Goal: Information Seeking & Learning: Learn about a topic

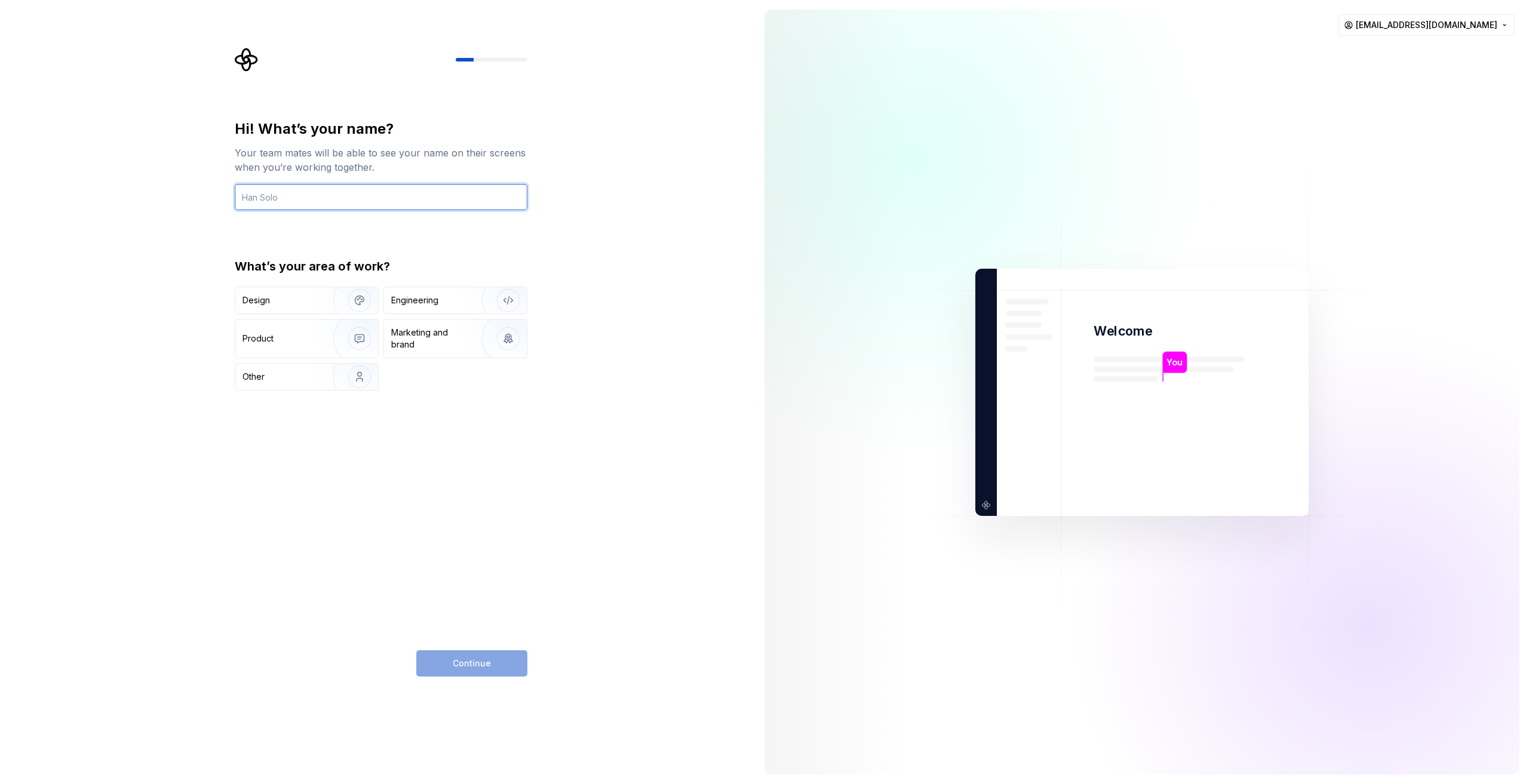
paste input "https://app.supernova.io/473706-paybilt/511523-paybilt-legacy/541081-shared-dra…"
type input "https://app.supernova.io/473706-paybilt/511523-paybilt-legacy/541081-shared-dra…"
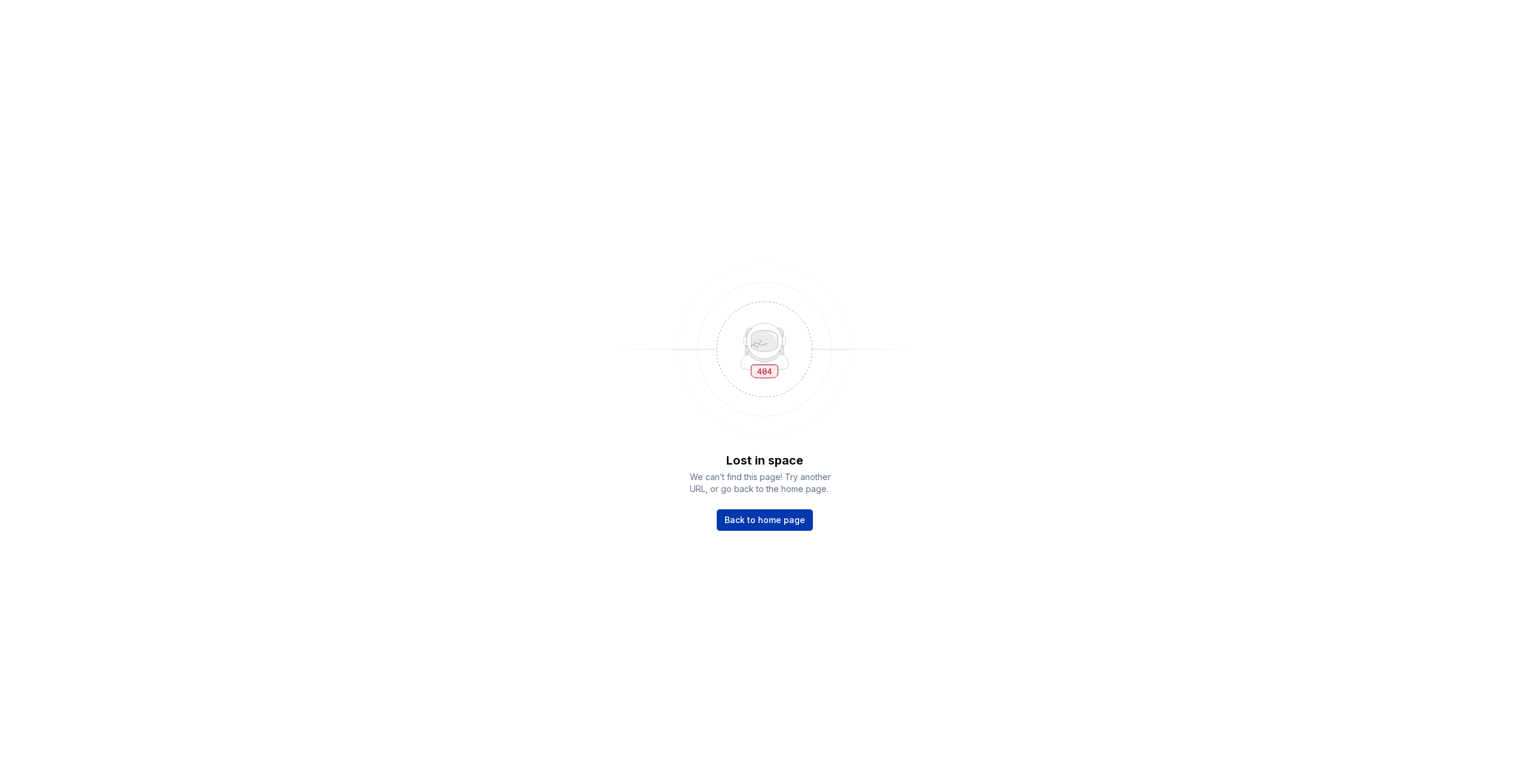
click at [771, 509] on div "Lost in space We can’t find this page! Try another URL, or go back to the home …" at bounding box center [764, 491] width 150 height 79
click at [772, 512] on link "Back to home page" at bounding box center [764, 520] width 96 height 22
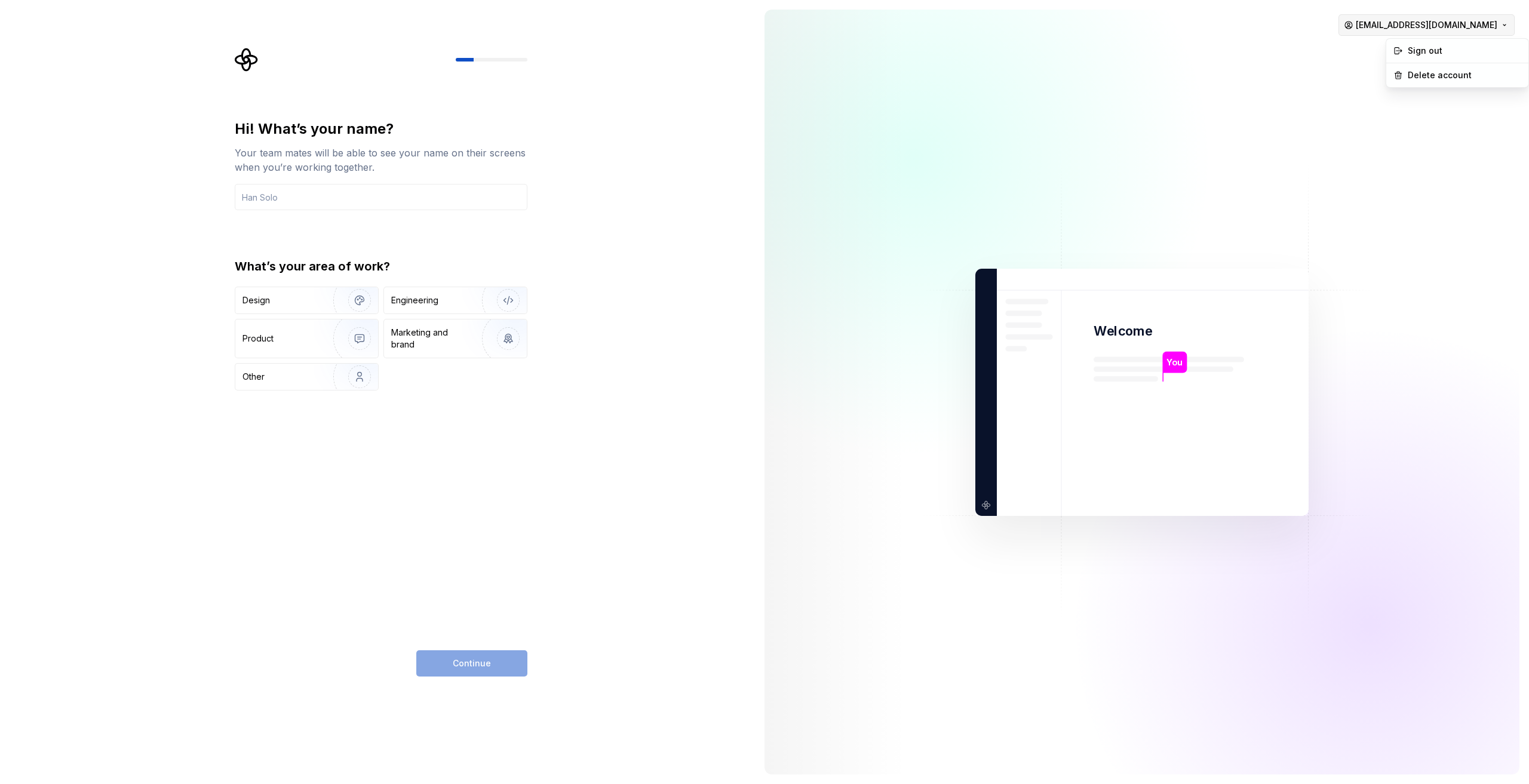
click at [1465, 31] on html "Hi! What’s your name? Your team mates will be able to see your name on their sc…" at bounding box center [764, 392] width 1529 height 784
click at [1433, 53] on div "Sign out" at bounding box center [1464, 51] width 113 height 12
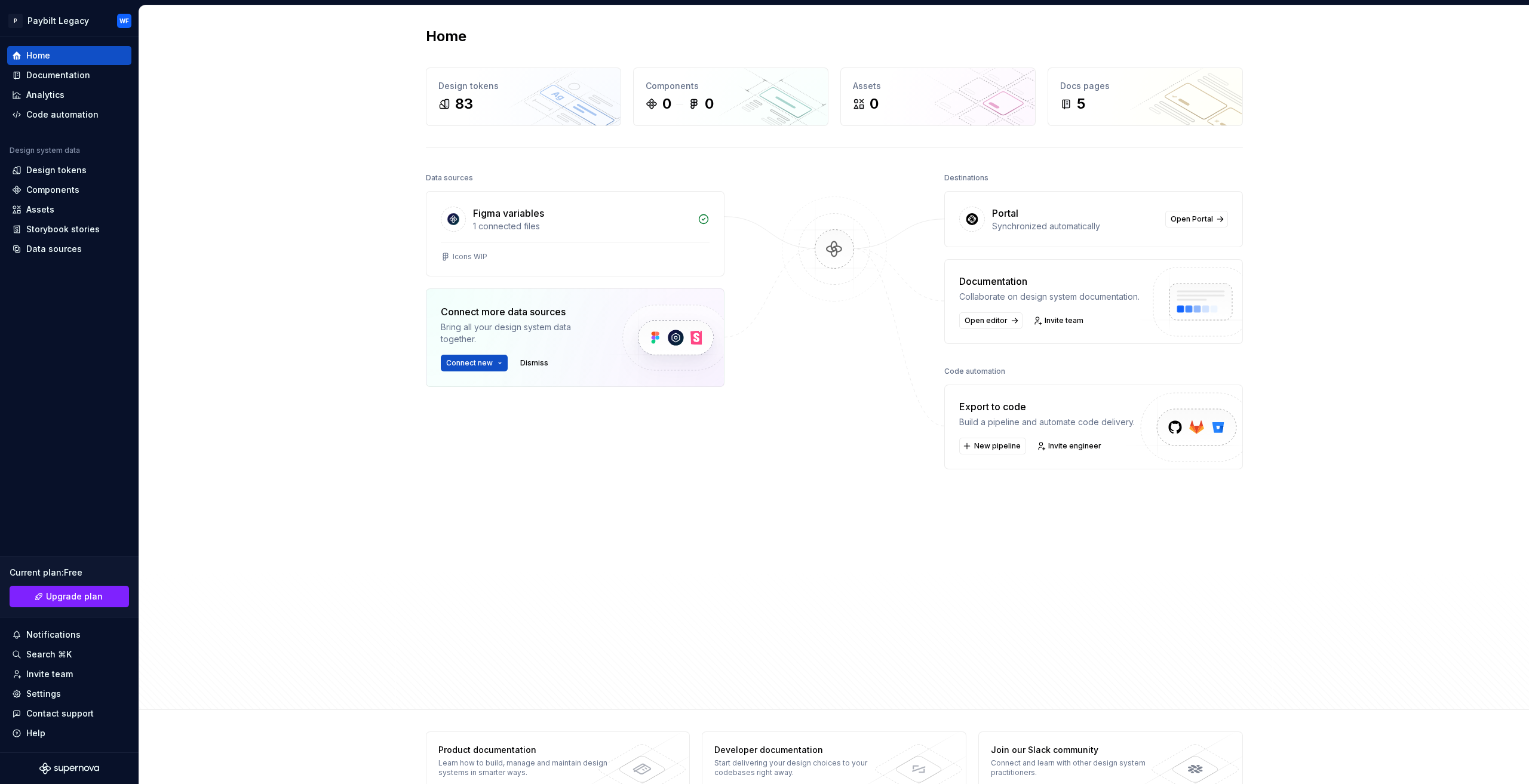
drag, startPoint x: 320, startPoint y: 145, endPoint x: 325, endPoint y: 156, distance: 12.1
click at [319, 146] on div "Home Design tokens 83 Components 0 0 Assets 0 Docs pages 5 Data sources Figma v…" at bounding box center [834, 357] width 1390 height 704
click at [492, 367] on button "Connect new" at bounding box center [474, 363] width 67 height 17
click at [490, 405] on div "Figma library Import styles, components and icons." at bounding box center [519, 390] width 157 height 32
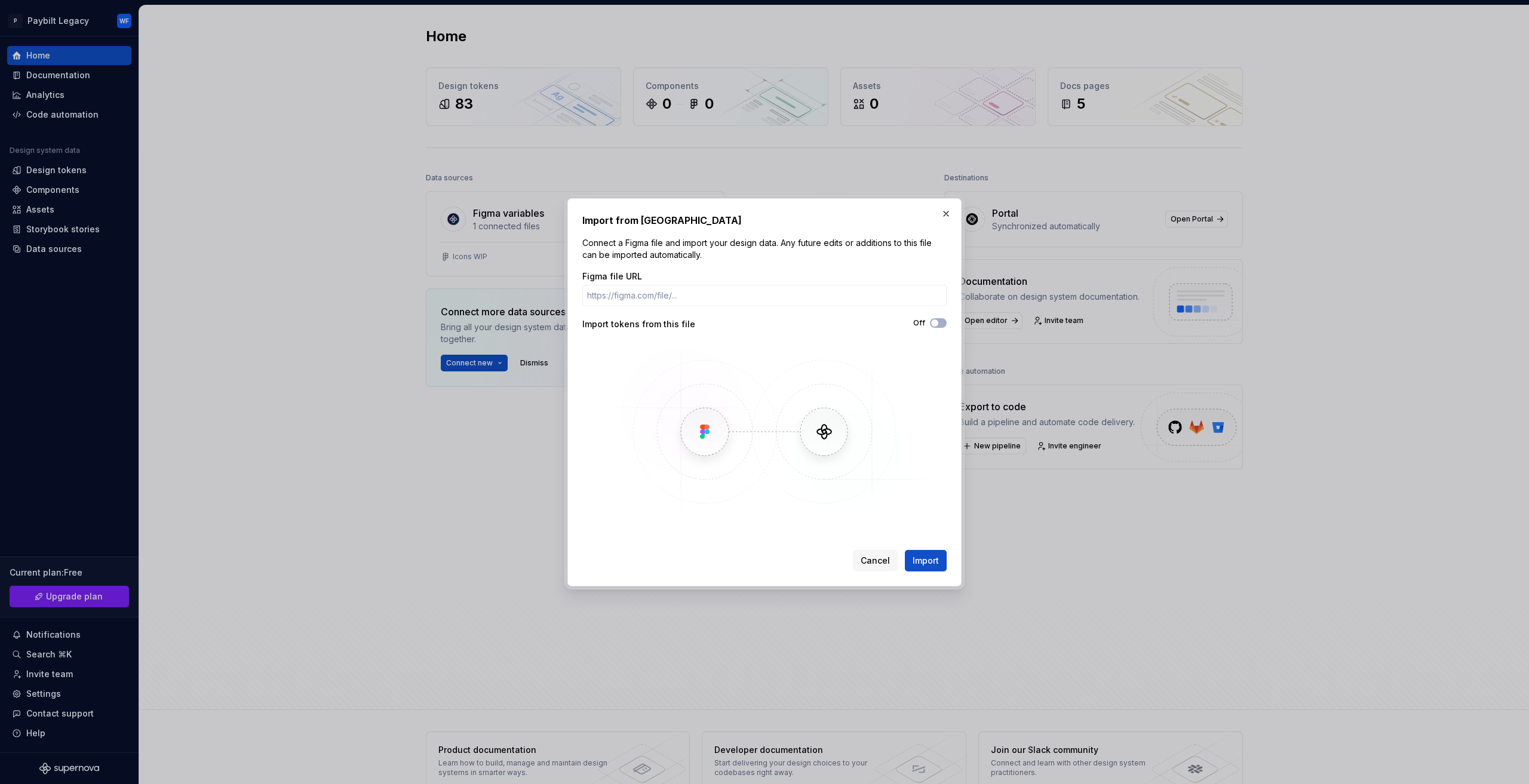
drag, startPoint x: 868, startPoint y: 560, endPoint x: 766, endPoint y: 518, distance: 110.3
click at [867, 560] on span "Cancel" at bounding box center [875, 560] width 30 height 12
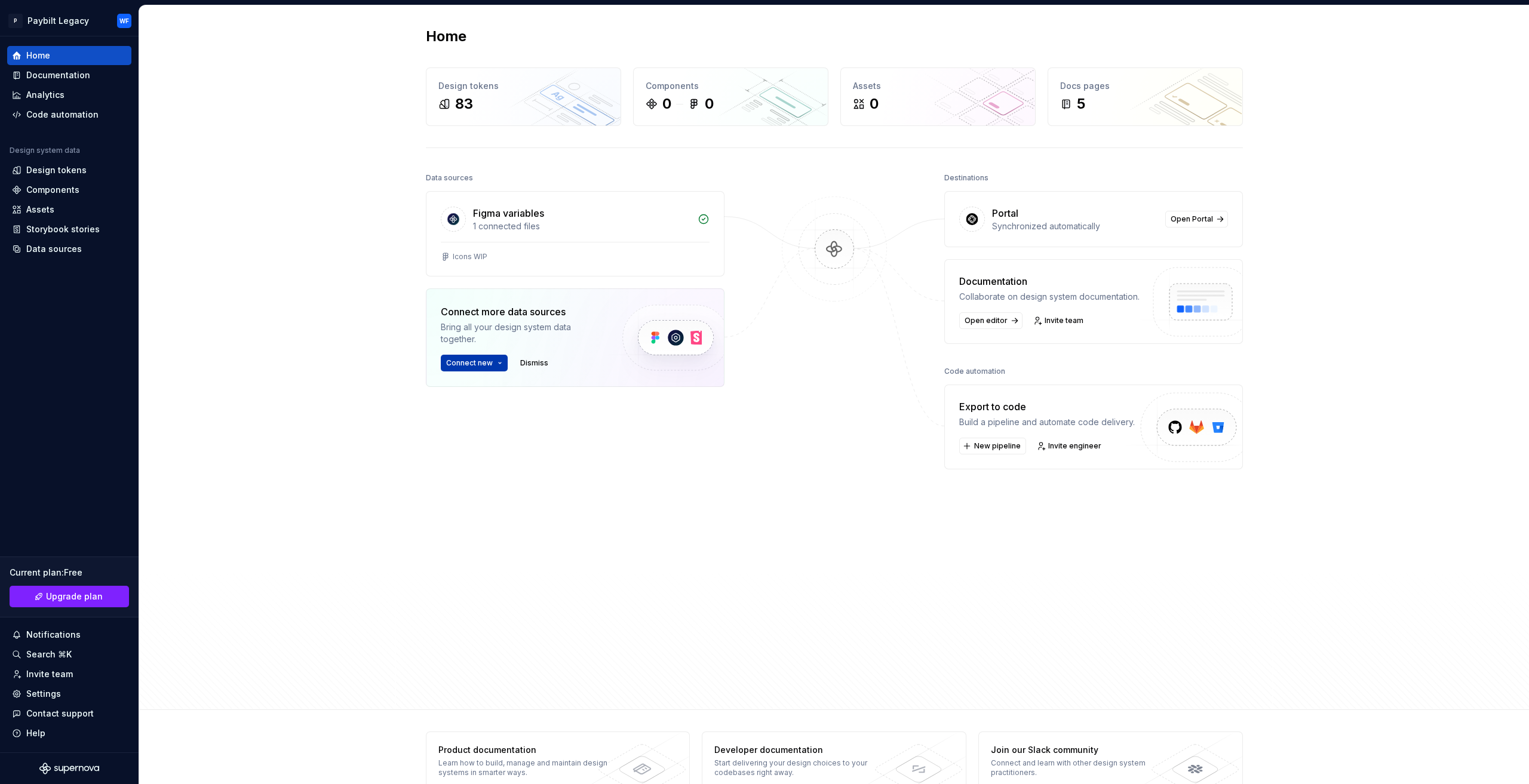
click at [472, 363] on span "Connect new" at bounding box center [469, 363] width 46 height 10
click at [478, 419] on div "Storybook" at bounding box center [516, 418] width 113 height 12
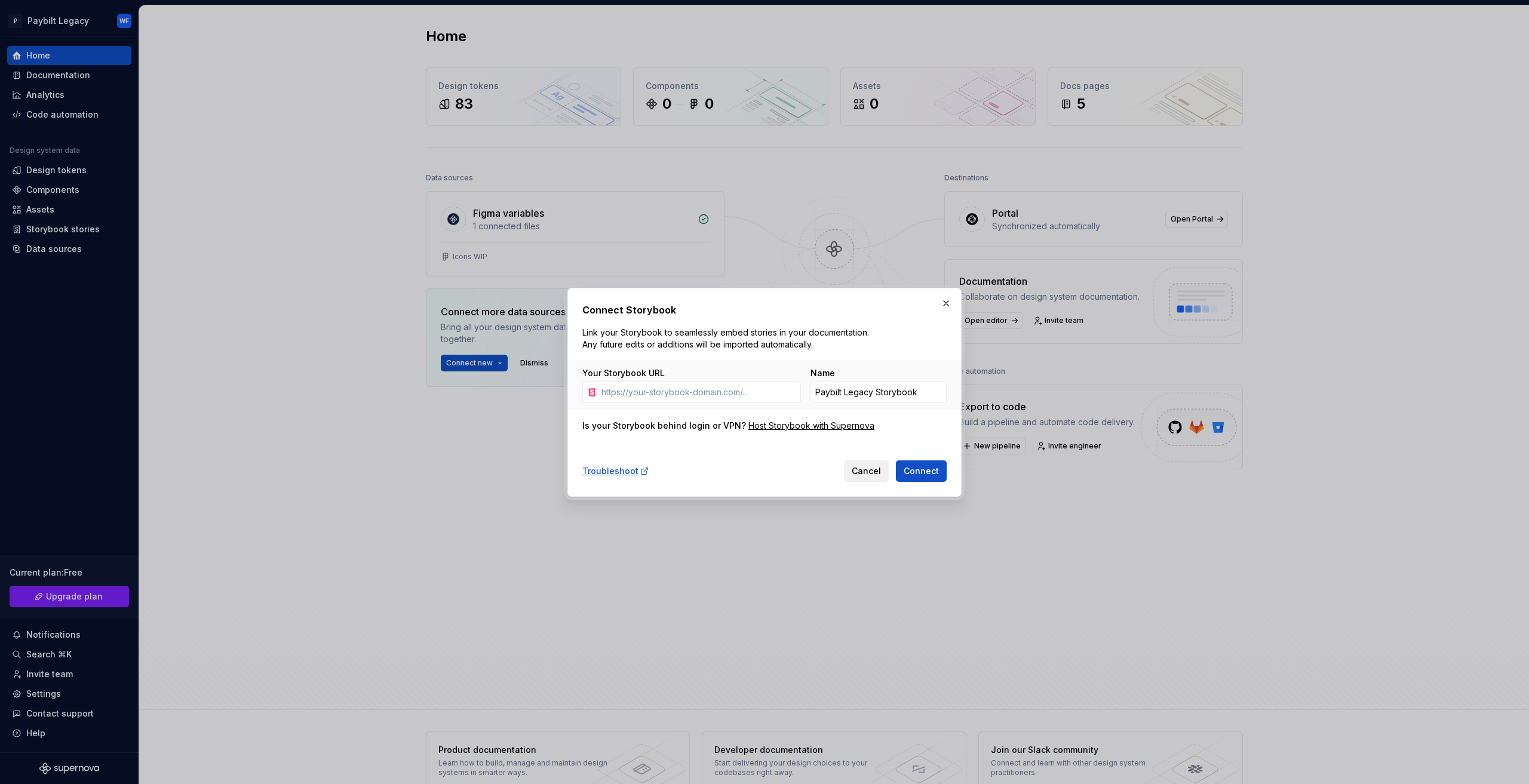
click at [864, 470] on span "Cancel" at bounding box center [866, 471] width 30 height 12
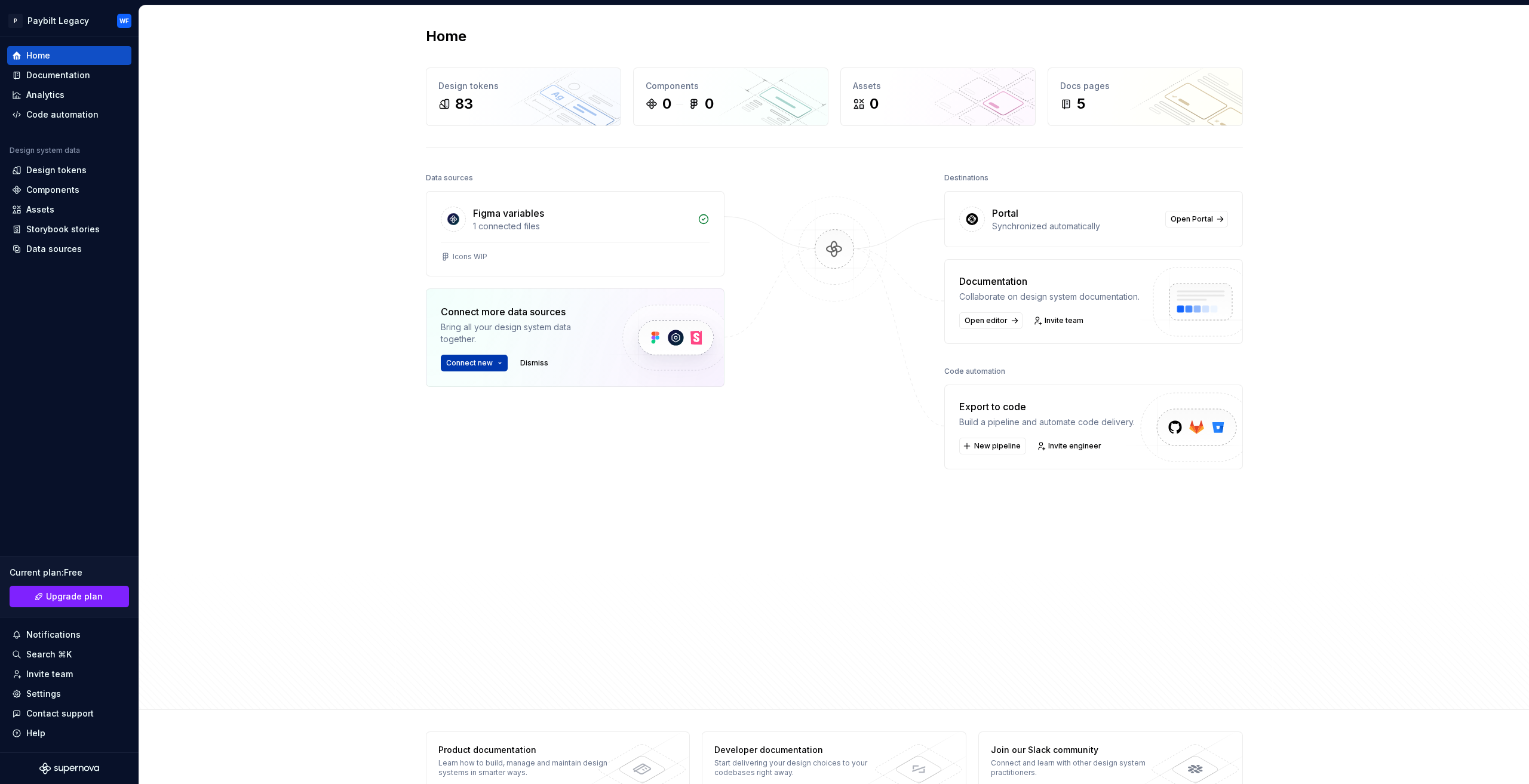
click at [481, 362] on span "Connect new" at bounding box center [469, 363] width 46 height 10
click at [494, 380] on div "Figma library" at bounding box center [526, 386] width 133 height 12
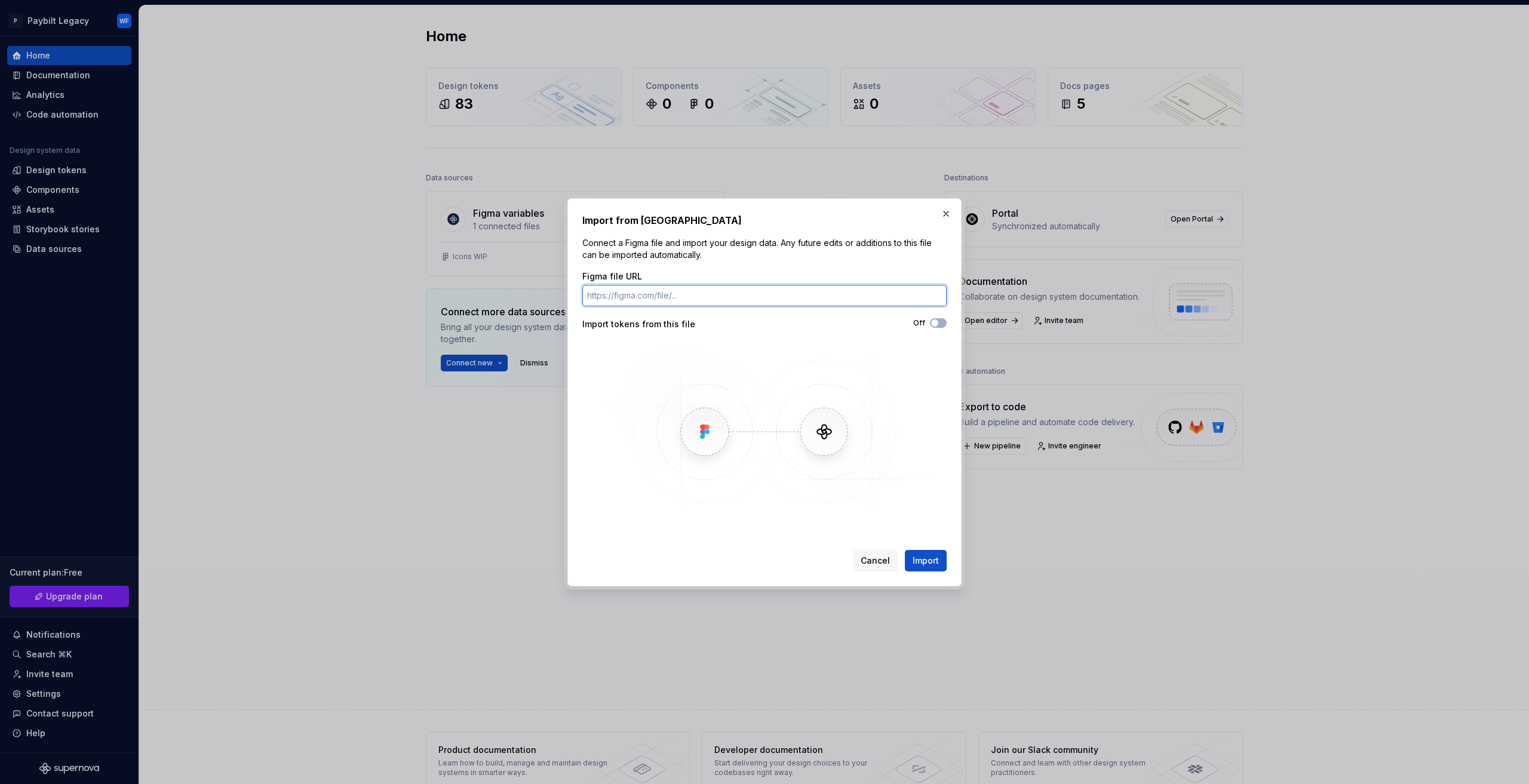
click at [693, 300] on input "Figma file URL" at bounding box center [764, 296] width 364 height 22
paste input "https://www.figma.com/design/Xrjr2cbLQ235QZ80WaH8OU/Checkout-%E2%80%94-Design-S…"
click at [775, 290] on input "https://www.figma.com/design/Xrjr2cbLQ235QZ80WaH8OU/Checkout-%E2%80%94-Design-S…" at bounding box center [764, 296] width 364 height 22
type input "https://www.figma.com/design/Xrjr2cbLQ235QZ80WaH8OU/Checkout-%E2%80%94-Design-S…"
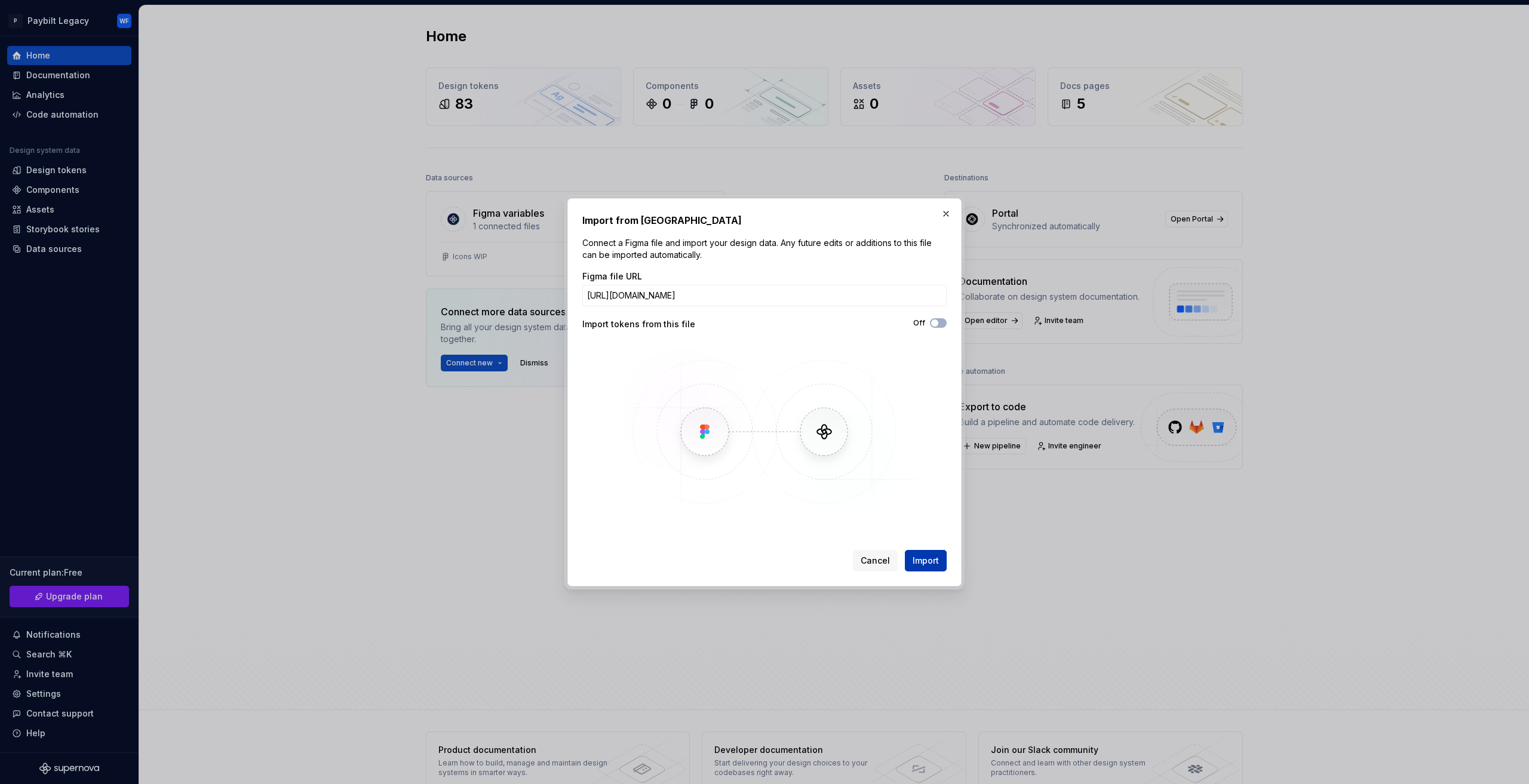
scroll to position [0, 0]
click at [932, 560] on span "Import" at bounding box center [926, 560] width 27 height 12
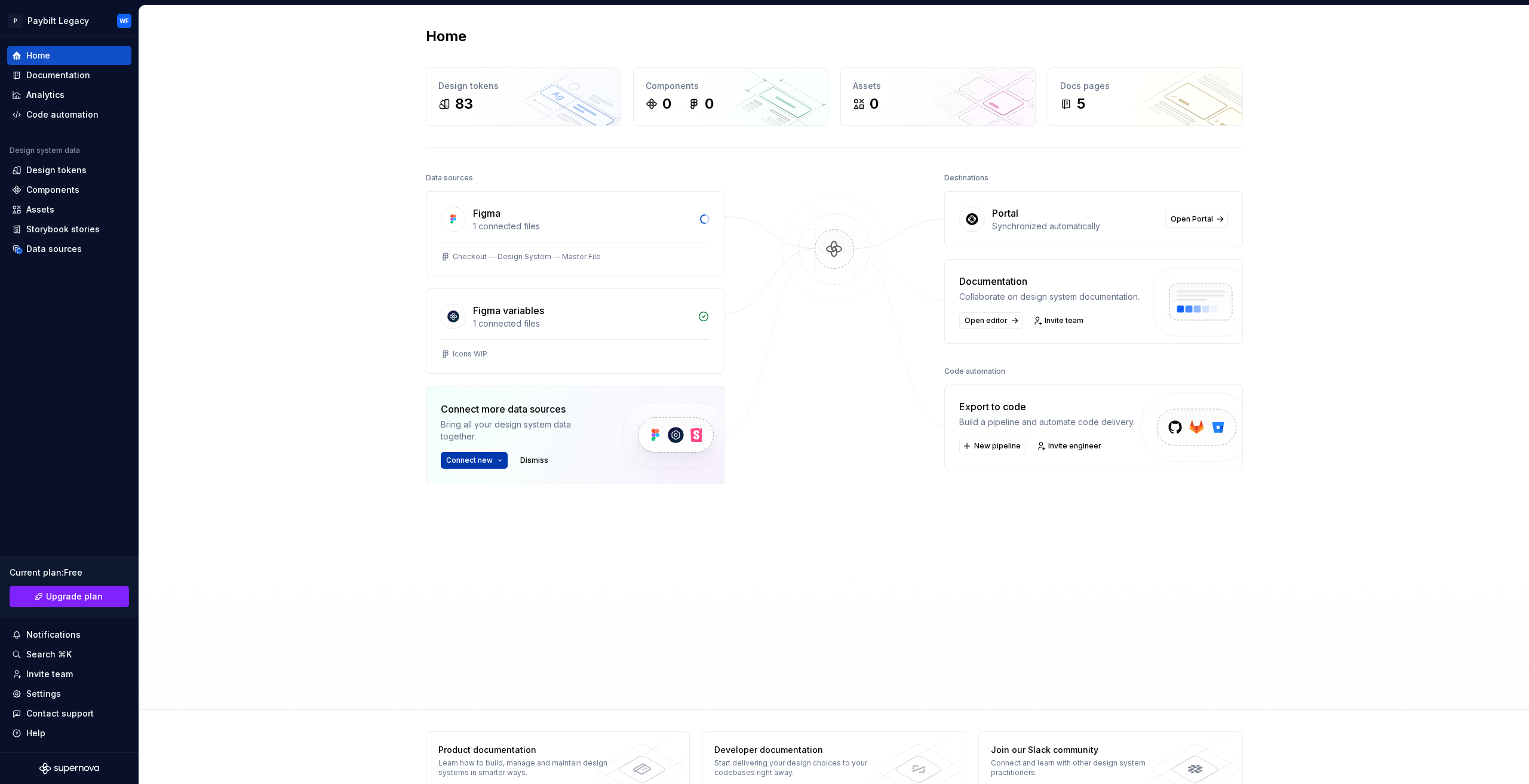
click at [478, 457] on span "Connect new" at bounding box center [469, 460] width 46 height 10
click at [487, 518] on div "Storybook" at bounding box center [516, 516] width 113 height 12
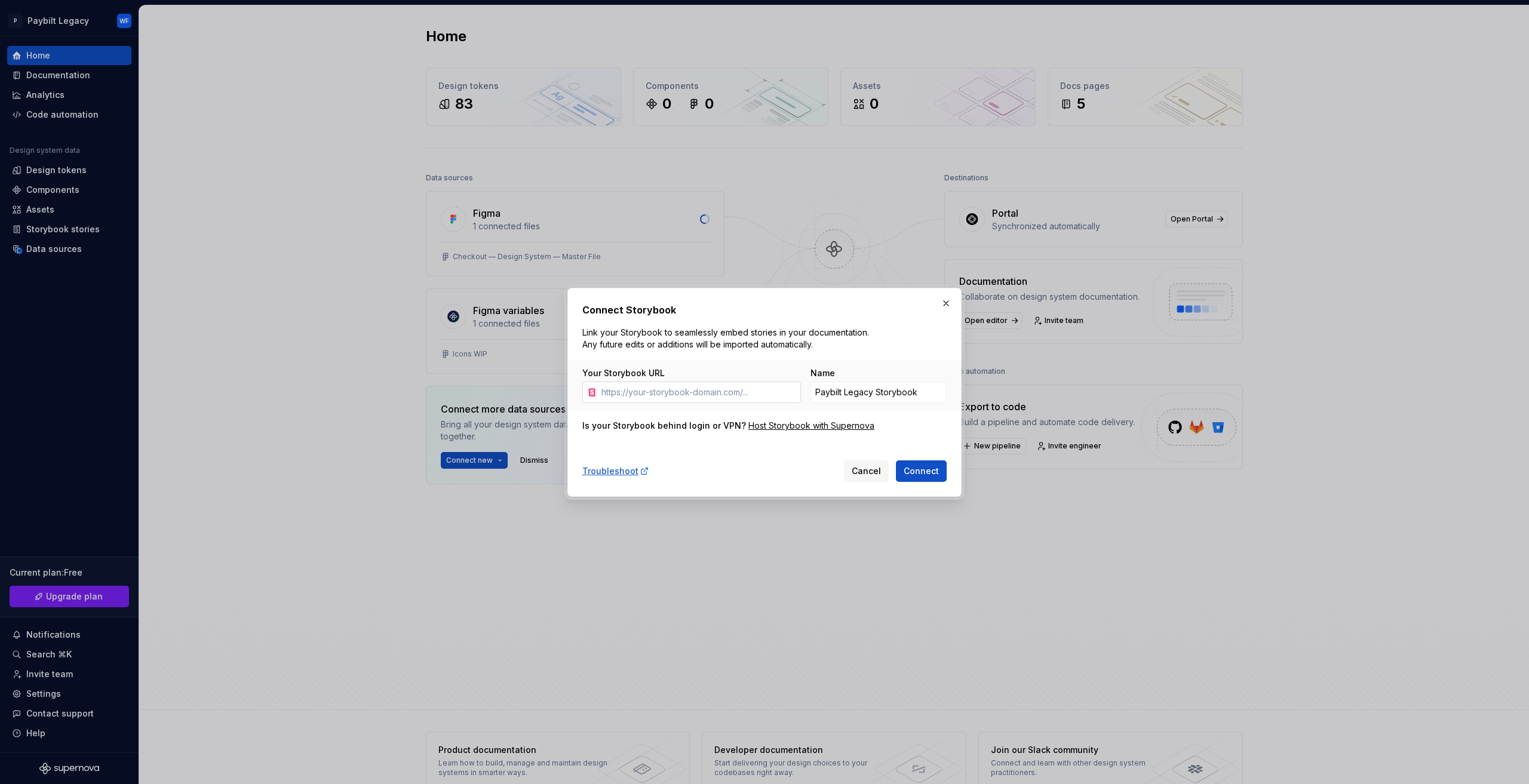
click at [657, 395] on input "Your Storybook URL" at bounding box center [699, 392] width 204 height 22
click at [869, 474] on span "Cancel" at bounding box center [866, 471] width 30 height 12
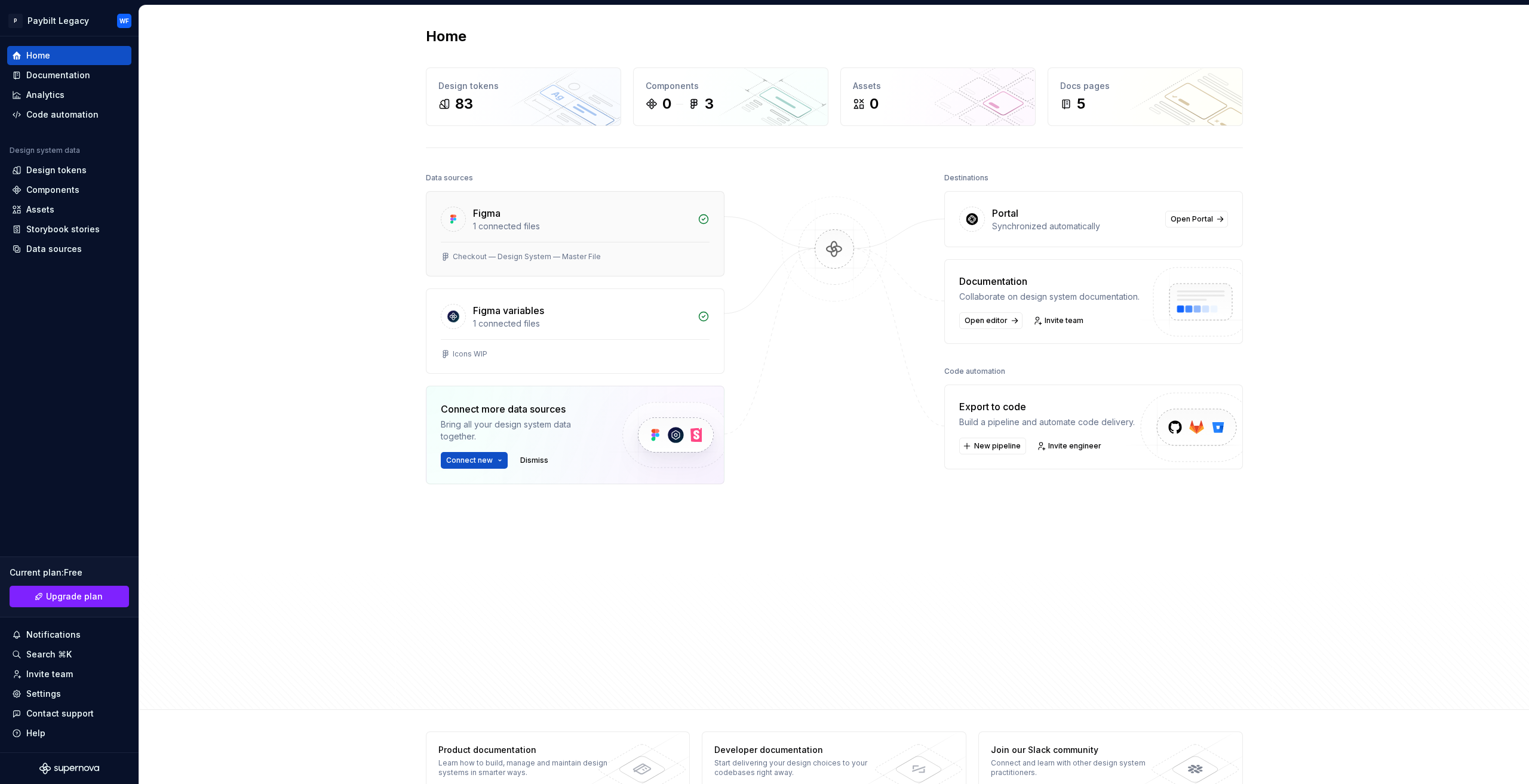
click at [626, 236] on div "Figma 1 connected files" at bounding box center [575, 216] width 297 height 50
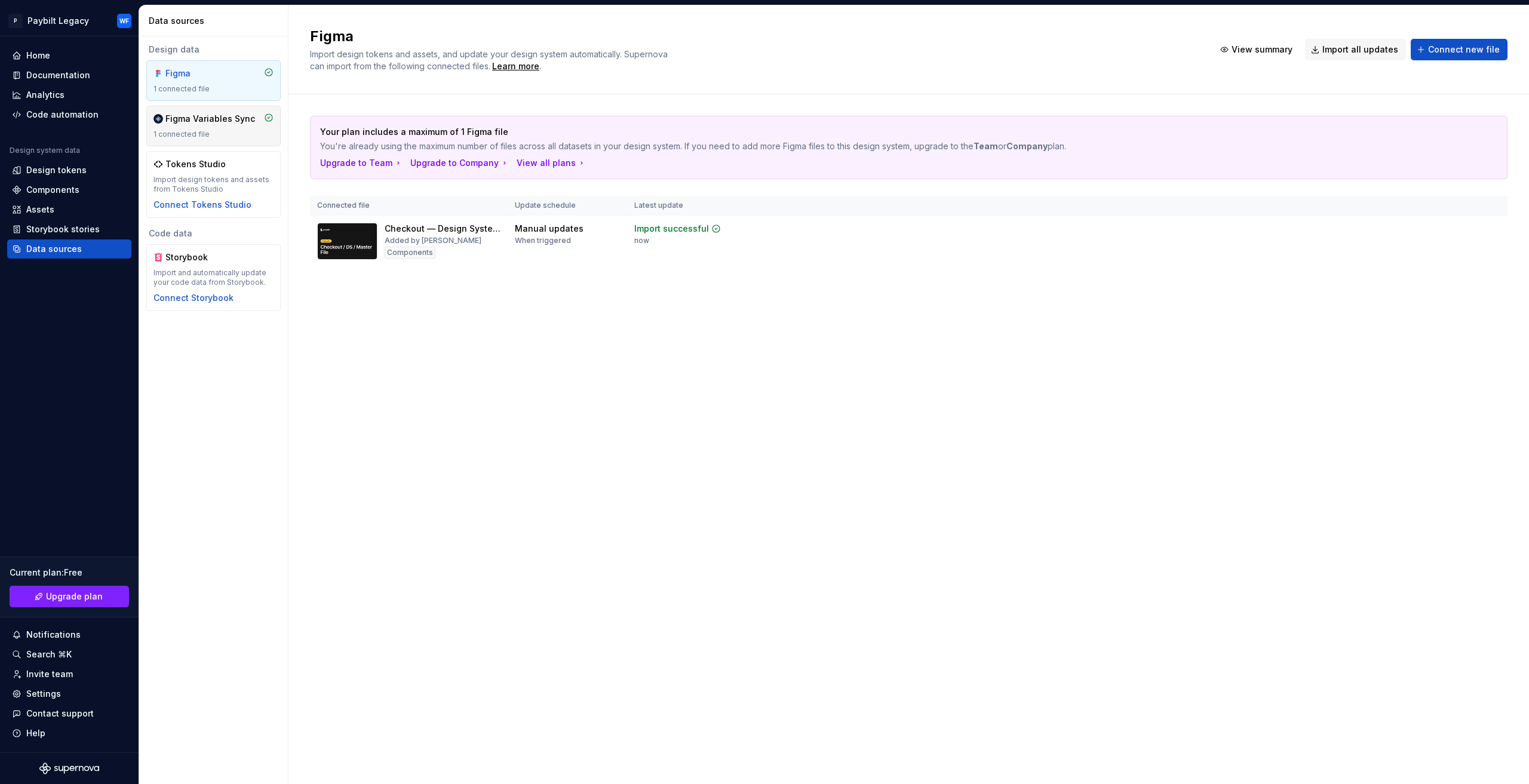
click at [222, 120] on div "Figma Variables Sync" at bounding box center [210, 119] width 90 height 12
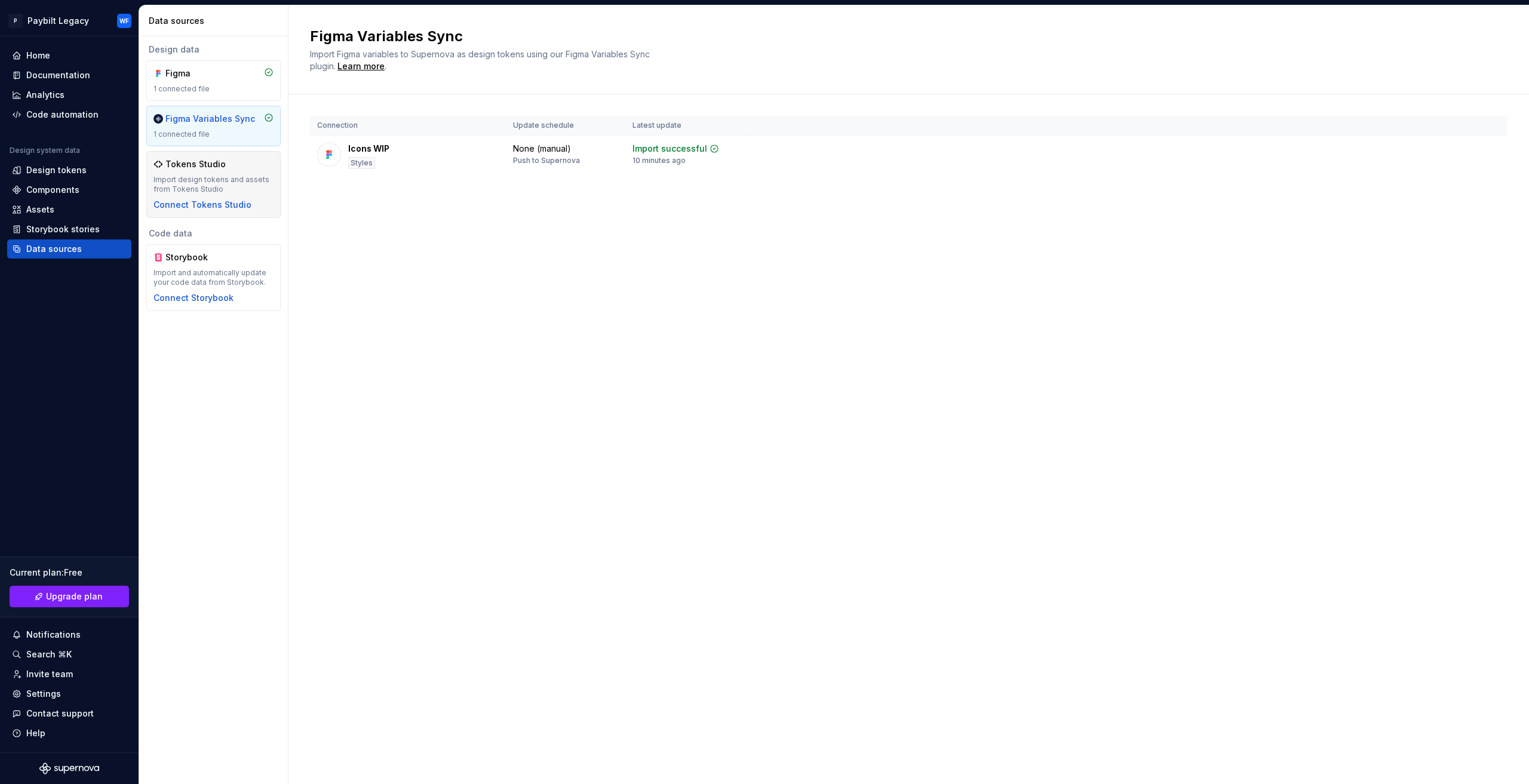
click at [214, 178] on div "Import design tokens and assets from Tokens Studio" at bounding box center [213, 184] width 120 height 19
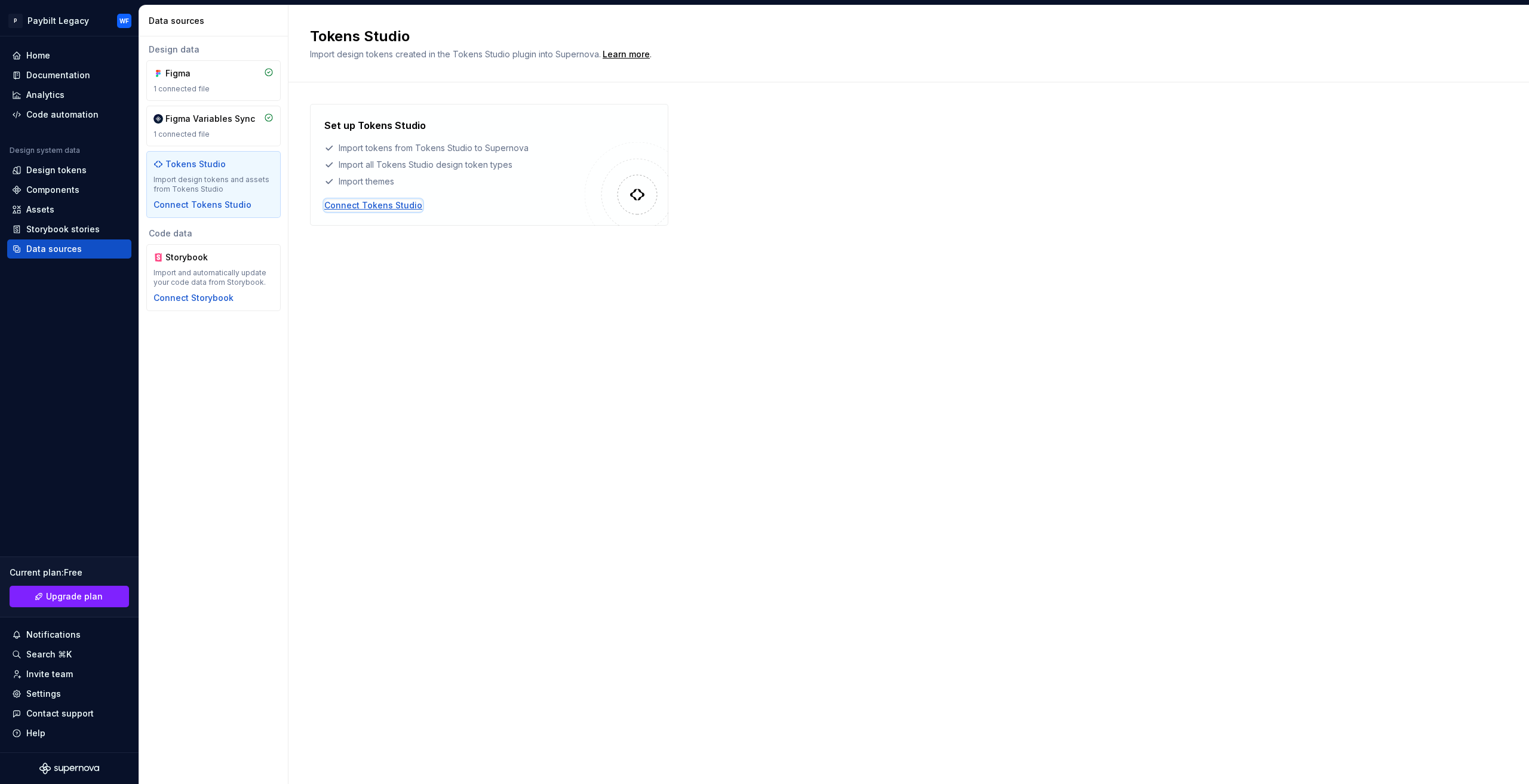
click at [405, 209] on div "Connect Tokens Studio" at bounding box center [373, 205] width 98 height 12
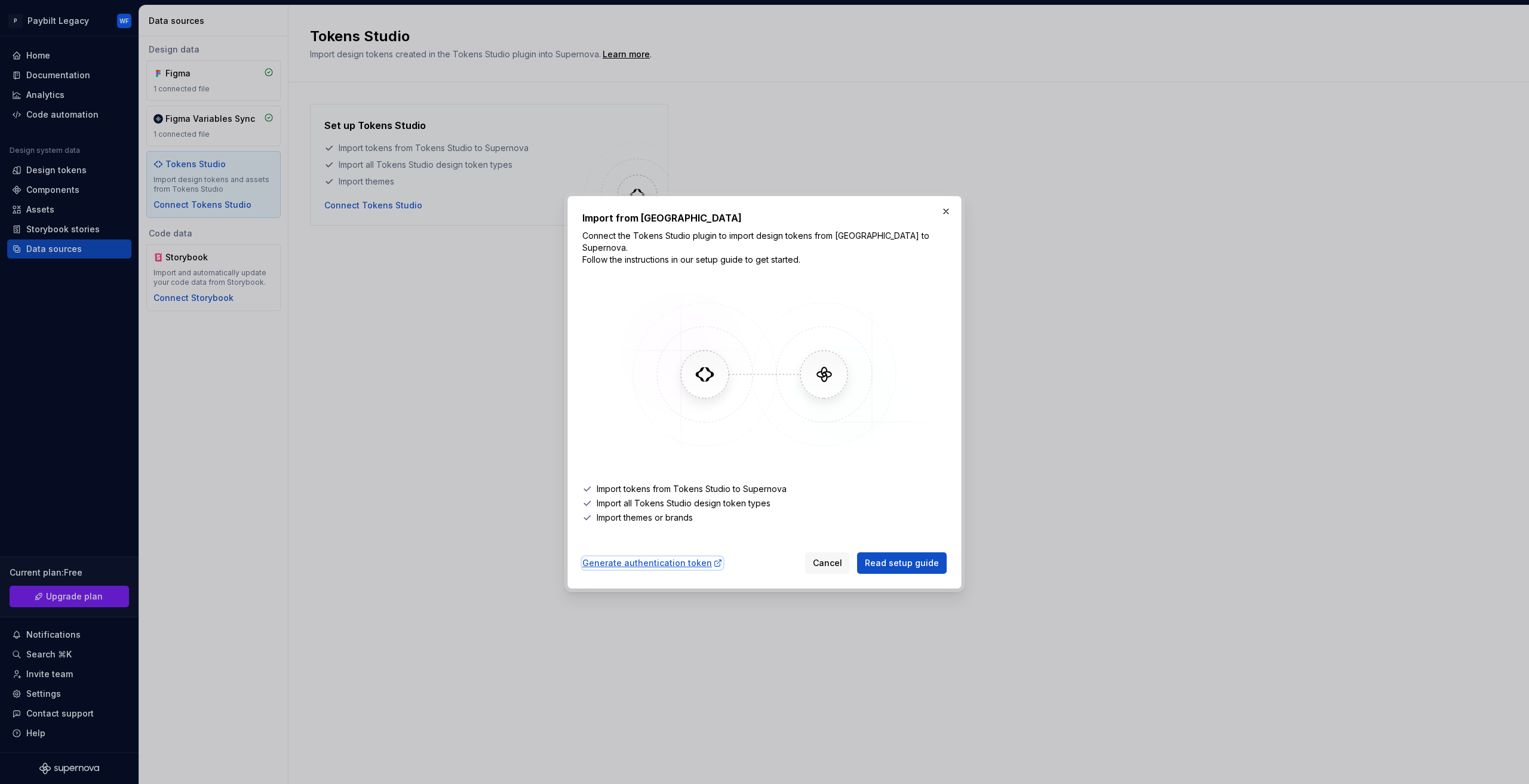
click at [669, 557] on div "Generate authentication token" at bounding box center [652, 563] width 140 height 12
drag, startPoint x: 721, startPoint y: 221, endPoint x: 639, endPoint y: 224, distance: 82.1
click at [638, 225] on h2 "Import from Tokens Studio" at bounding box center [764, 218] width 364 height 14
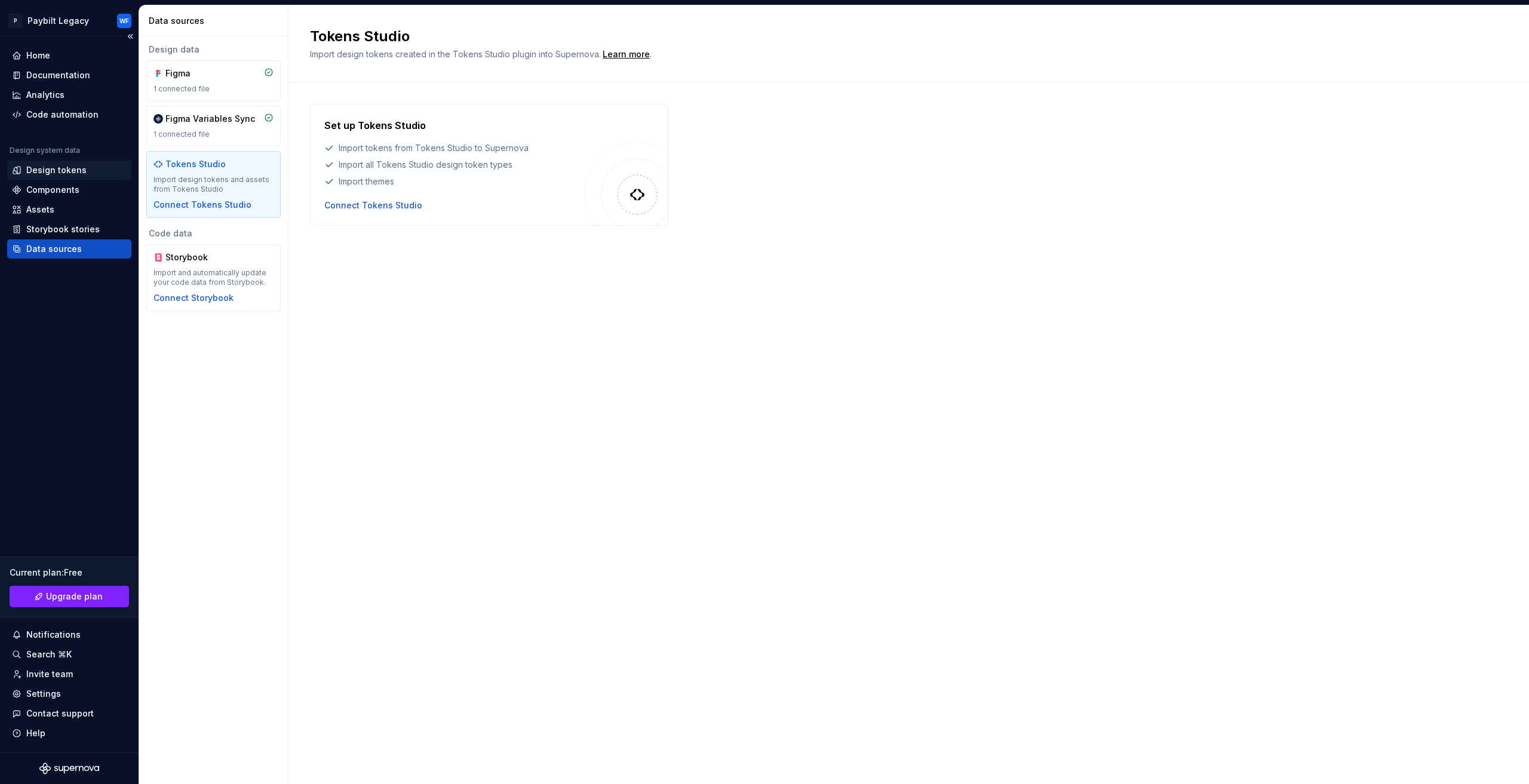
click at [50, 169] on div "Design tokens" at bounding box center [57, 170] width 60 height 12
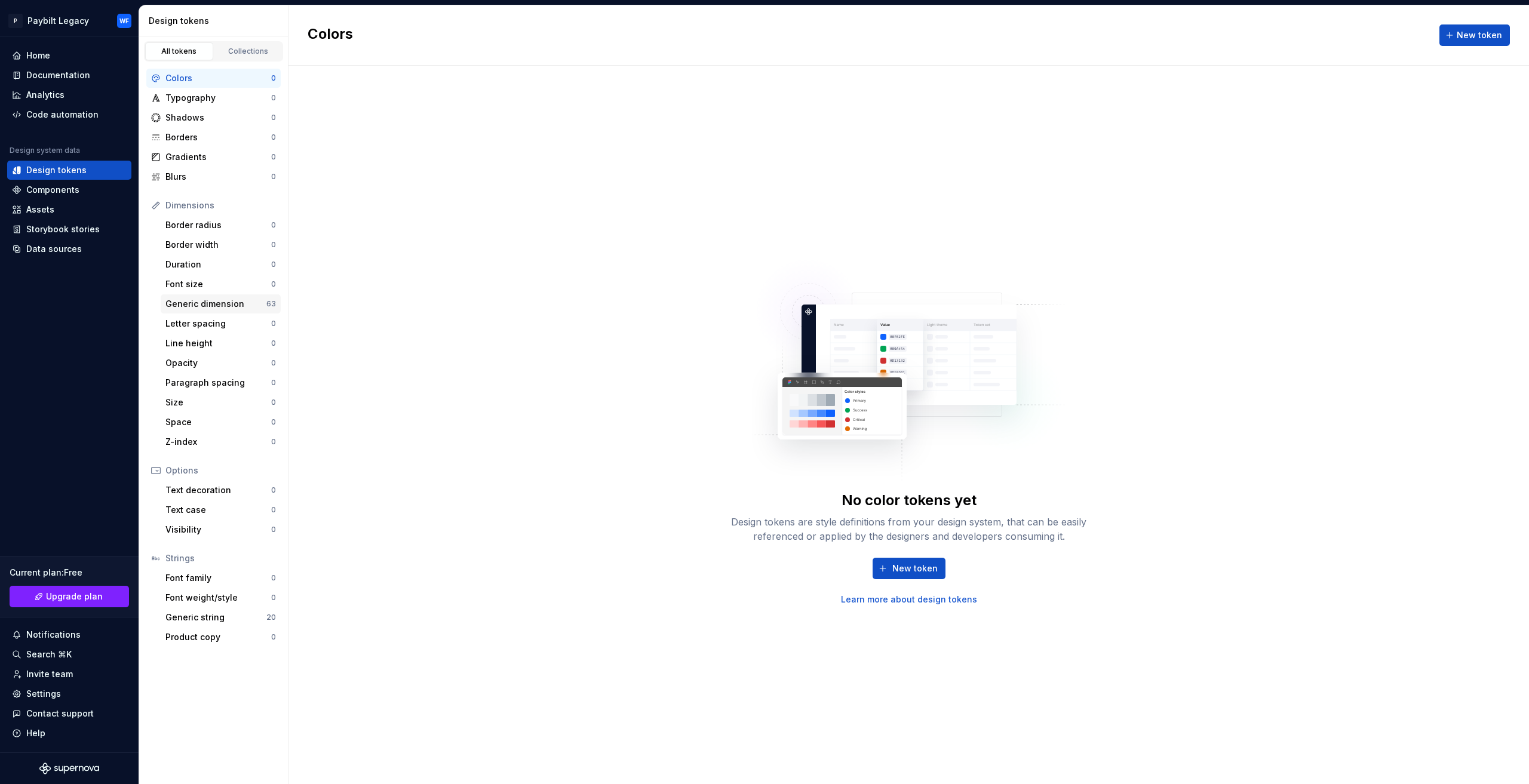
click at [188, 301] on div "Generic dimension" at bounding box center [215, 304] width 101 height 12
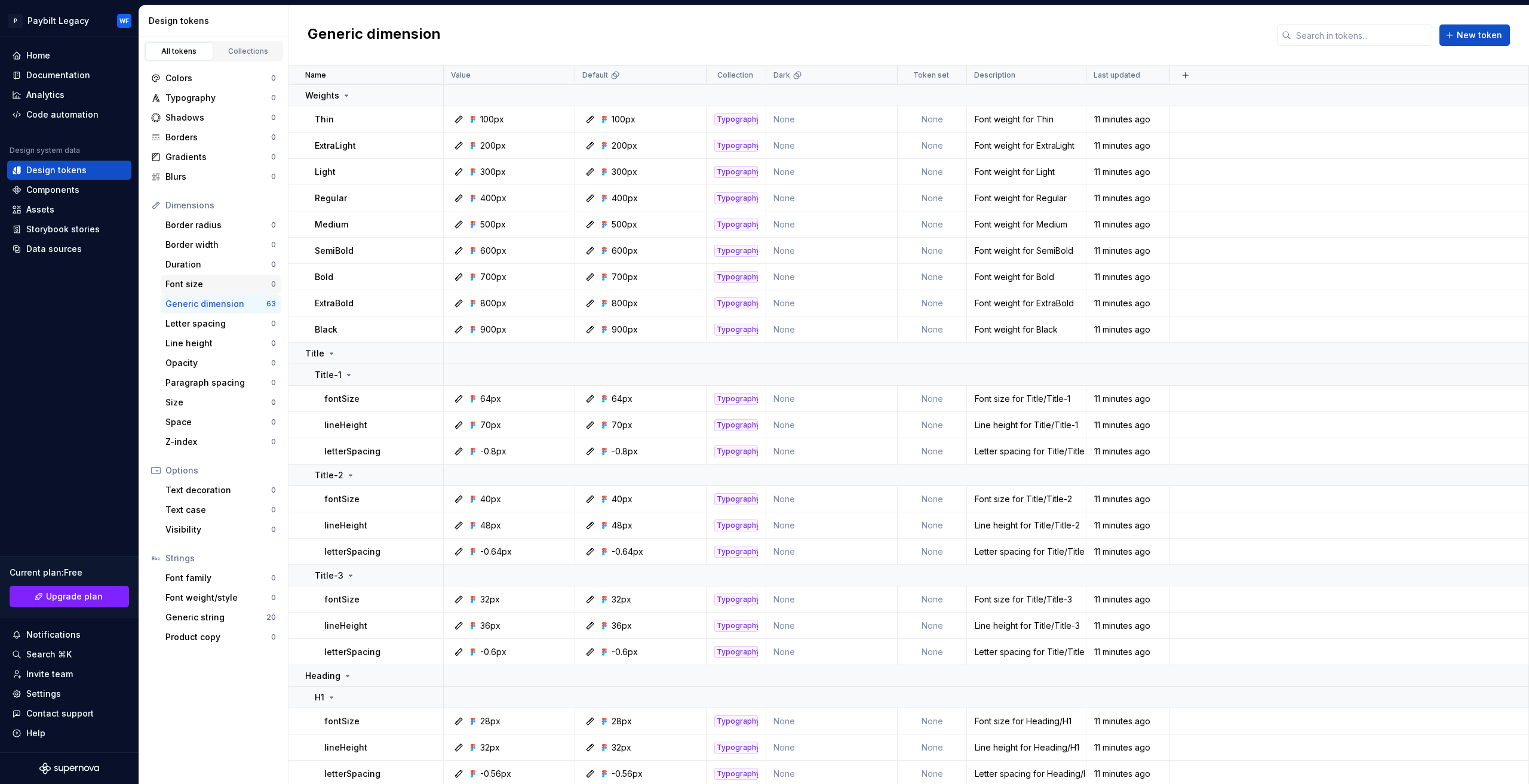
click at [195, 284] on div "Font size" at bounding box center [218, 284] width 106 height 12
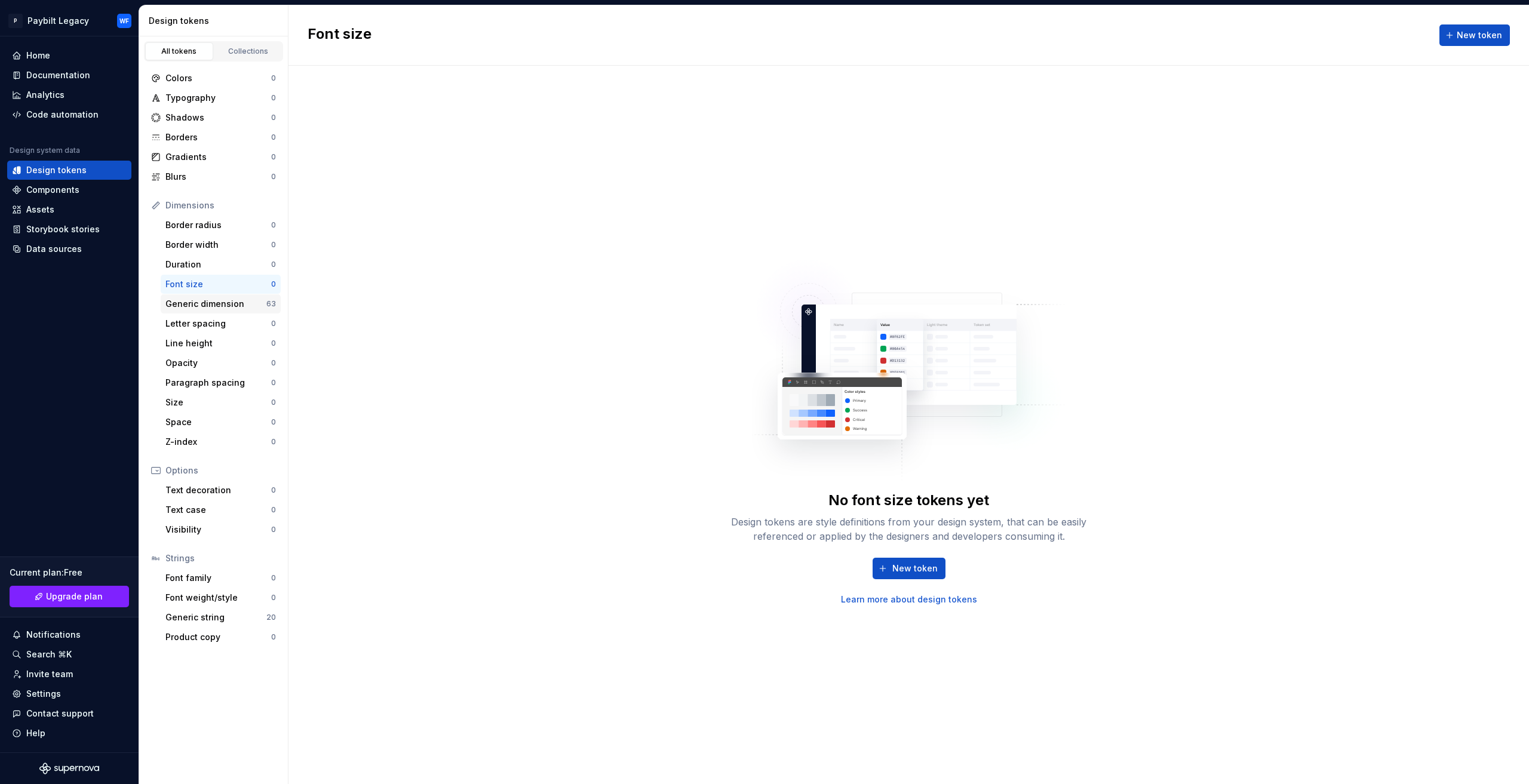
click at [209, 312] on div "Generic dimension 63" at bounding box center [220, 304] width 120 height 19
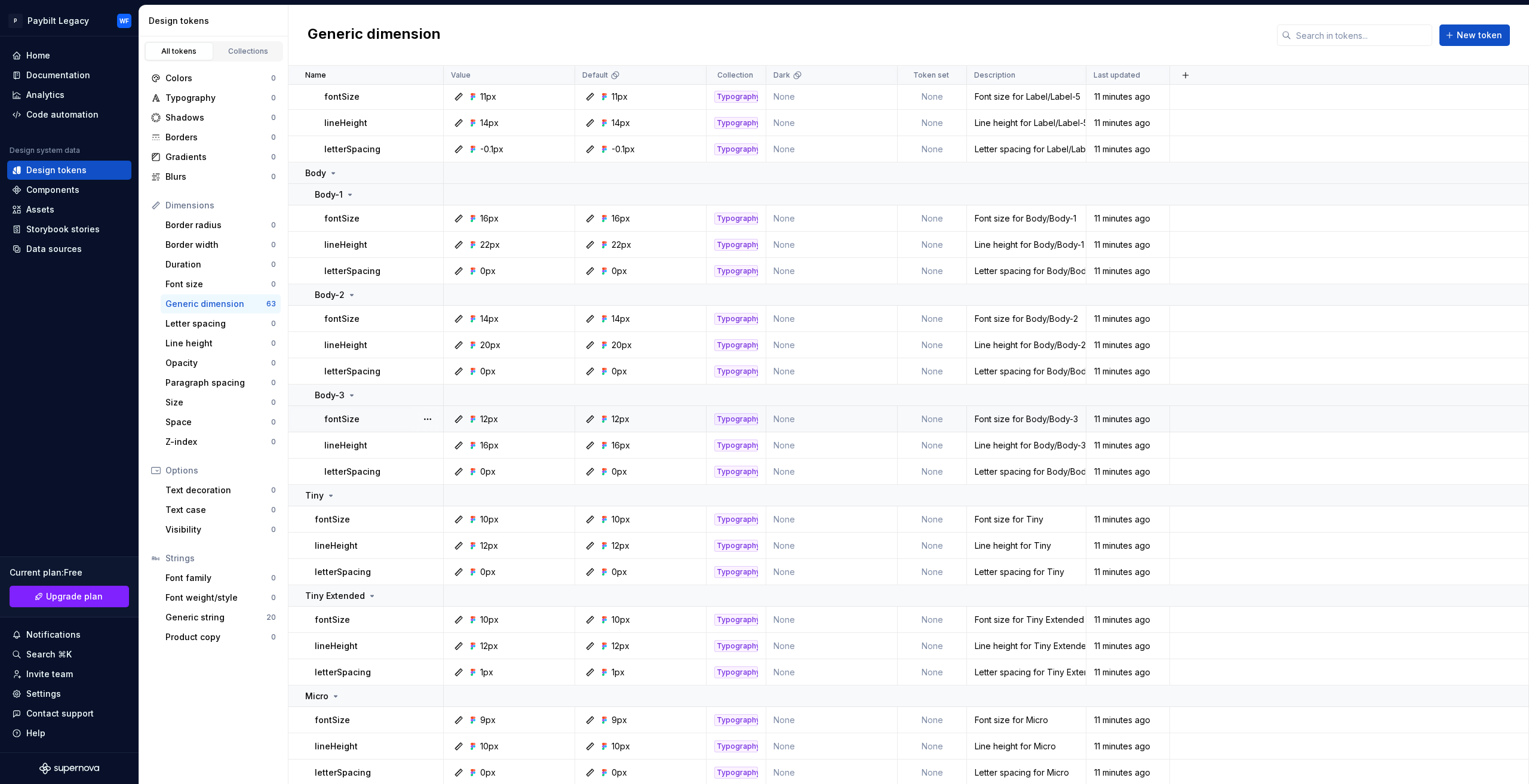
scroll to position [1449, 0]
click at [241, 616] on div "Generic string" at bounding box center [215, 617] width 101 height 12
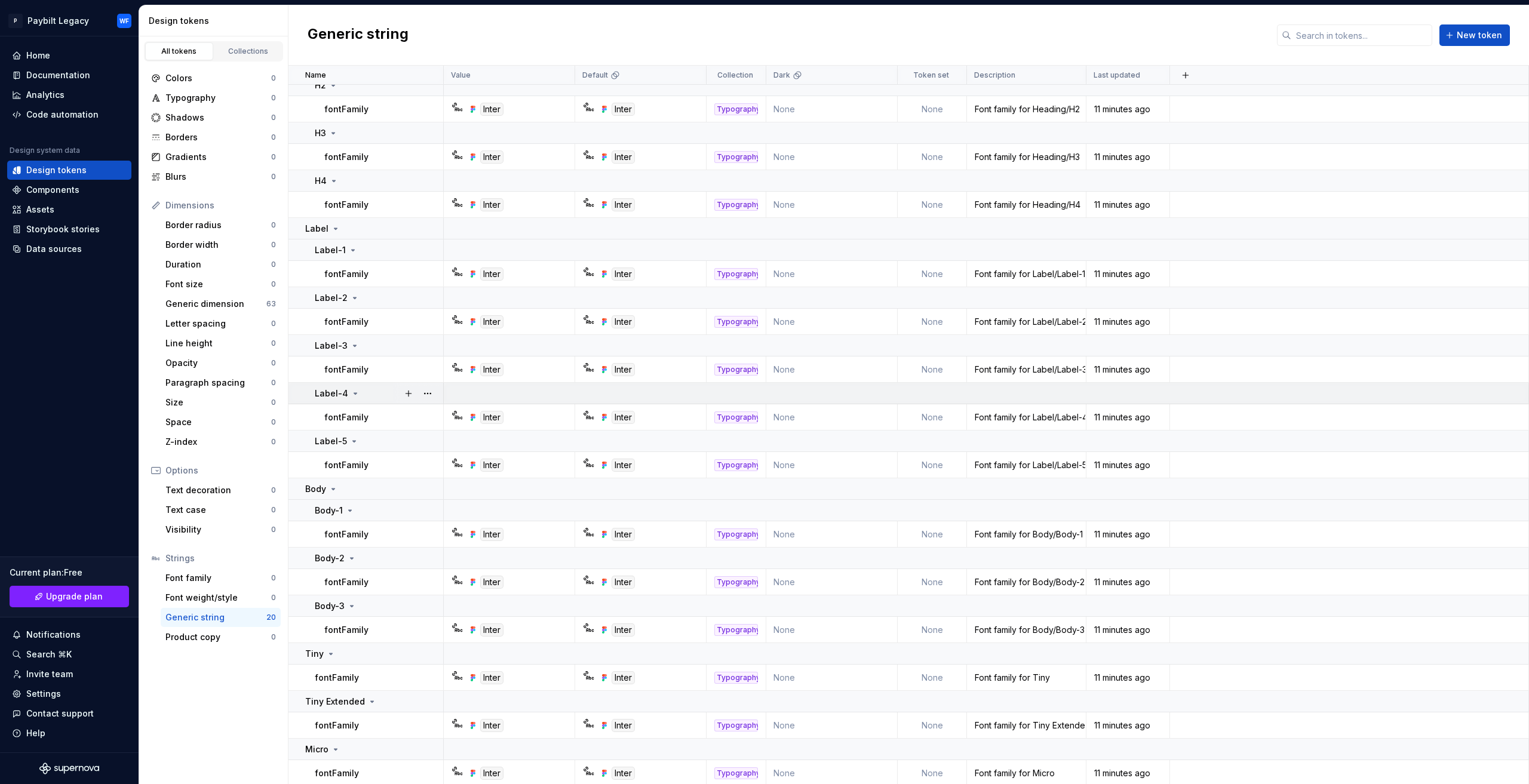
scroll to position [320, 0]
click at [254, 577] on div "Font family" at bounding box center [218, 578] width 106 height 12
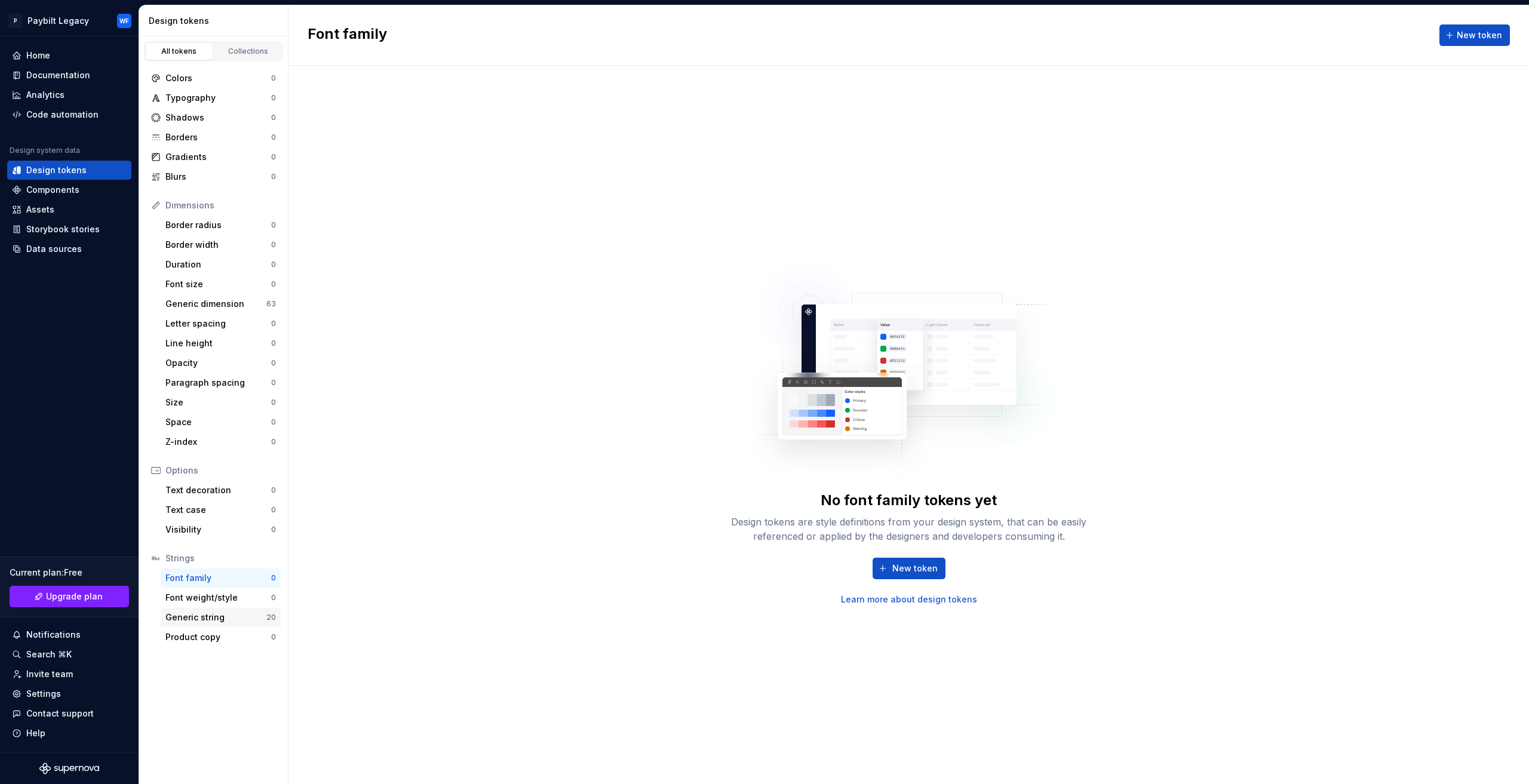
click at [200, 609] on div "Generic string 20" at bounding box center [220, 617] width 120 height 19
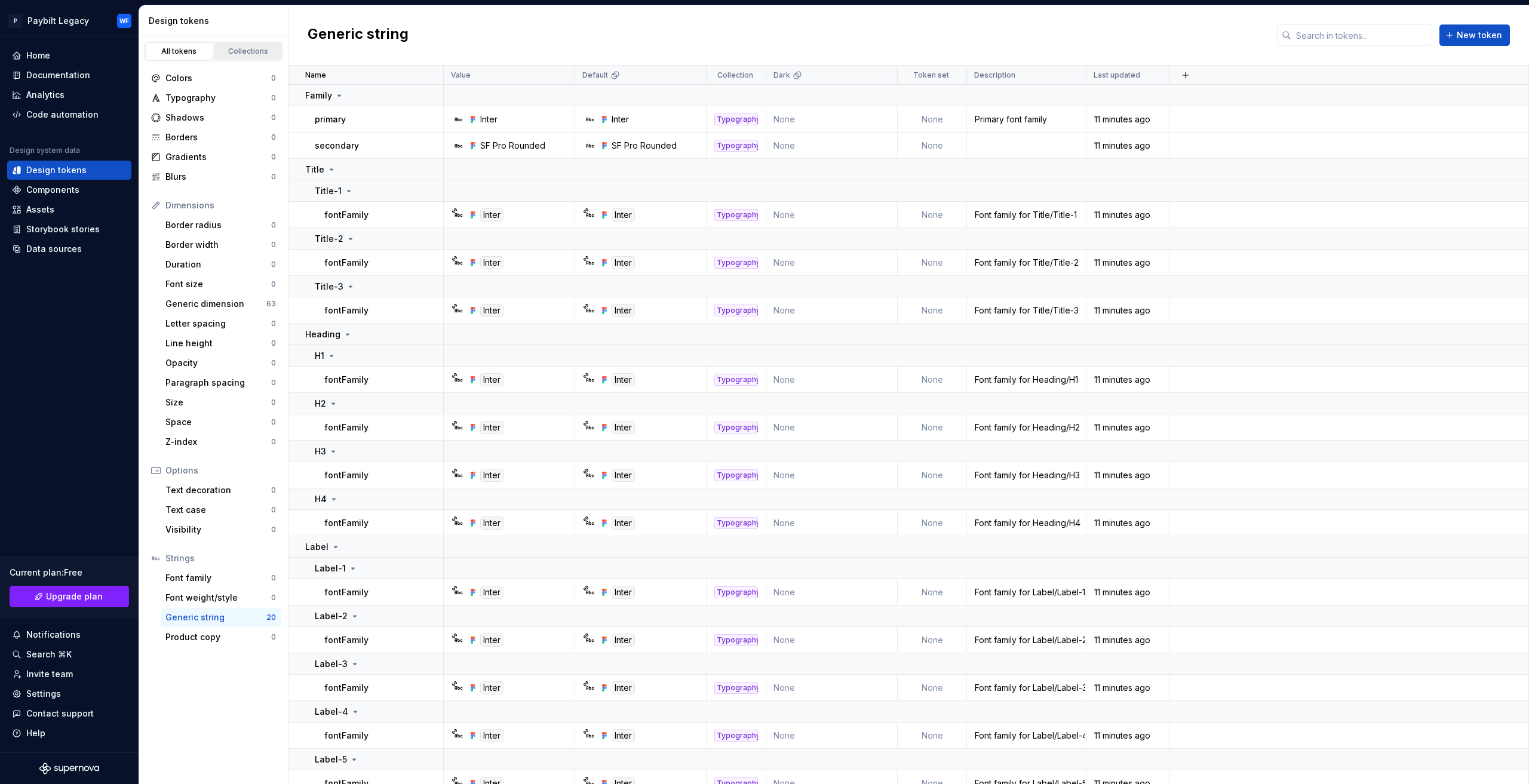
click at [265, 48] on div "Collections" at bounding box center [248, 51] width 60 height 10
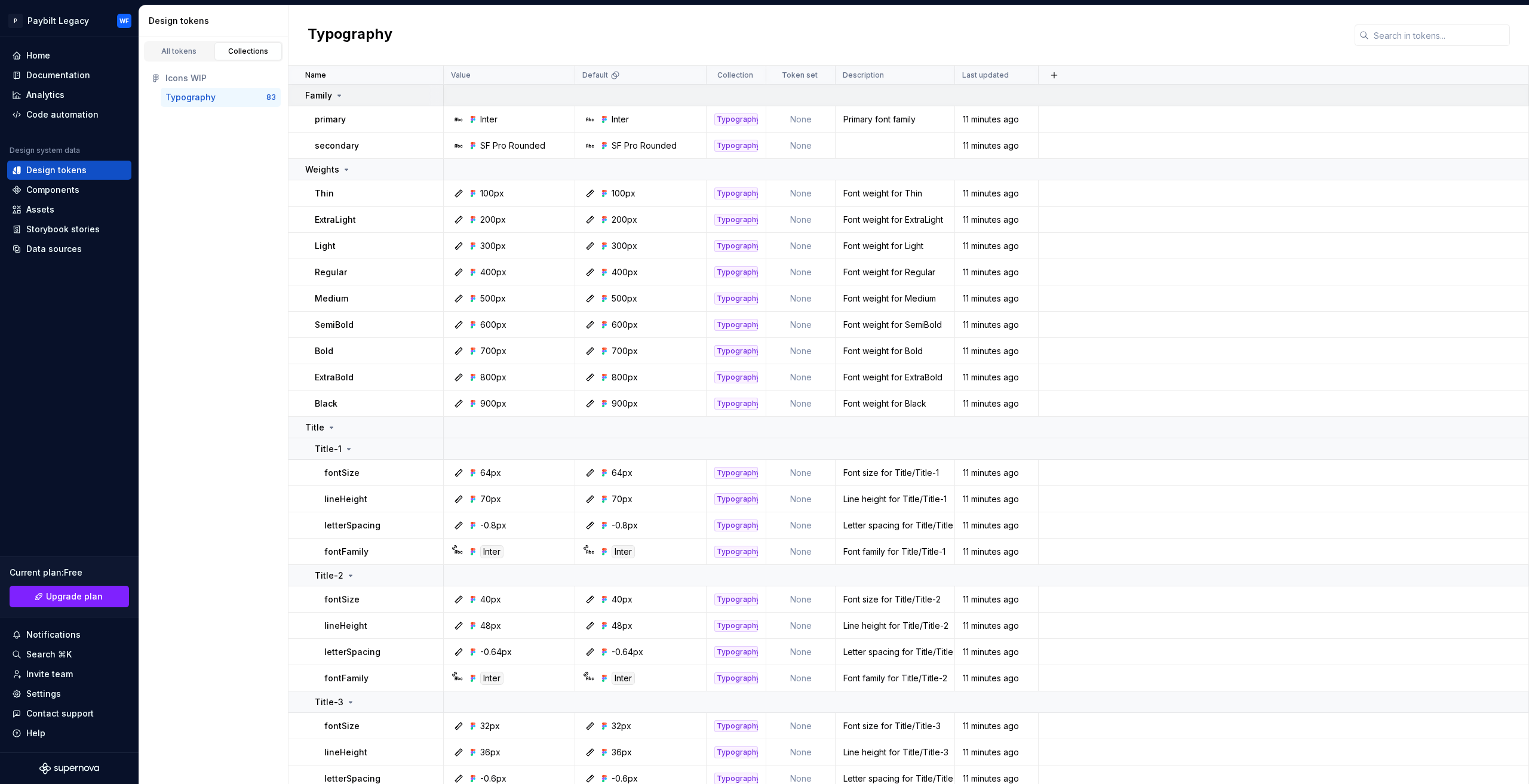
drag, startPoint x: 214, startPoint y: 99, endPoint x: 408, endPoint y: 101, distance: 194.0
click at [214, 99] on div "Typography" at bounding box center [215, 98] width 101 height 12
click at [623, 118] on div "Inter" at bounding box center [620, 119] width 17 height 12
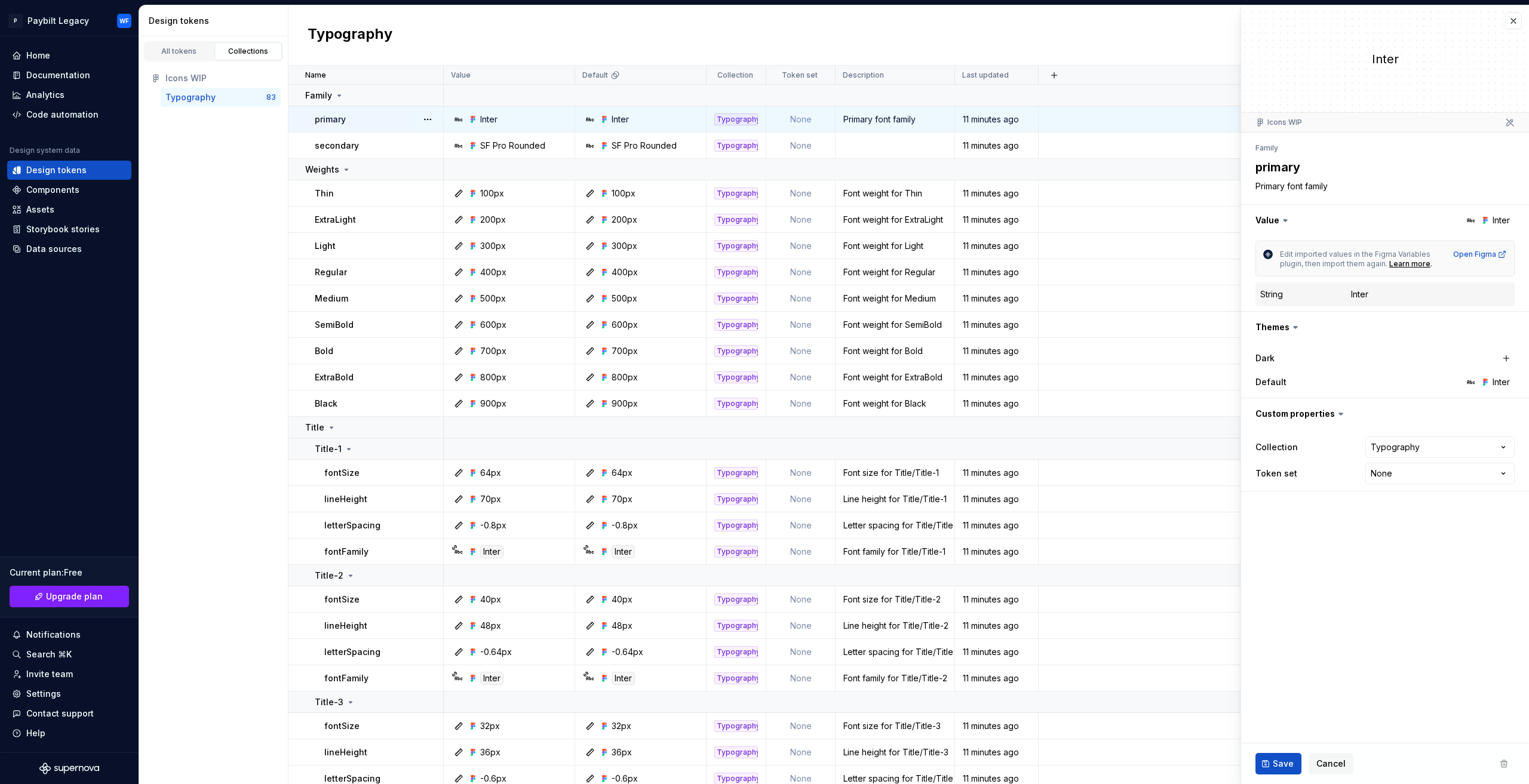
click at [1438, 478] on html "P Paybilt Legacy WF Home Documentation Analytics Code automation Design system …" at bounding box center [764, 392] width 1529 height 784
click at [1320, 474] on html "P Paybilt Legacy WF Home Documentation Analytics Code automation Design system …" at bounding box center [764, 392] width 1529 height 784
drag, startPoint x: 230, startPoint y: 285, endPoint x: 320, endPoint y: 275, distance: 90.6
click at [229, 287] on div "All tokens Collections Icons WIP Typography 83" at bounding box center [214, 410] width 150 height 747
click at [192, 51] on div "All tokens" at bounding box center [179, 51] width 60 height 10
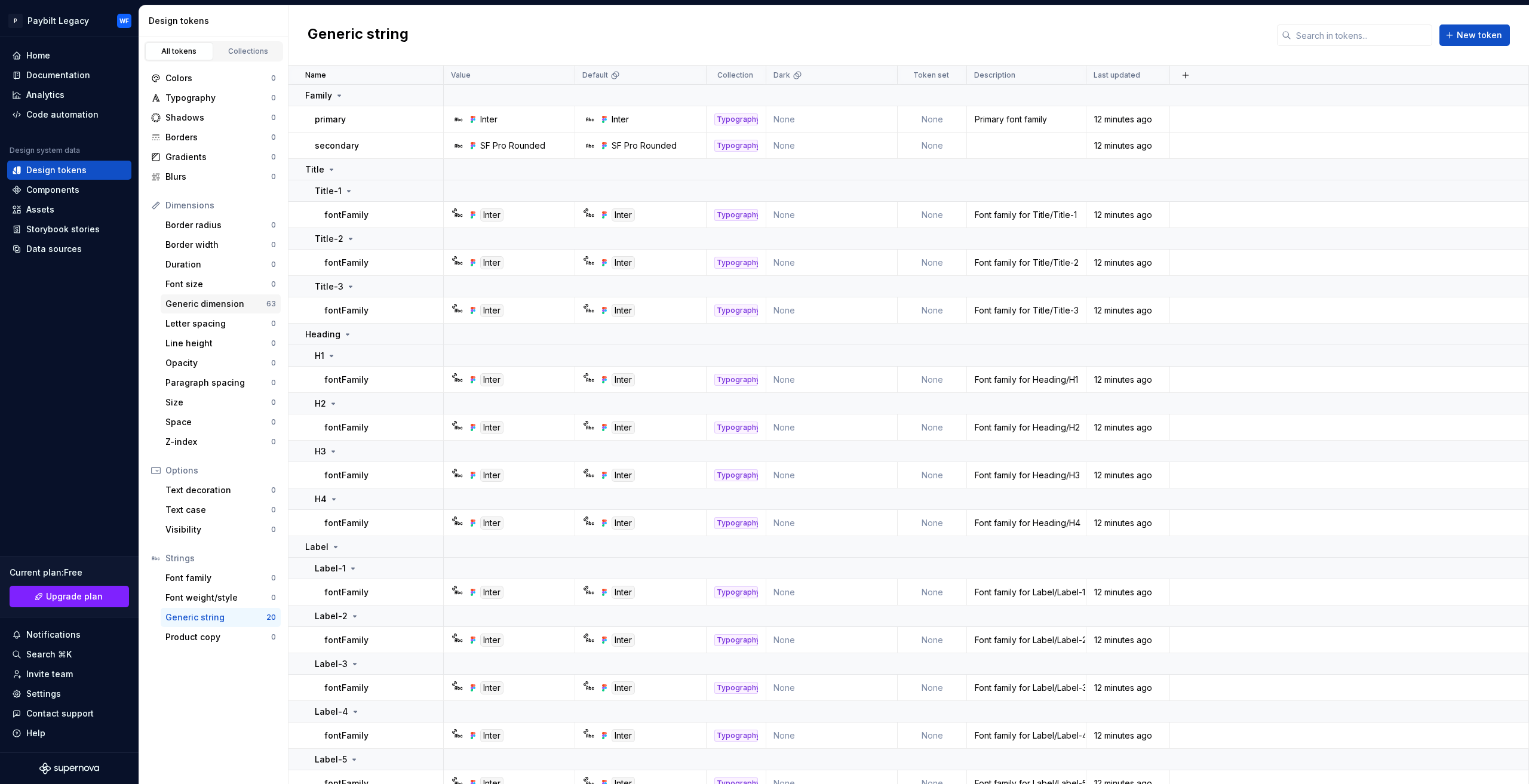
click at [221, 304] on div "Generic dimension" at bounding box center [215, 304] width 101 height 12
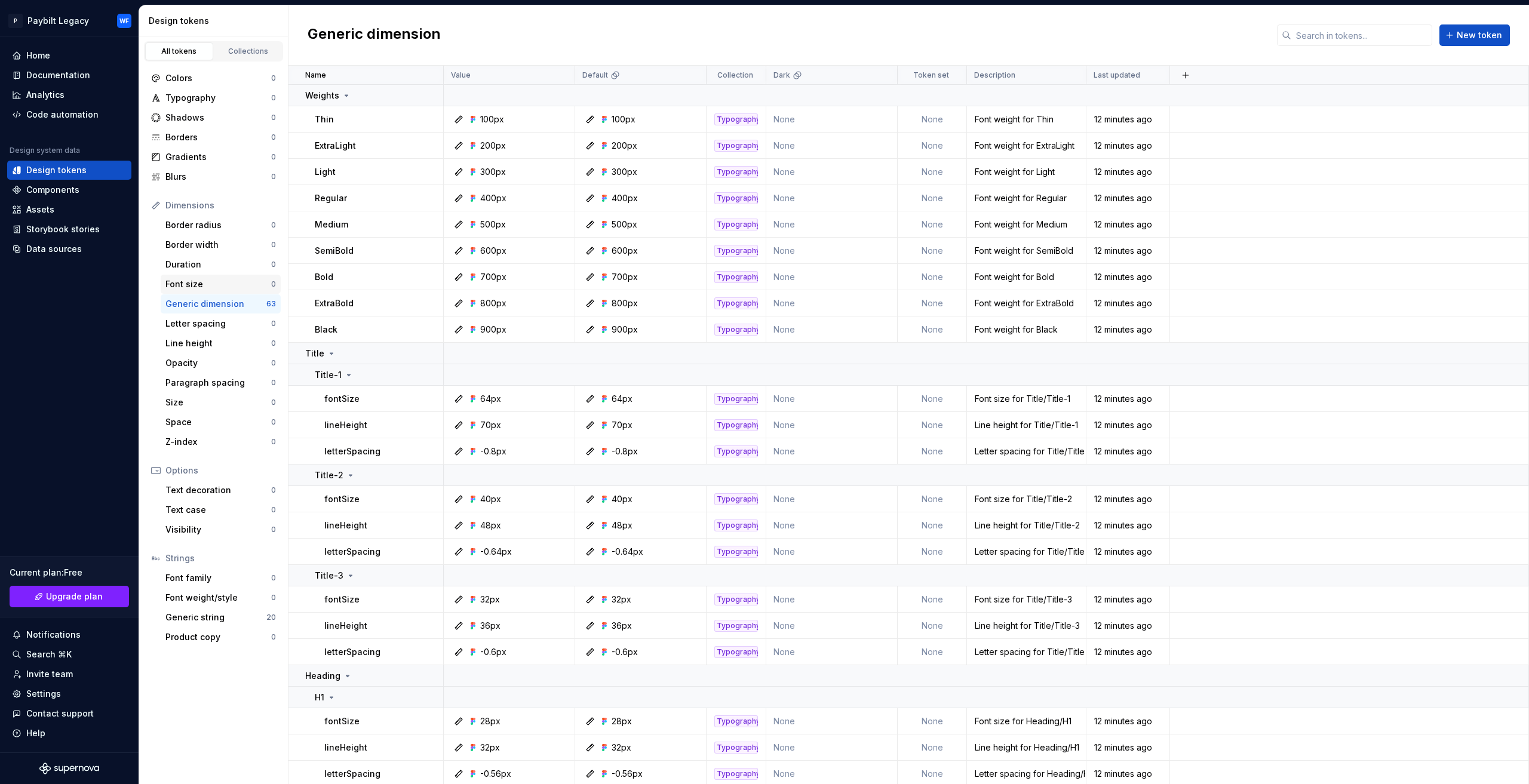
click at [218, 281] on div "Font size" at bounding box center [218, 284] width 106 height 12
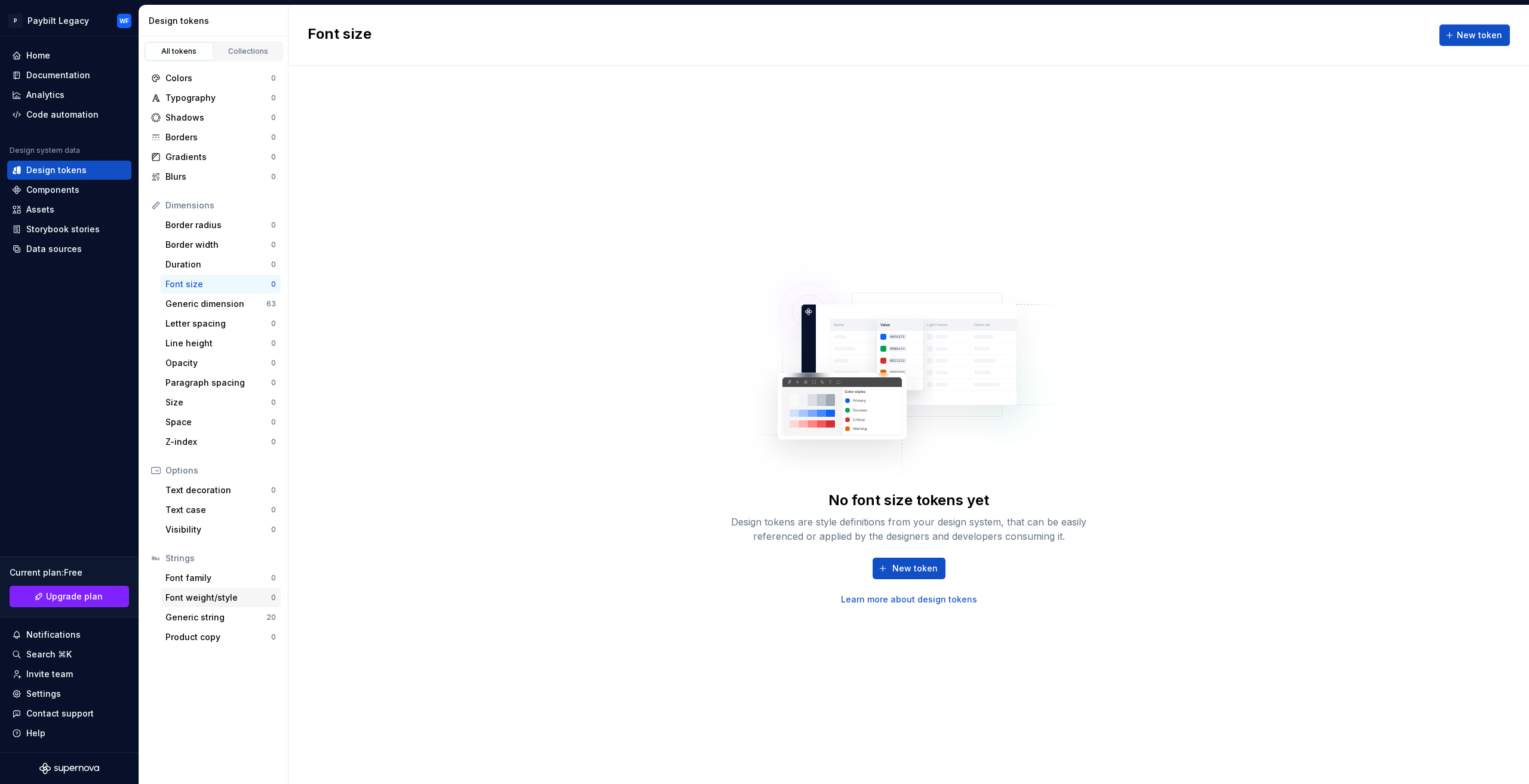
click at [227, 589] on div "Font weight/style 0" at bounding box center [220, 598] width 120 height 19
click at [219, 626] on div "Strings Font family 0 Font weight/style 0 Generic string 20 Product copy 0" at bounding box center [213, 597] width 134 height 98
click at [220, 607] on div "Generic string 20" at bounding box center [220, 617] width 120 height 19
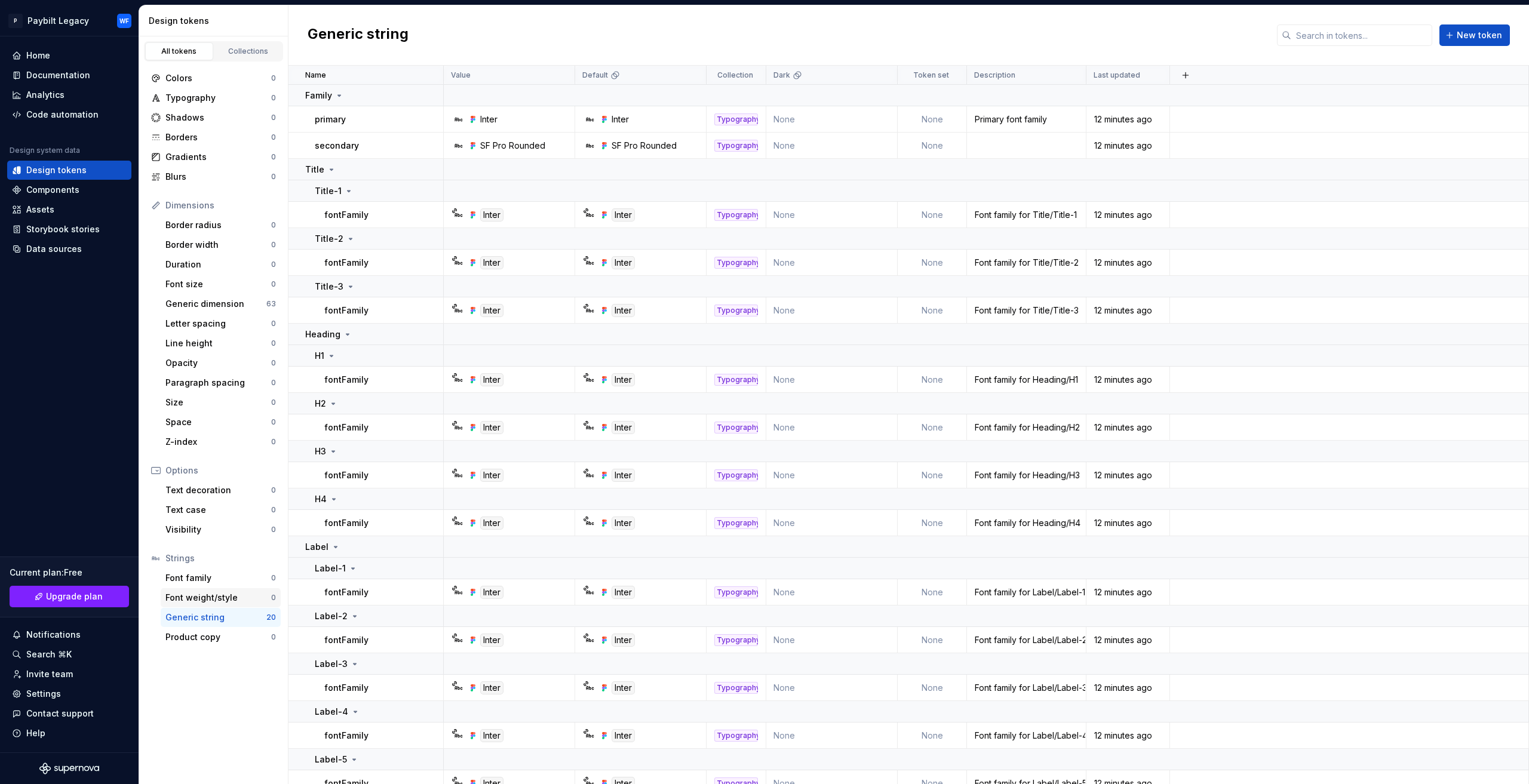
click at [192, 588] on div "Font weight/style 0" at bounding box center [220, 598] width 120 height 19
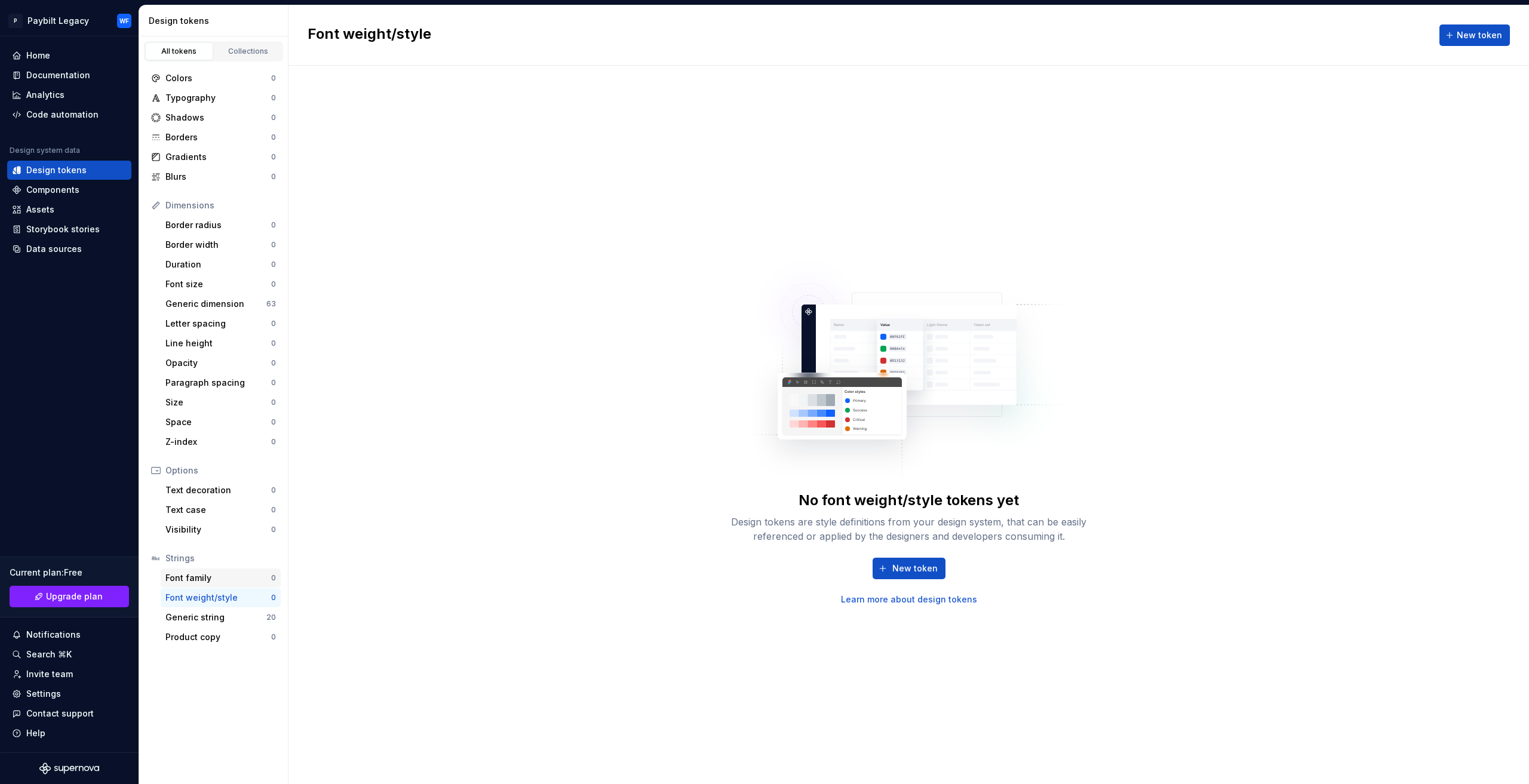
click at [213, 578] on div "Font family" at bounding box center [218, 578] width 106 height 12
click at [219, 619] on div "Generic string" at bounding box center [215, 617] width 101 height 12
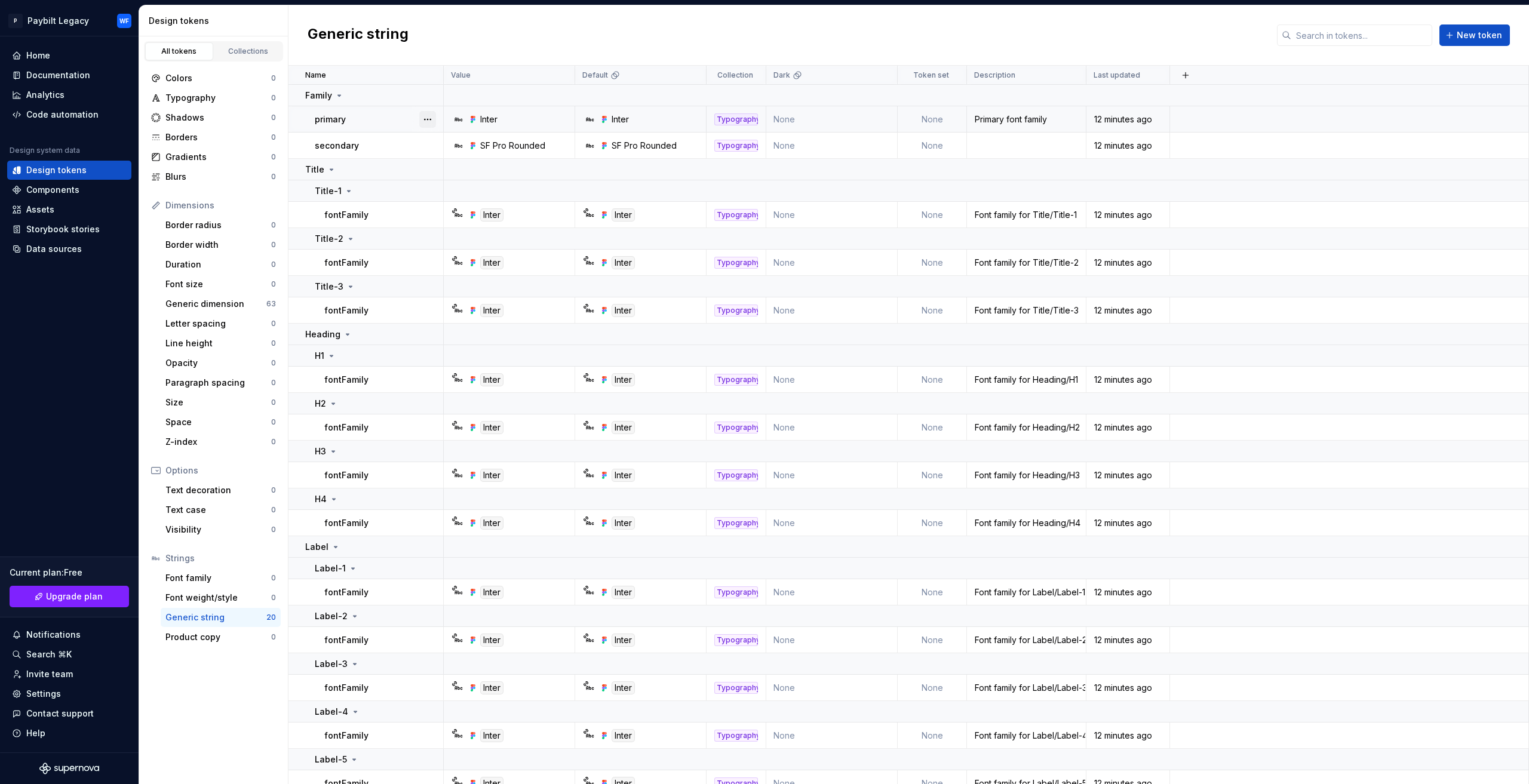
click at [429, 120] on button "button" at bounding box center [427, 119] width 17 height 17
click at [443, 139] on div "Open detail" at bounding box center [480, 142] width 78 height 12
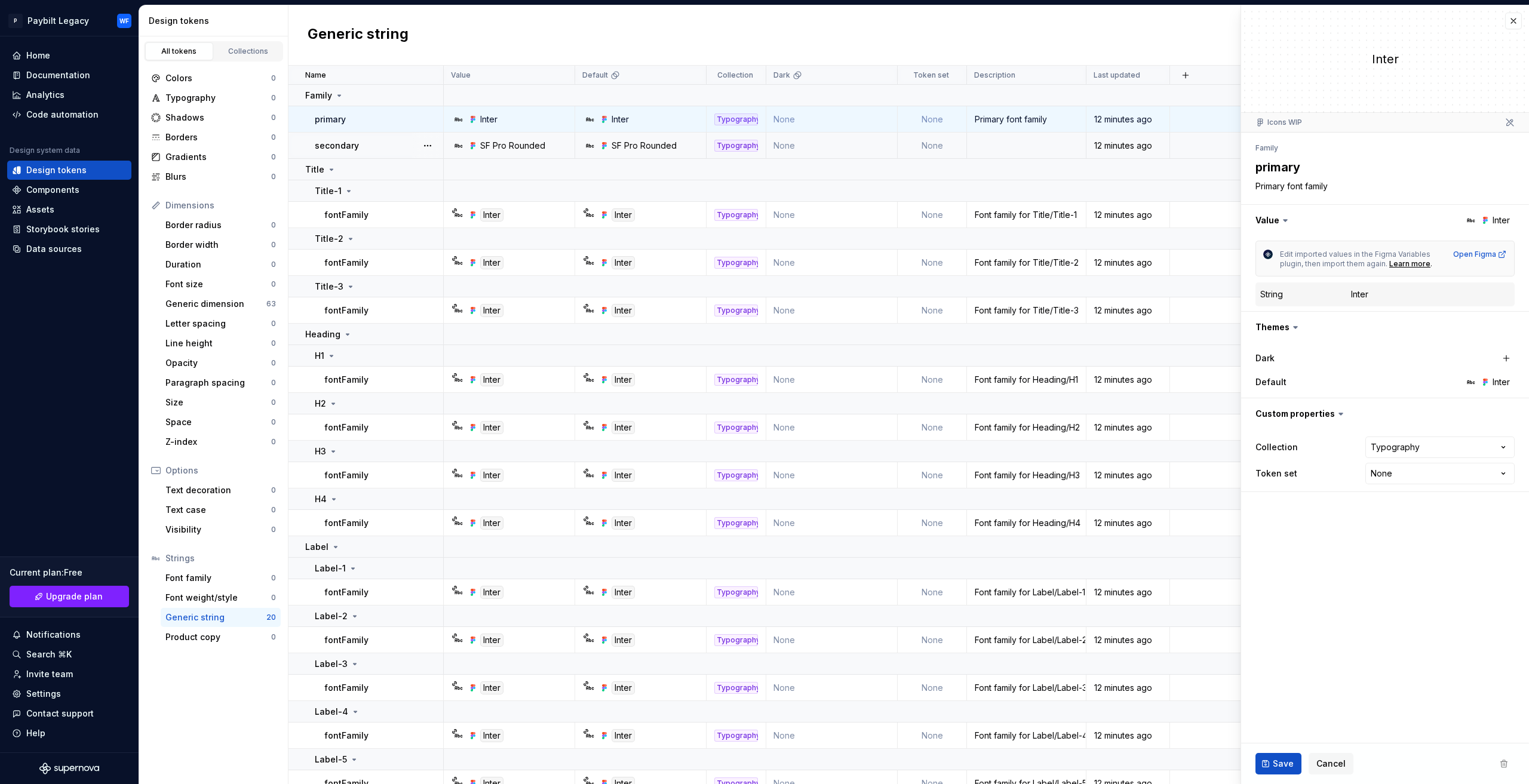
click at [1513, 122] on icon at bounding box center [1510, 122] width 10 height 10
drag, startPoint x: 1509, startPoint y: 122, endPoint x: 1495, endPoint y: 118, distance: 14.6
click at [1509, 122] on icon at bounding box center [1510, 122] width 7 height 7
click at [238, 580] on div "Font family" at bounding box center [218, 578] width 106 height 12
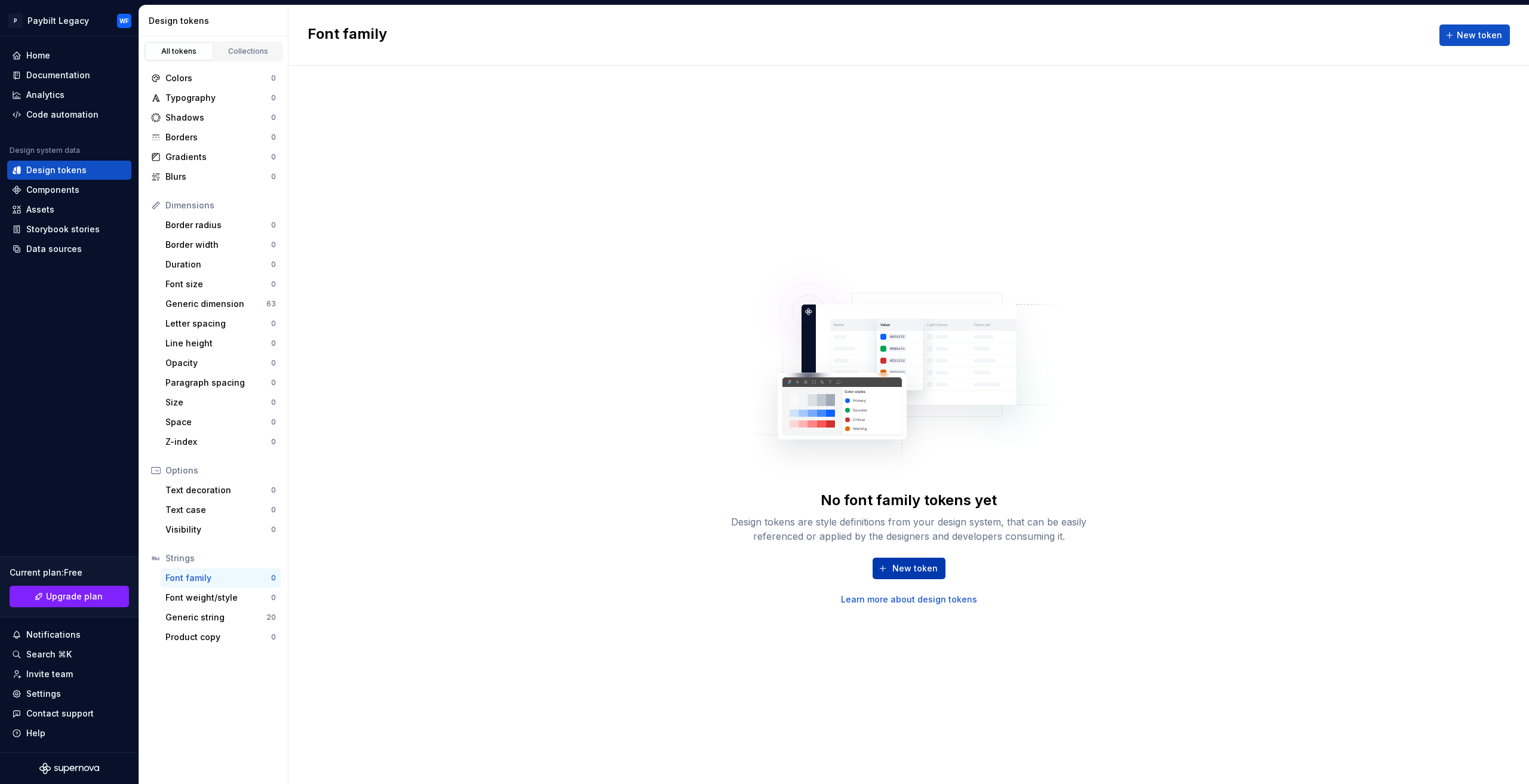
click at [916, 566] on span "New token" at bounding box center [915, 568] width 45 height 12
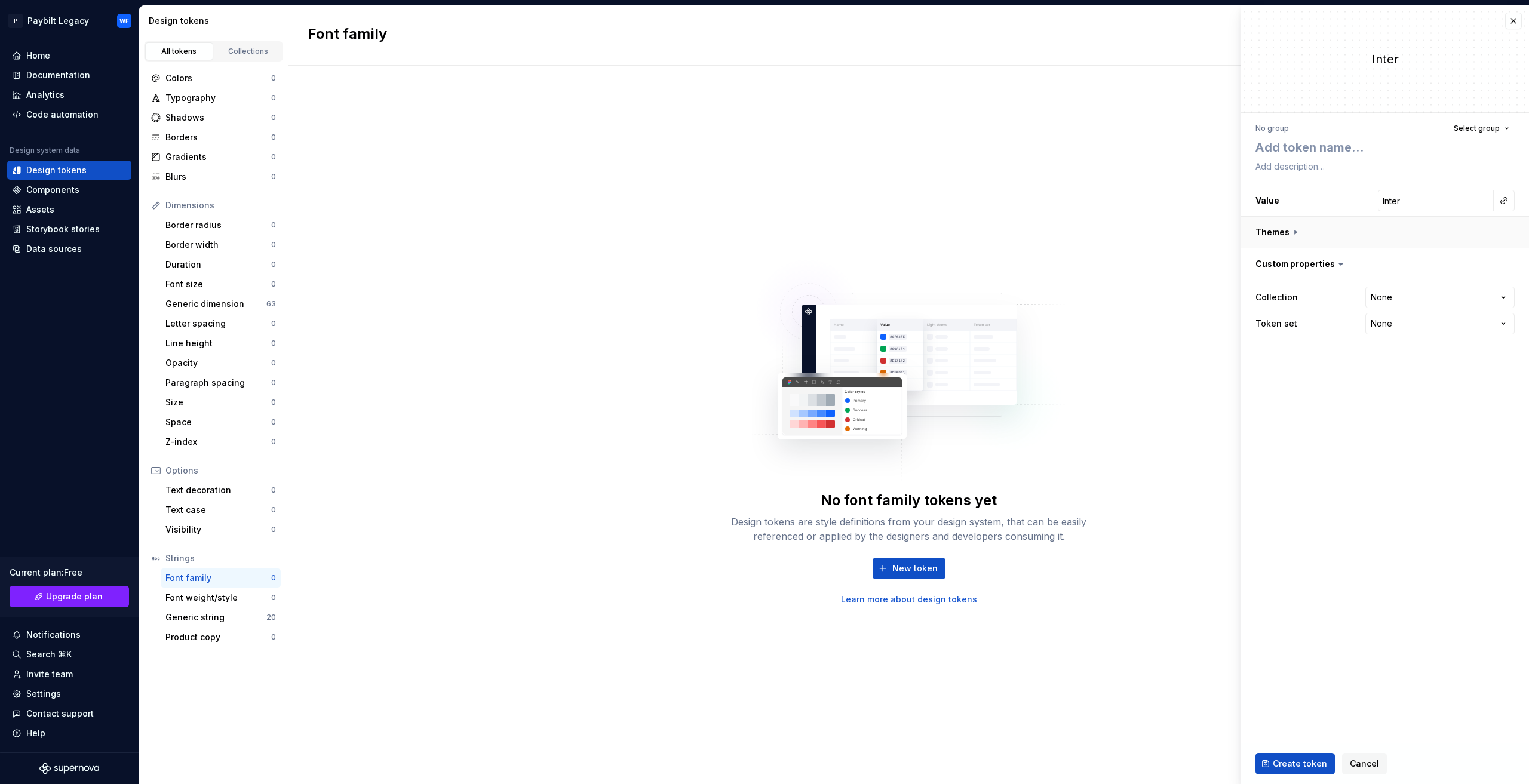
click at [1279, 231] on button "button" at bounding box center [1384, 233] width 288 height 31
click at [1505, 285] on button "button" at bounding box center [1506, 287] width 17 height 17
click at [1377, 288] on button "button" at bounding box center [1376, 287] width 22 height 22
click at [1504, 262] on button "button" at bounding box center [1506, 263] width 17 height 17
click at [1377, 260] on button "button" at bounding box center [1376, 263] width 22 height 22
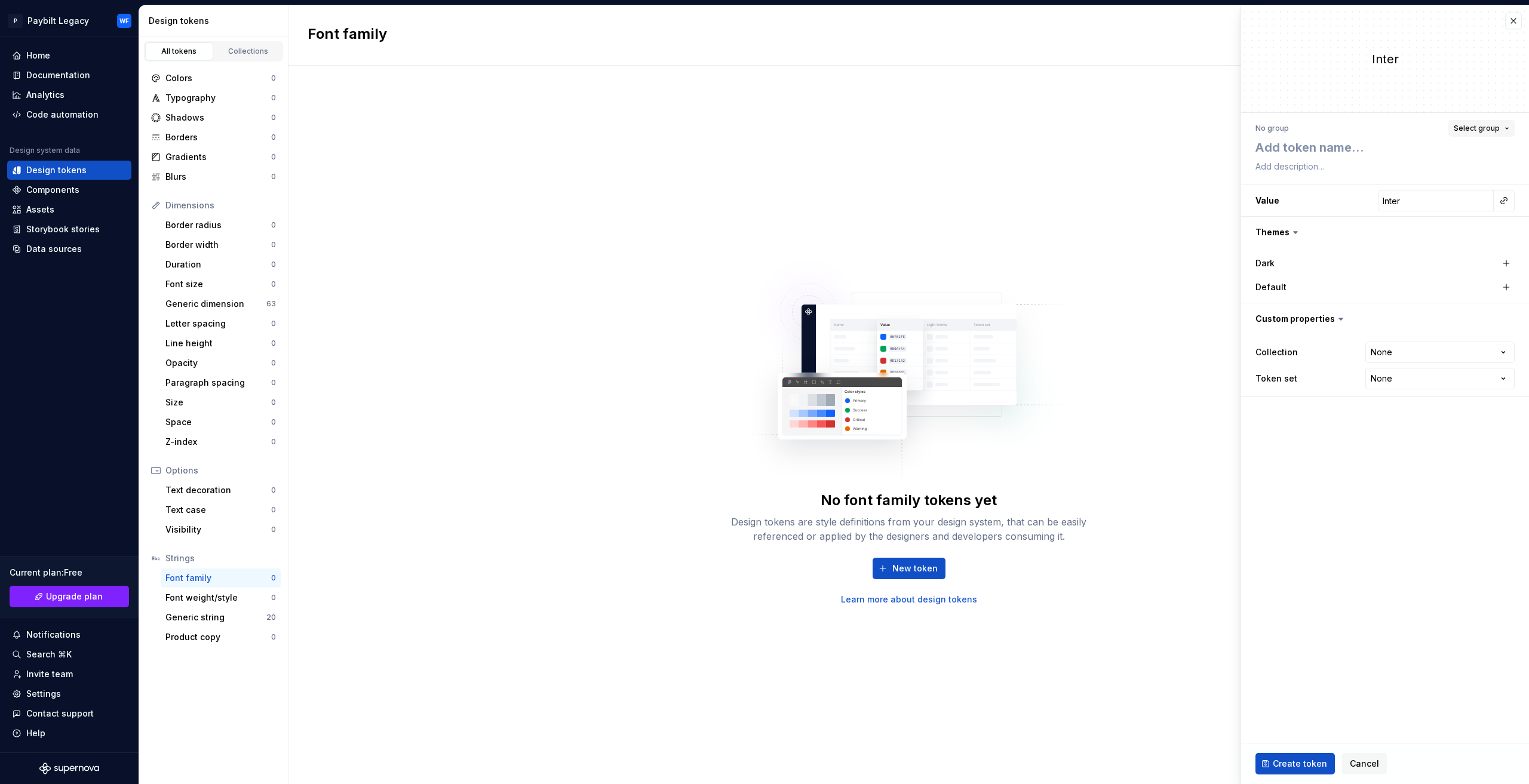
click at [1468, 124] on span "Select group" at bounding box center [1477, 128] width 46 height 10
click at [1394, 137] on textarea at bounding box center [1382, 148] width 259 height 22
click at [1374, 128] on div "No group Select group" at bounding box center [1385, 128] width 259 height 17
type textarea "*"
click at [44, 52] on div "Home" at bounding box center [39, 55] width 24 height 12
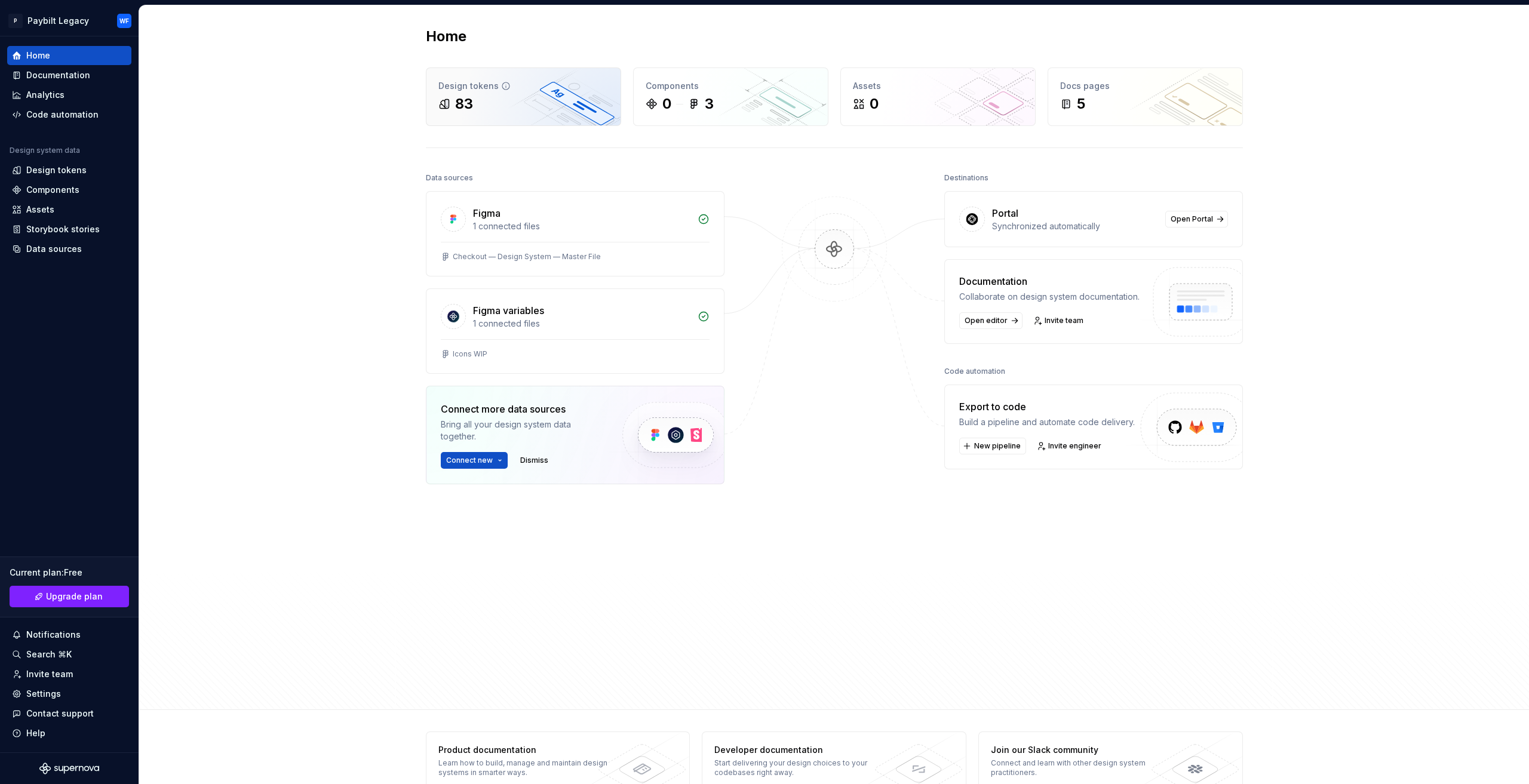
click at [574, 75] on div "Design tokens 83" at bounding box center [523, 96] width 194 height 57
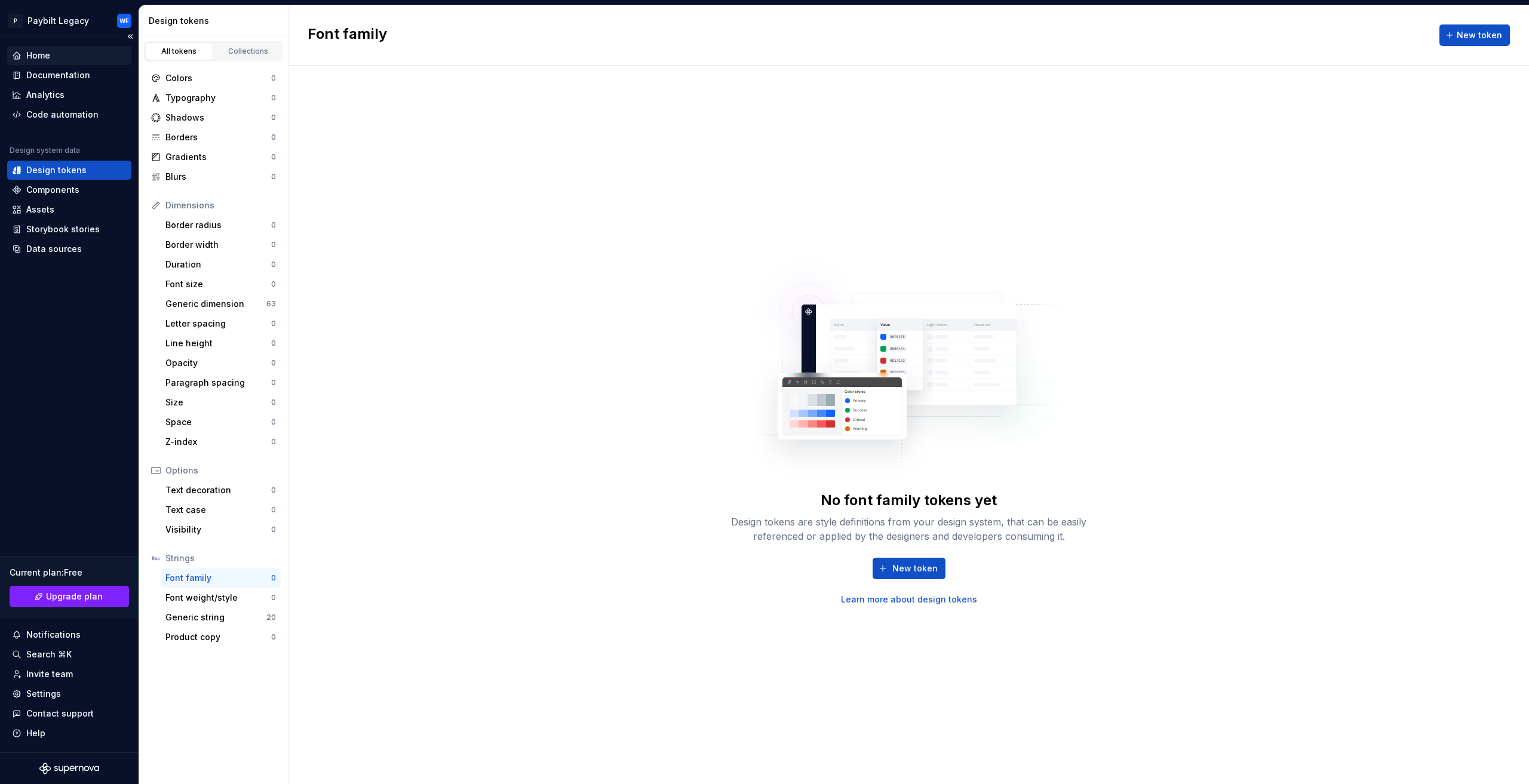
click at [60, 57] on div "Home" at bounding box center [69, 55] width 115 height 12
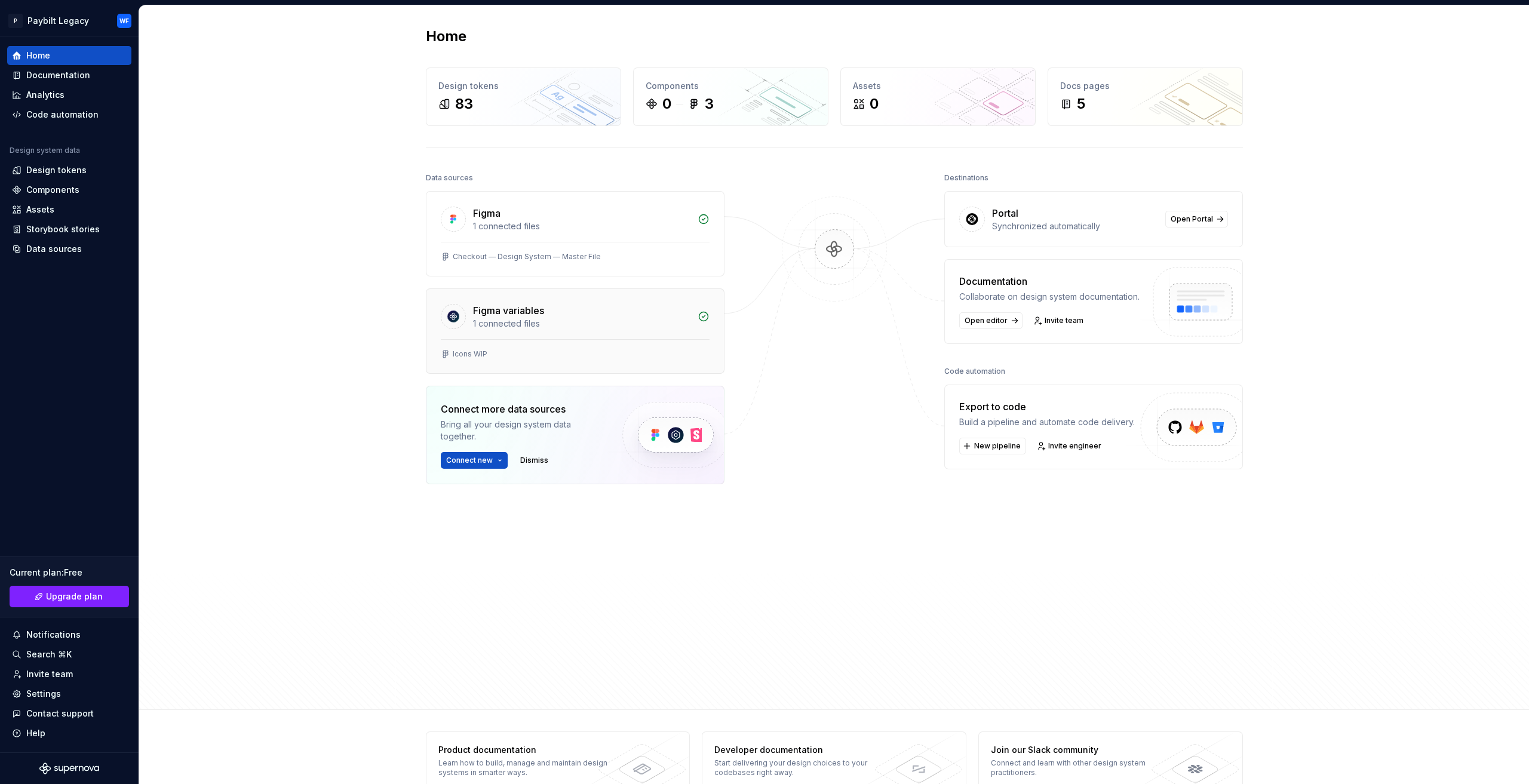
click at [617, 310] on div "Figma variables" at bounding box center [582, 310] width 218 height 14
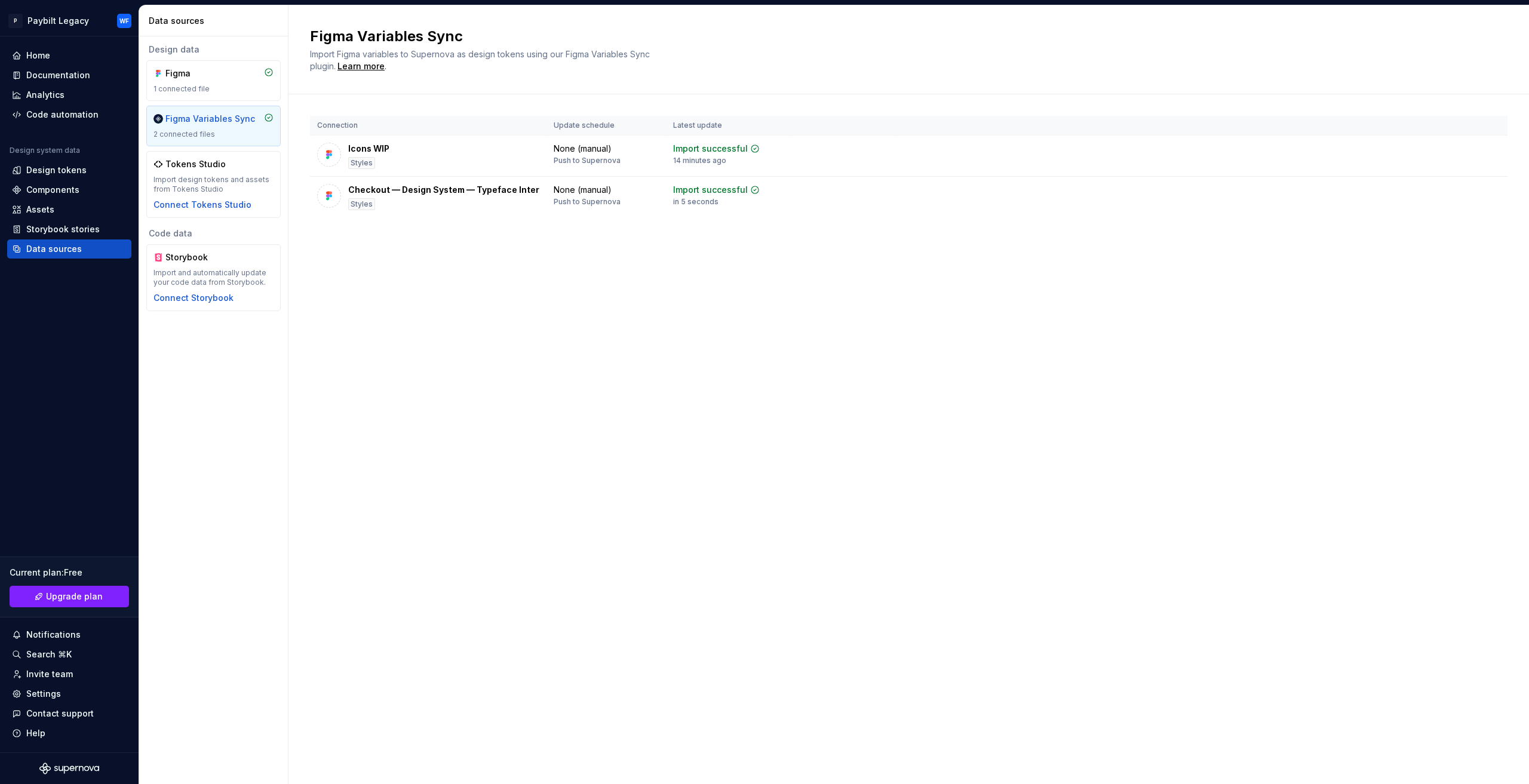
drag, startPoint x: 512, startPoint y: 333, endPoint x: 495, endPoint y: 325, distance: 18.8
click at [511, 334] on div "Figma Variables Sync Import Figma variables to Supernova as design tokens using…" at bounding box center [908, 395] width 1240 height 779
click at [77, 54] on div "Home" at bounding box center [69, 55] width 115 height 12
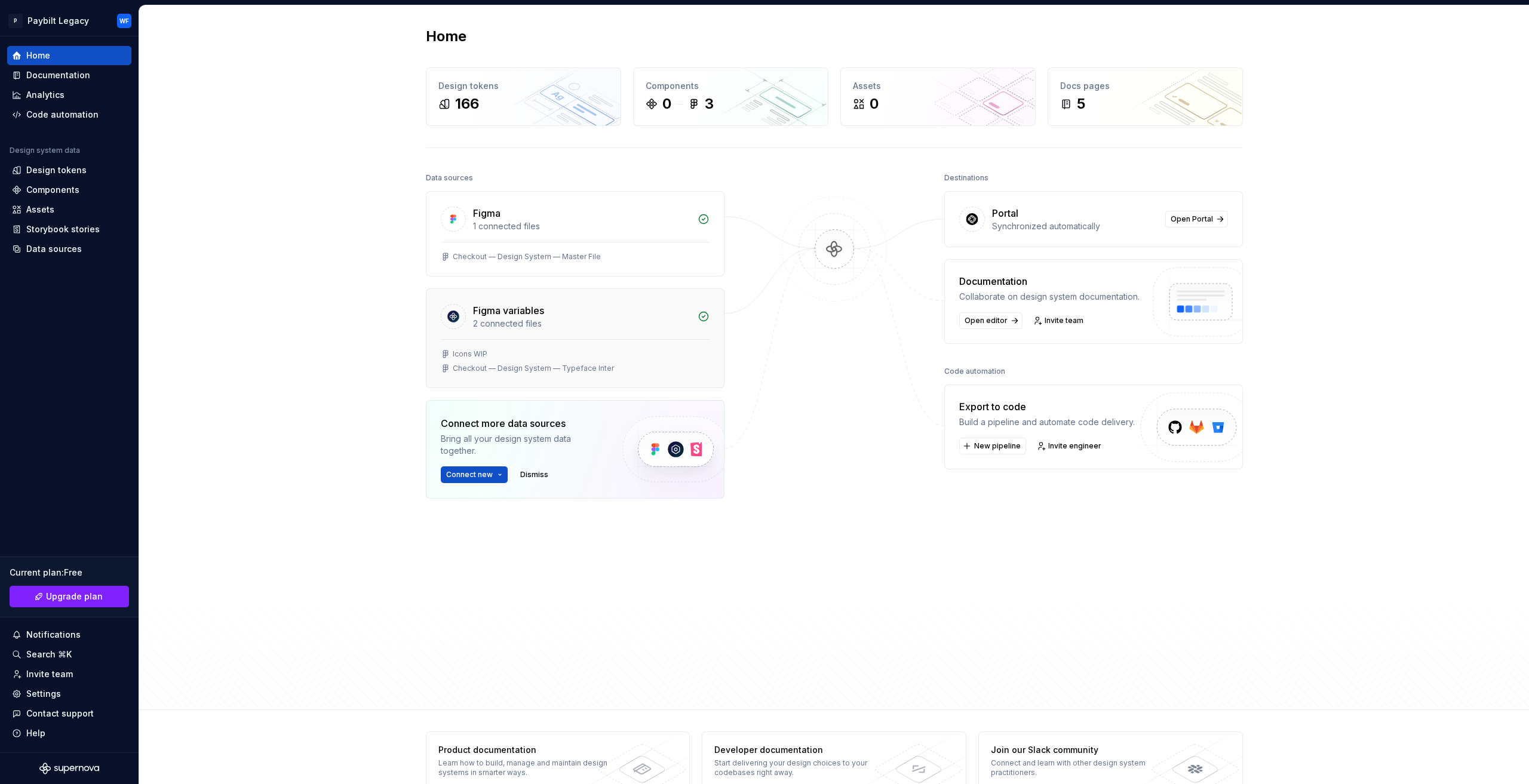
click at [591, 307] on div "Figma variables" at bounding box center [582, 310] width 218 height 14
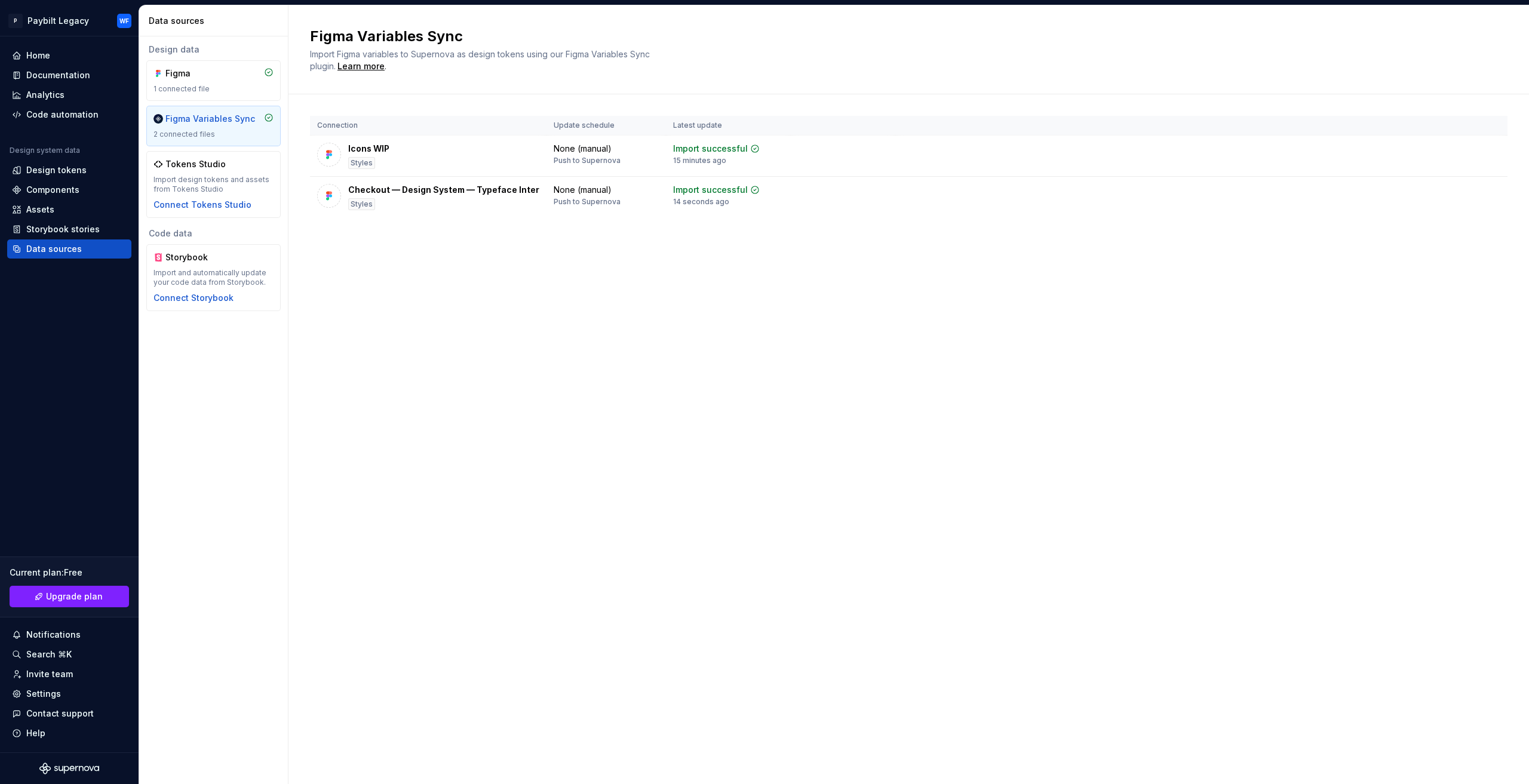
click at [221, 122] on div "Figma Variables Sync" at bounding box center [210, 119] width 90 height 12
click at [83, 169] on div "Design tokens" at bounding box center [69, 170] width 115 height 12
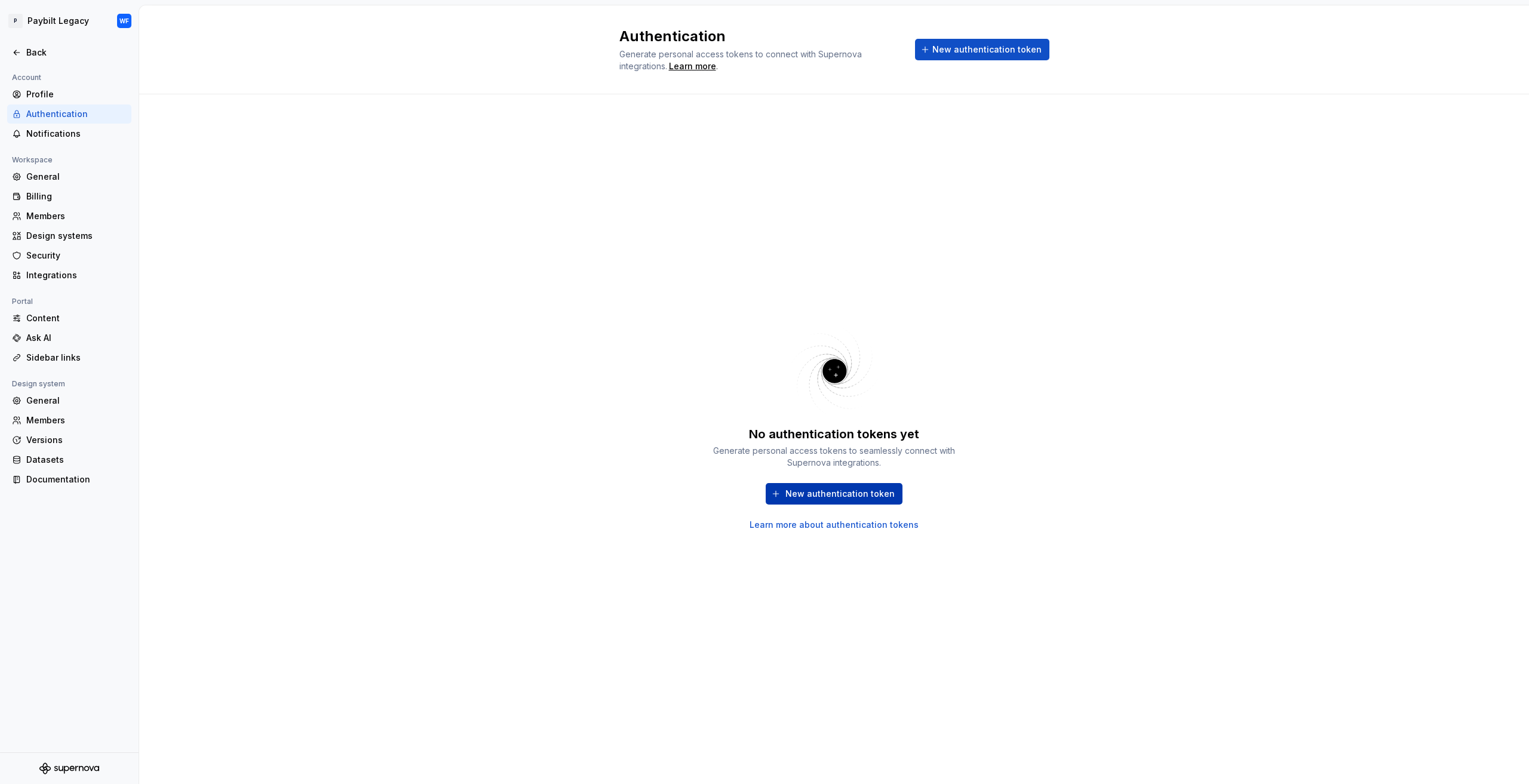
click at [833, 492] on span "New authentication token" at bounding box center [840, 494] width 109 height 12
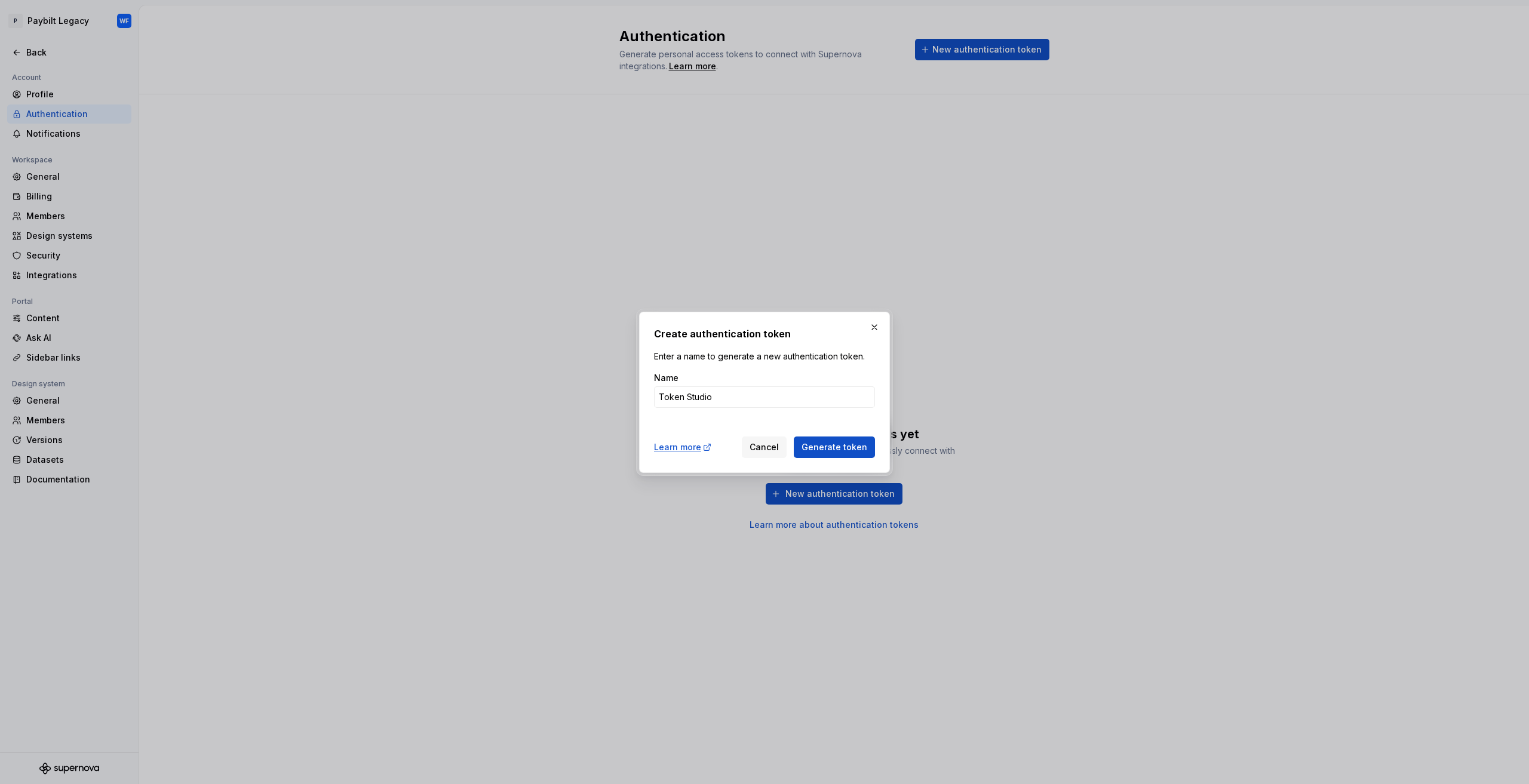
type input "Token Studio"
click at [793, 436] on button "Generate token" at bounding box center [834, 447] width 81 height 22
click at [819, 447] on span "Generate token" at bounding box center [834, 447] width 66 height 12
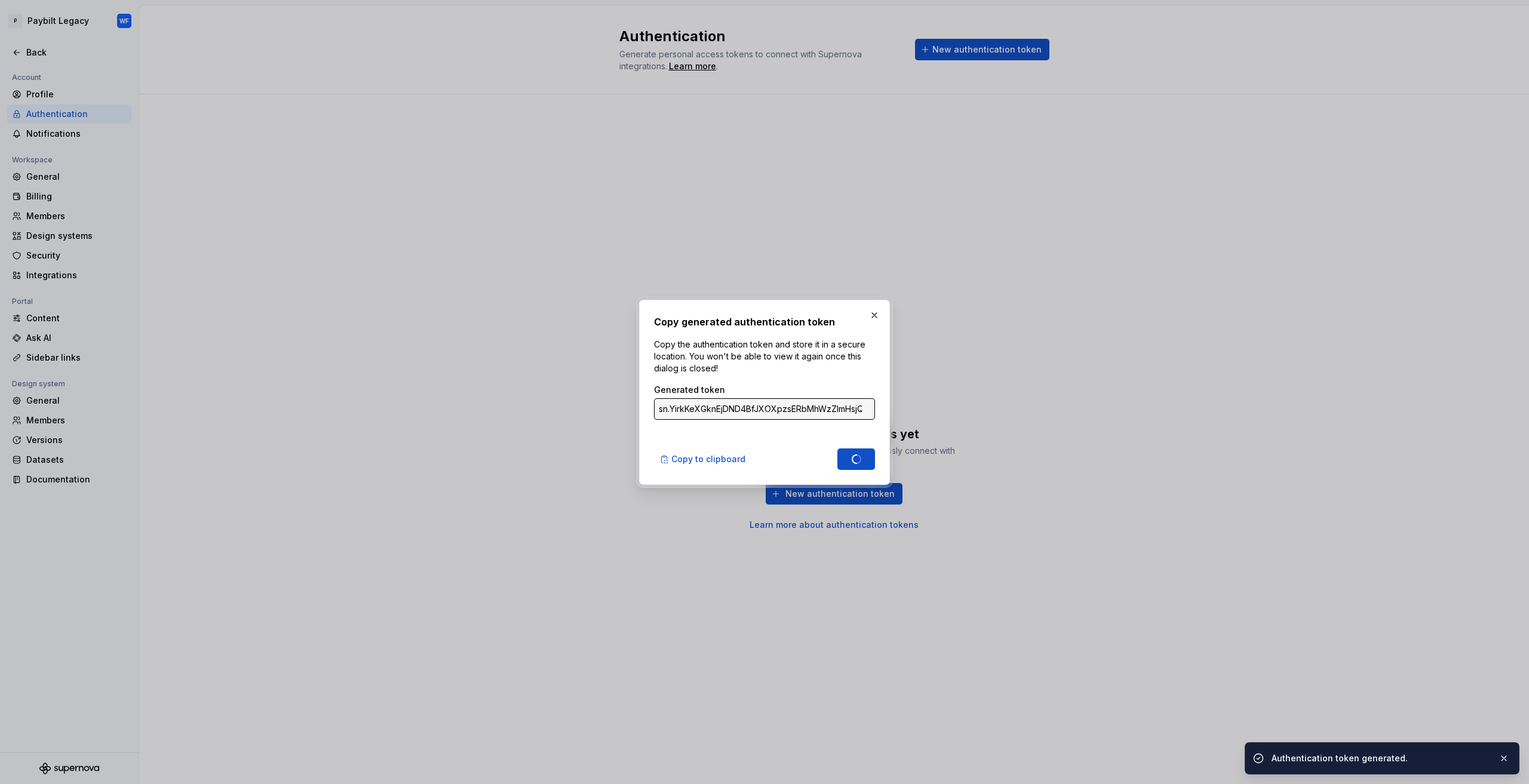
type input "sn.3LPs6adBHKUEGEasi588LW2dQYxNt0PjMV9brPUkzXem4D7A5NOj71psUfROHO7B7Cn4oRe90Wut…"
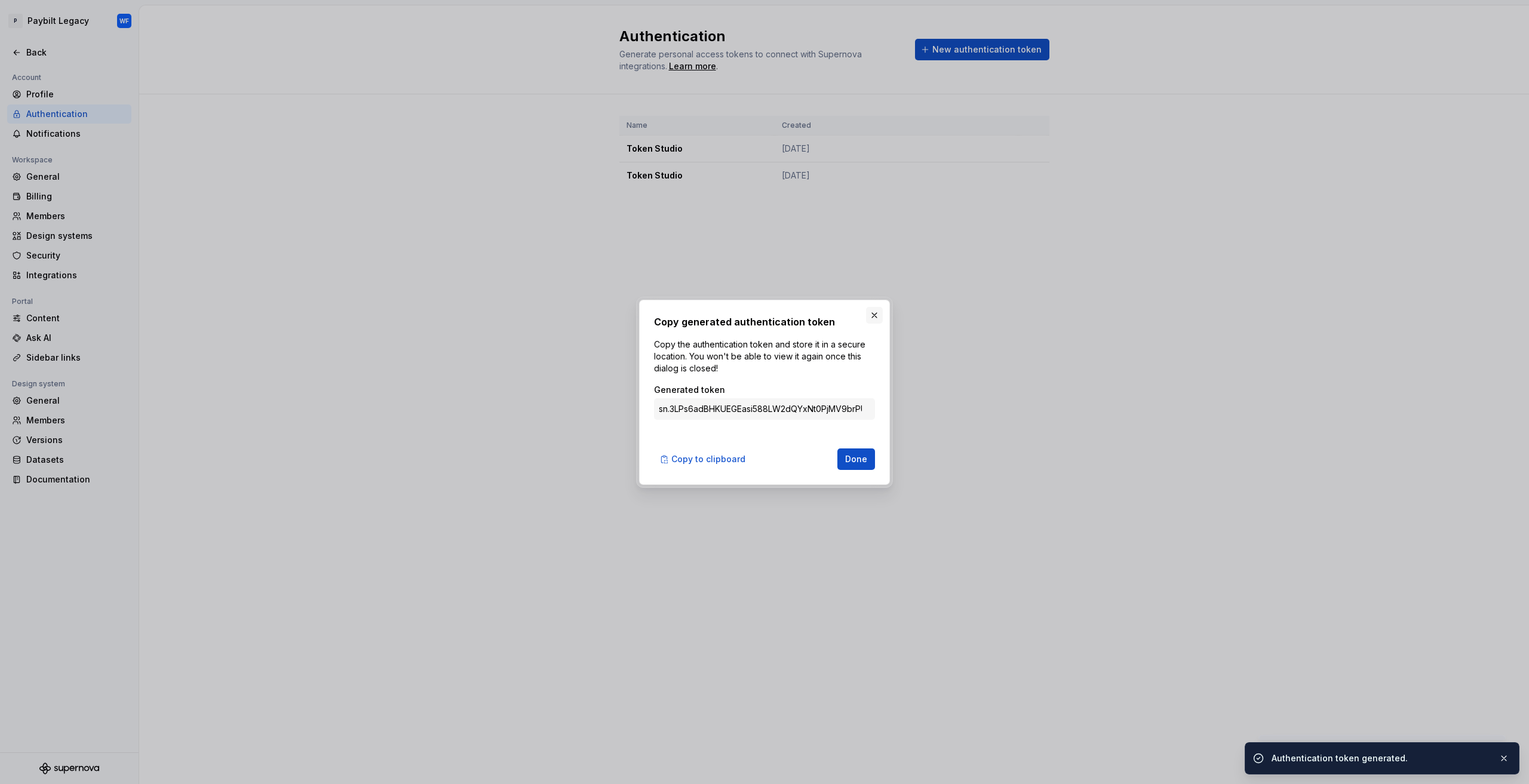
click at [875, 312] on button "button" at bounding box center [874, 315] width 17 height 17
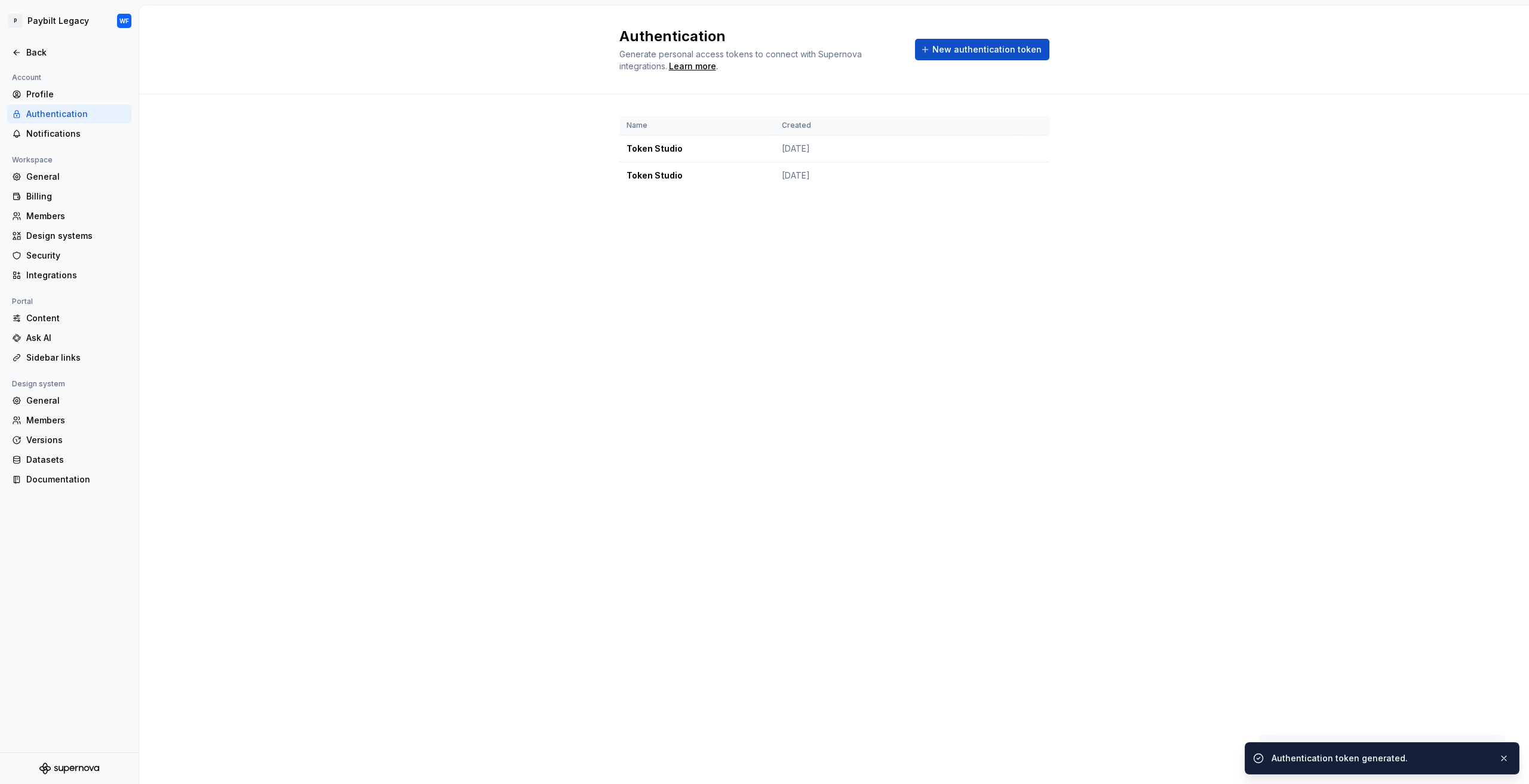
click at [722, 260] on div "Authentication Generate personal access tokens to connect with Supernova integr…" at bounding box center [834, 395] width 1390 height 779
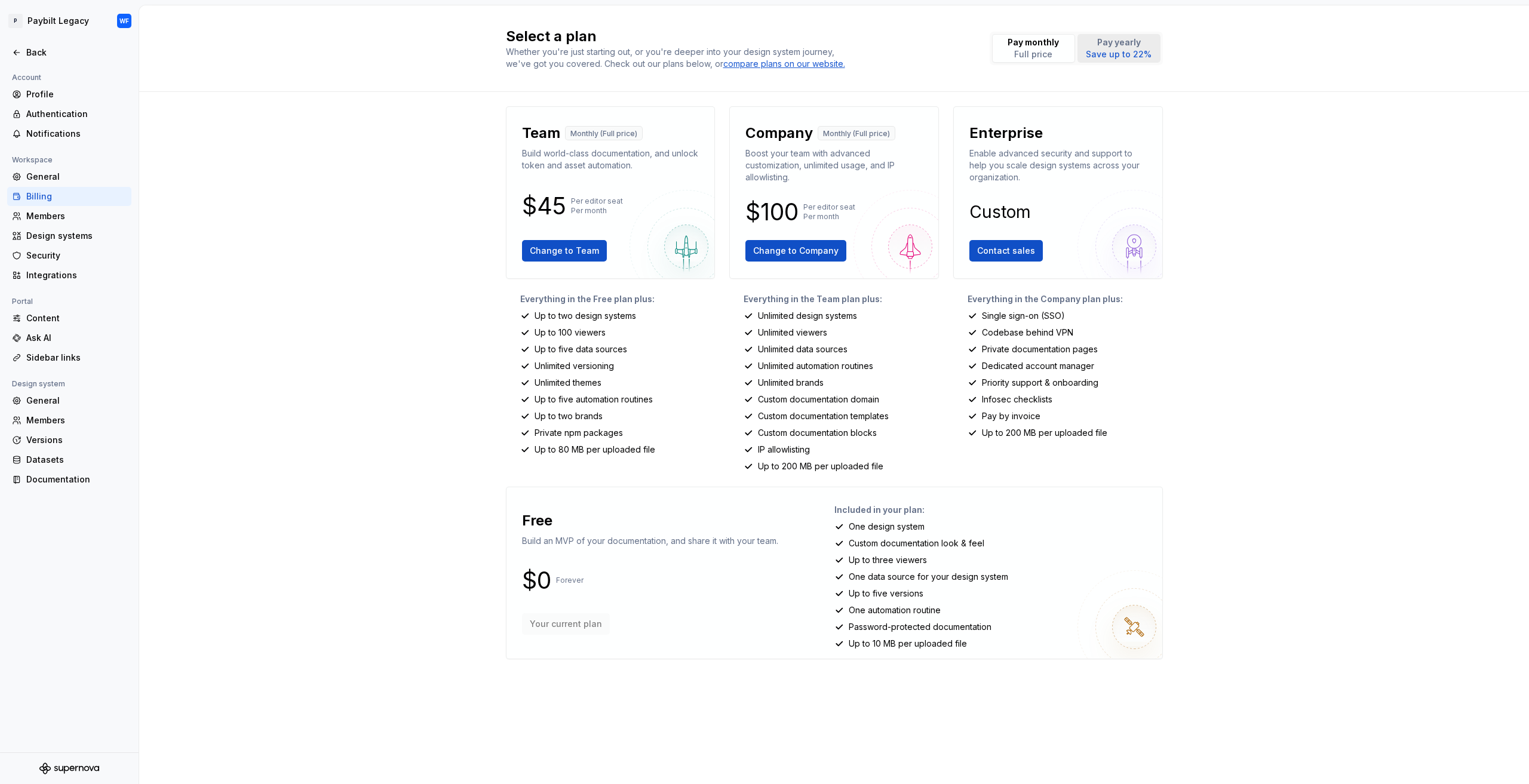
click at [1135, 61] on button "Pay yearly Save up to 22%" at bounding box center [1119, 48] width 83 height 29
click at [48, 89] on div "Profile" at bounding box center [77, 95] width 100 height 12
click at [115, 27] on html "P Paybilt Legacy WF Back Account Profile Authentication Notifications Workspace…" at bounding box center [764, 392] width 1529 height 784
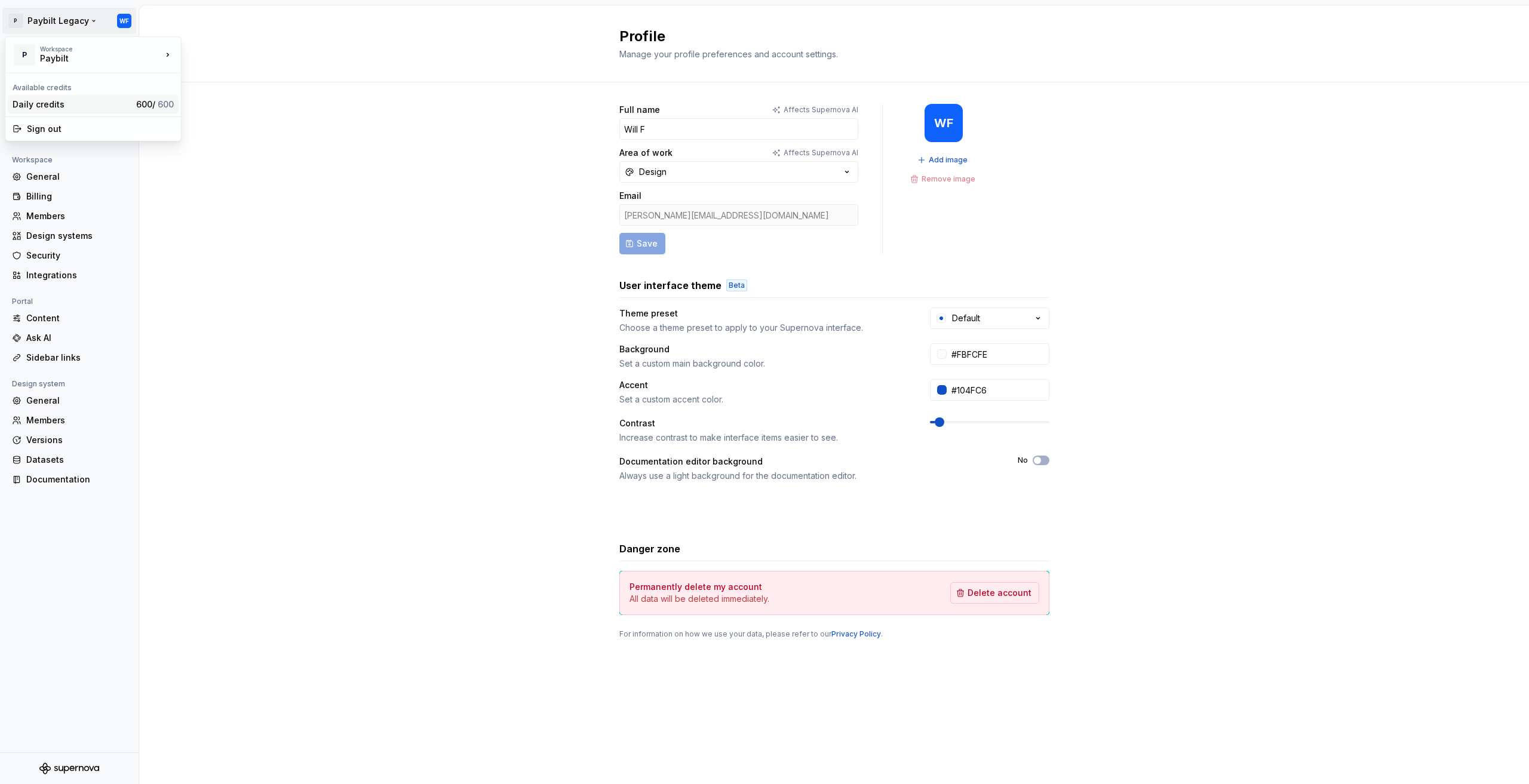
click at [122, 100] on div "Daily credits" at bounding box center [72, 104] width 119 height 12
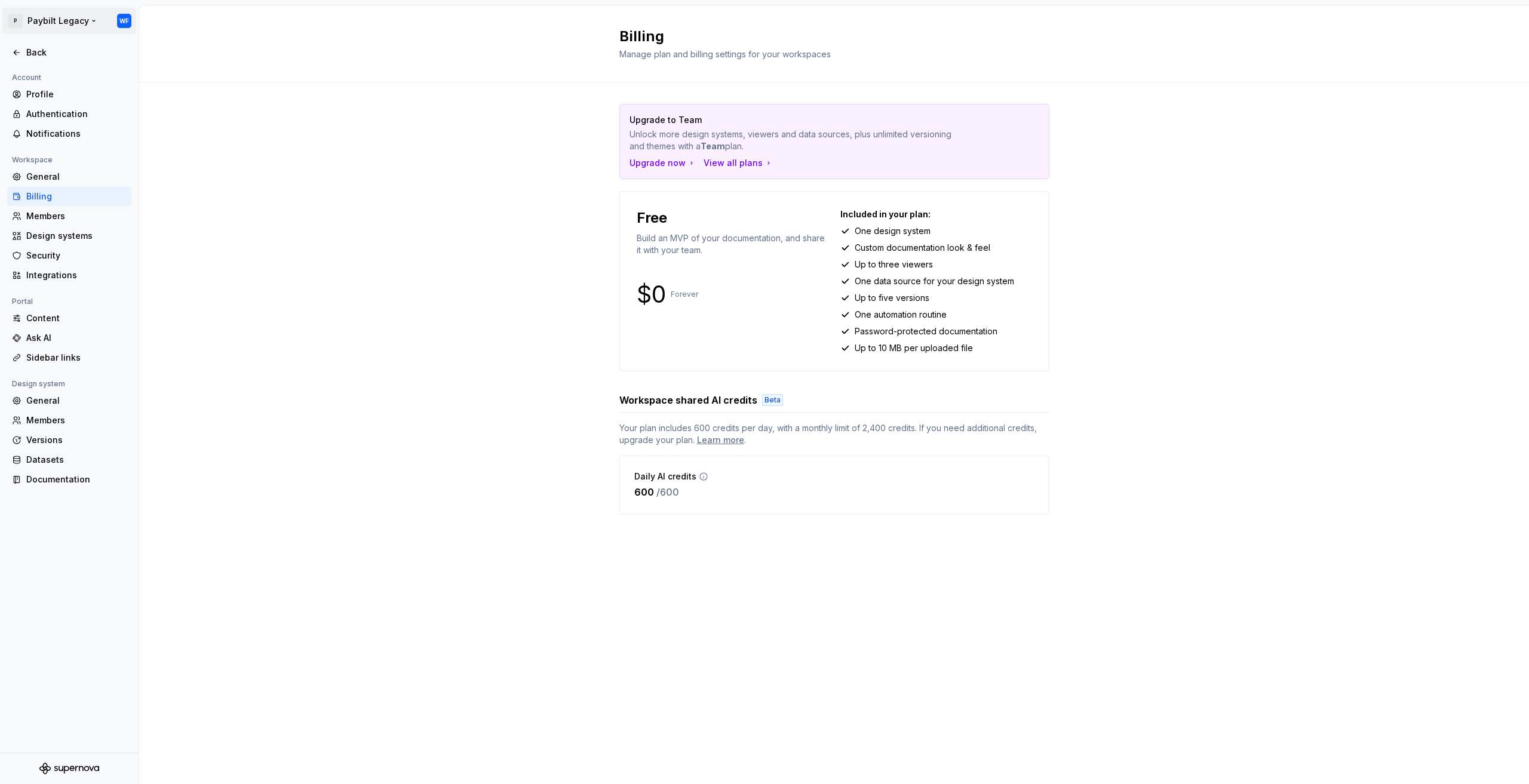
click at [119, 15] on html "P Paybilt Legacy WF Back Account Profile Authentication Notifications Workspace…" at bounding box center [764, 392] width 1529 height 784
click at [109, 54] on div "Paybilt" at bounding box center [90, 58] width 101 height 12
click at [208, 54] on div "Paybilt" at bounding box center [239, 51] width 78 height 12
click at [19, 22] on html "P Paybilt Legacy WF Back Account Profile Authentication Notifications Workspace…" at bounding box center [764, 392] width 1529 height 784
click at [41, 57] on div "Paybilt" at bounding box center [90, 58] width 101 height 12
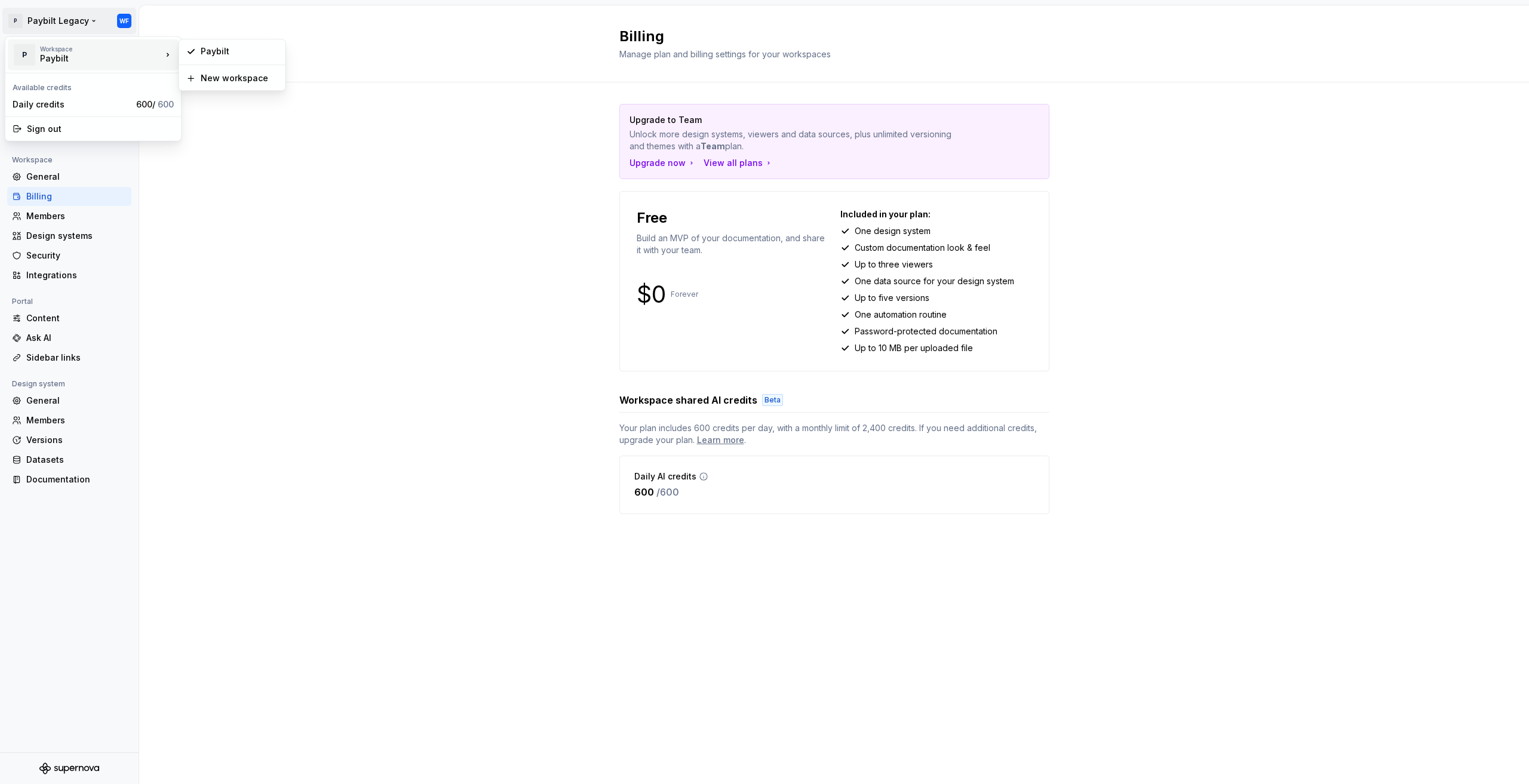
drag, startPoint x: 241, startPoint y: 40, endPoint x: 241, endPoint y: 54, distance: 14.0
click at [241, 54] on div "Billing Manage plan and billing settings for your workspaces" at bounding box center [834, 44] width 1390 height 77
click at [62, 319] on div "Content" at bounding box center [77, 318] width 100 height 12
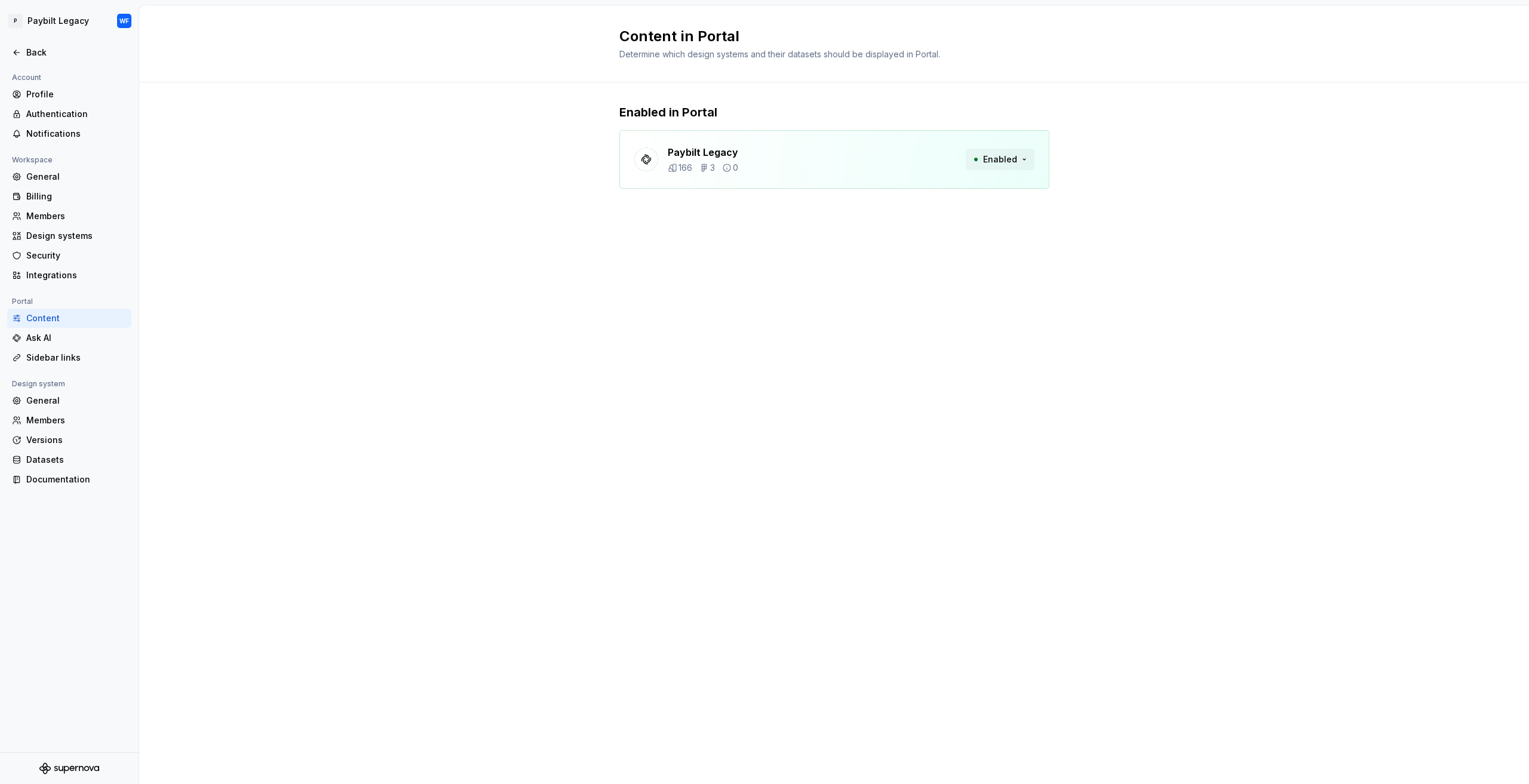
click at [971, 155] on button "Enabled" at bounding box center [1000, 160] width 69 height 22
click at [869, 165] on div "Paybilt Legacy 166 3 Enabled" at bounding box center [834, 159] width 430 height 58
click at [664, 148] on div "Paybilt Legacy 166 3" at bounding box center [686, 160] width 104 height 29
click at [23, 54] on div "Back" at bounding box center [69, 52] width 115 height 12
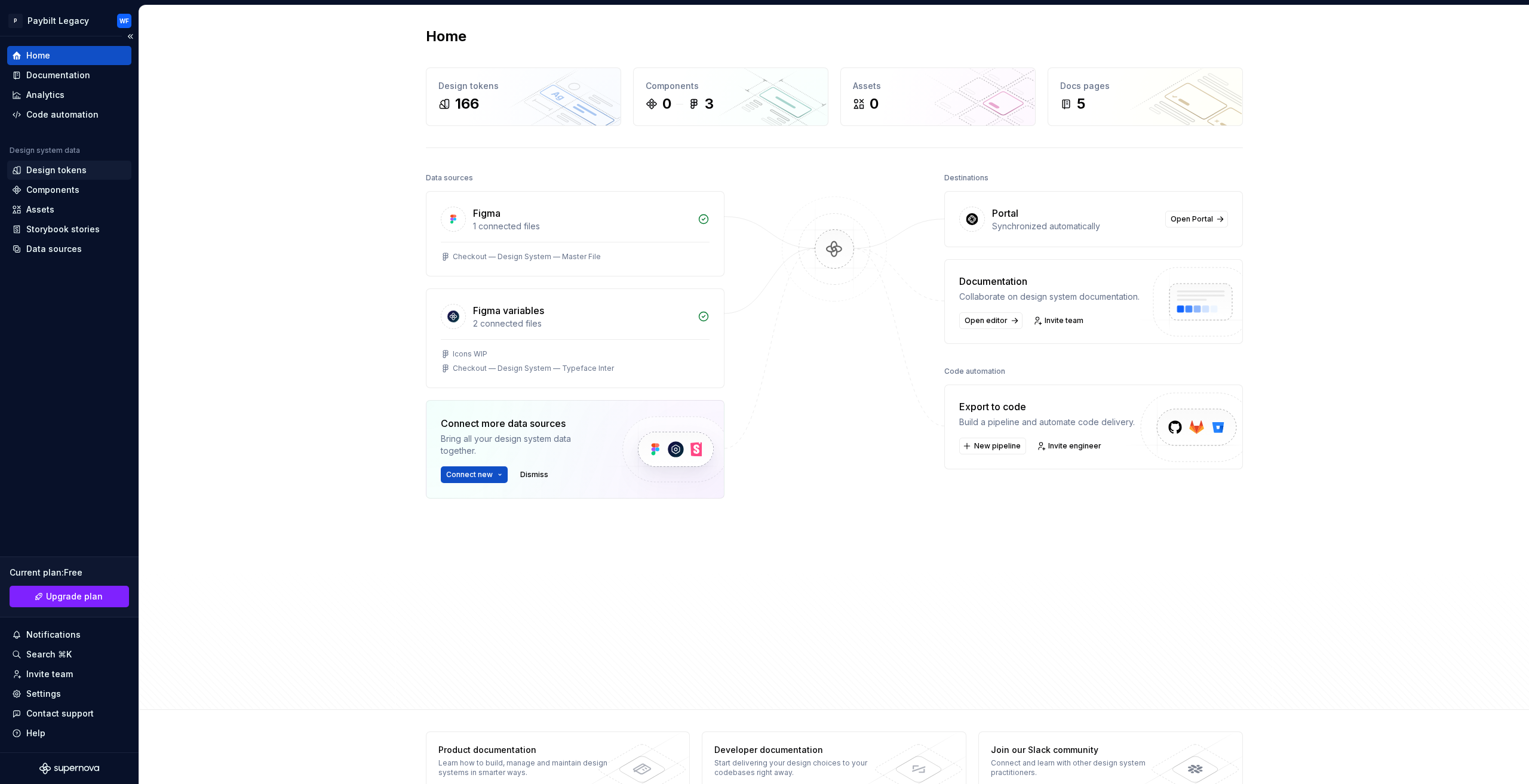
click at [68, 175] on div "Design tokens" at bounding box center [57, 170] width 60 height 12
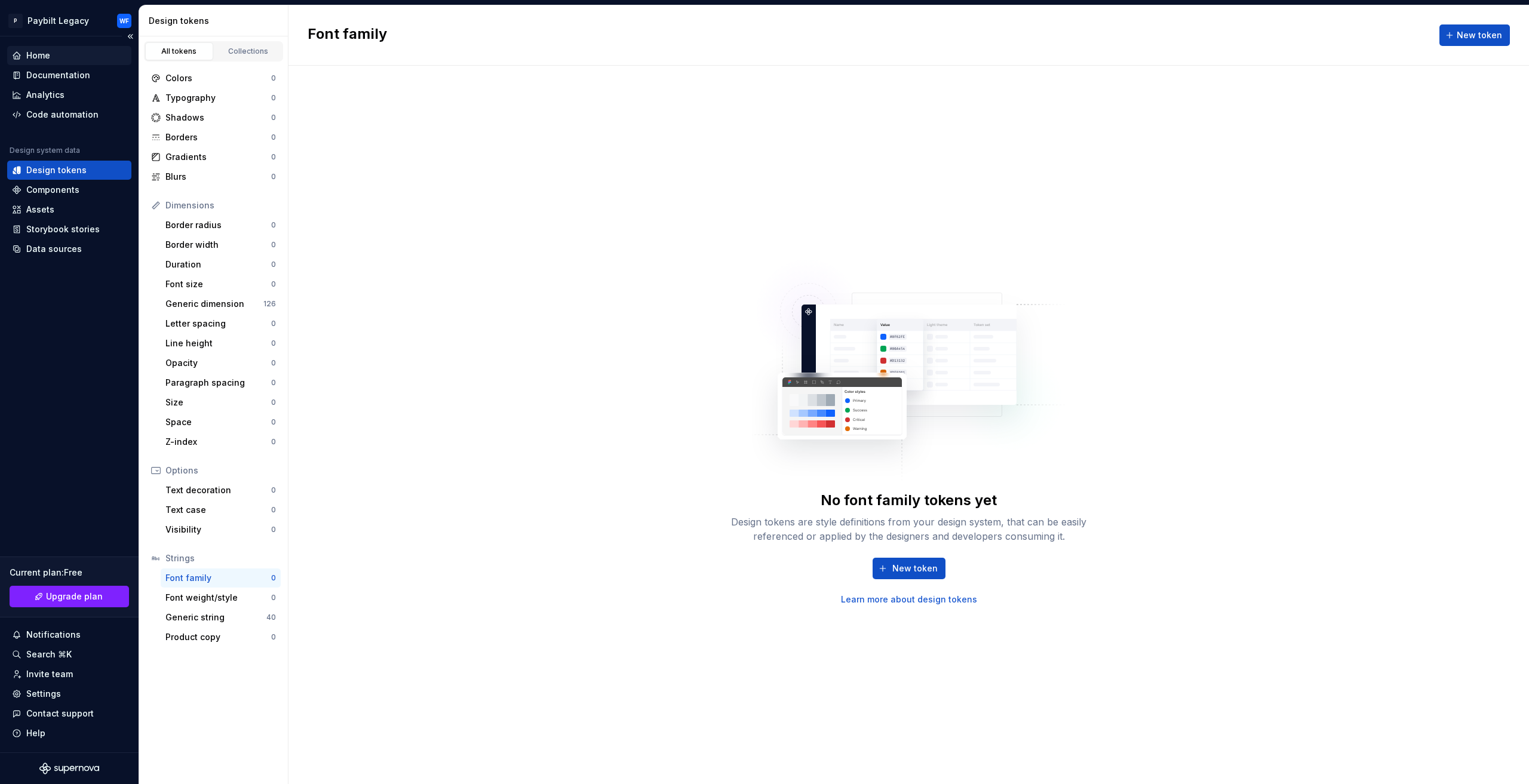
click at [46, 55] on div "Home" at bounding box center [39, 55] width 24 height 12
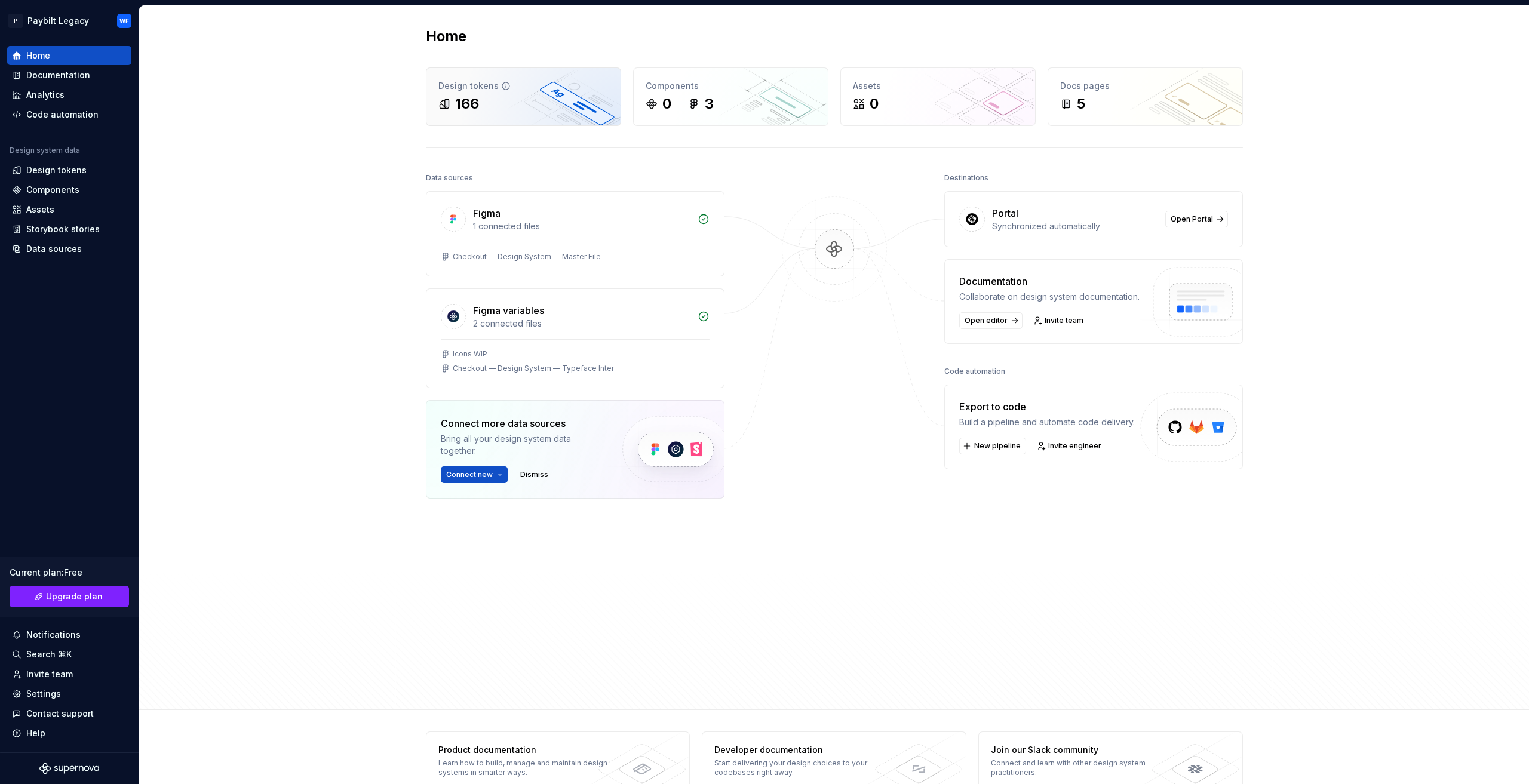
click at [560, 97] on div "166" at bounding box center [523, 104] width 170 height 19
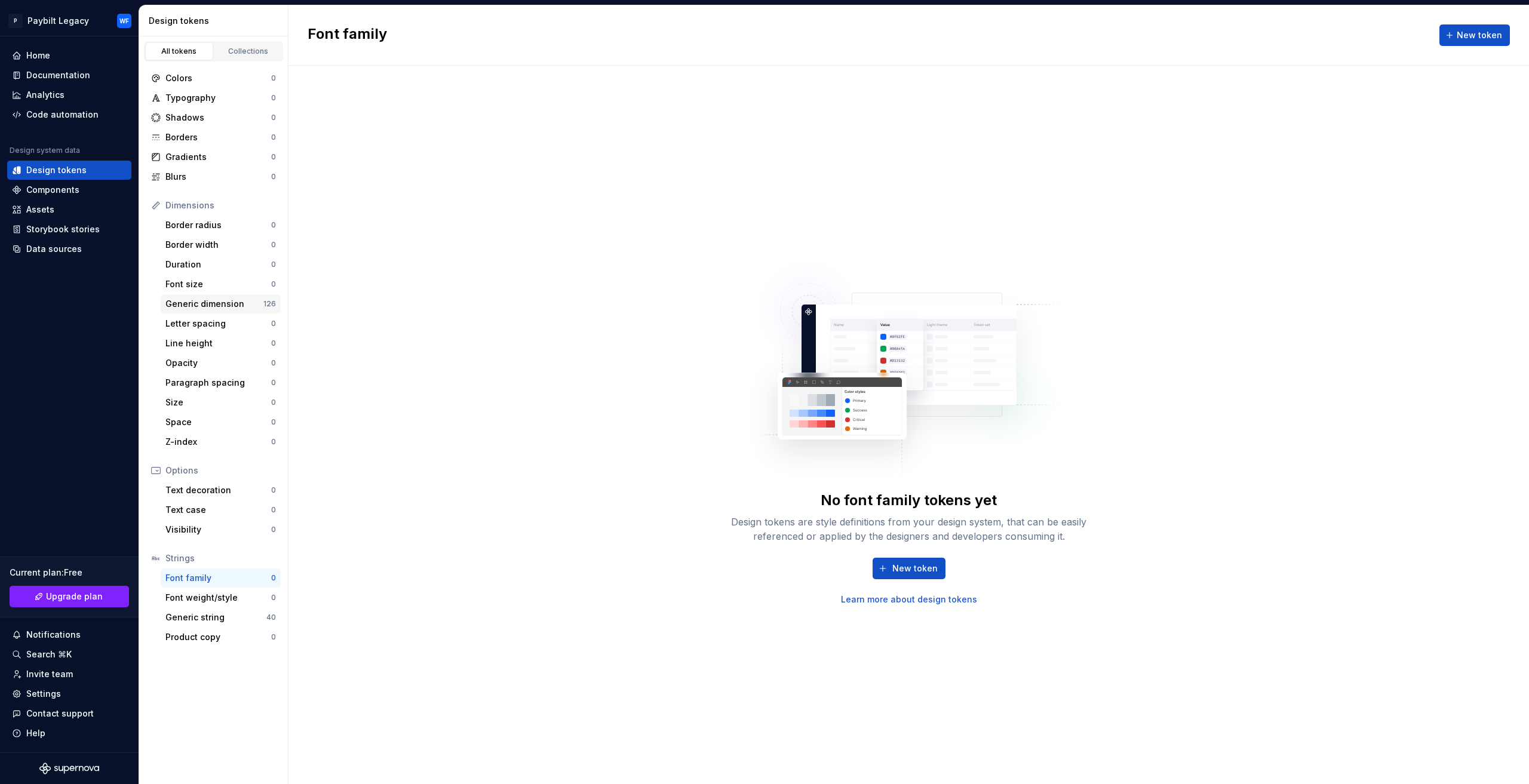
click at [230, 294] on div "Generic dimension 126" at bounding box center [220, 304] width 120 height 19
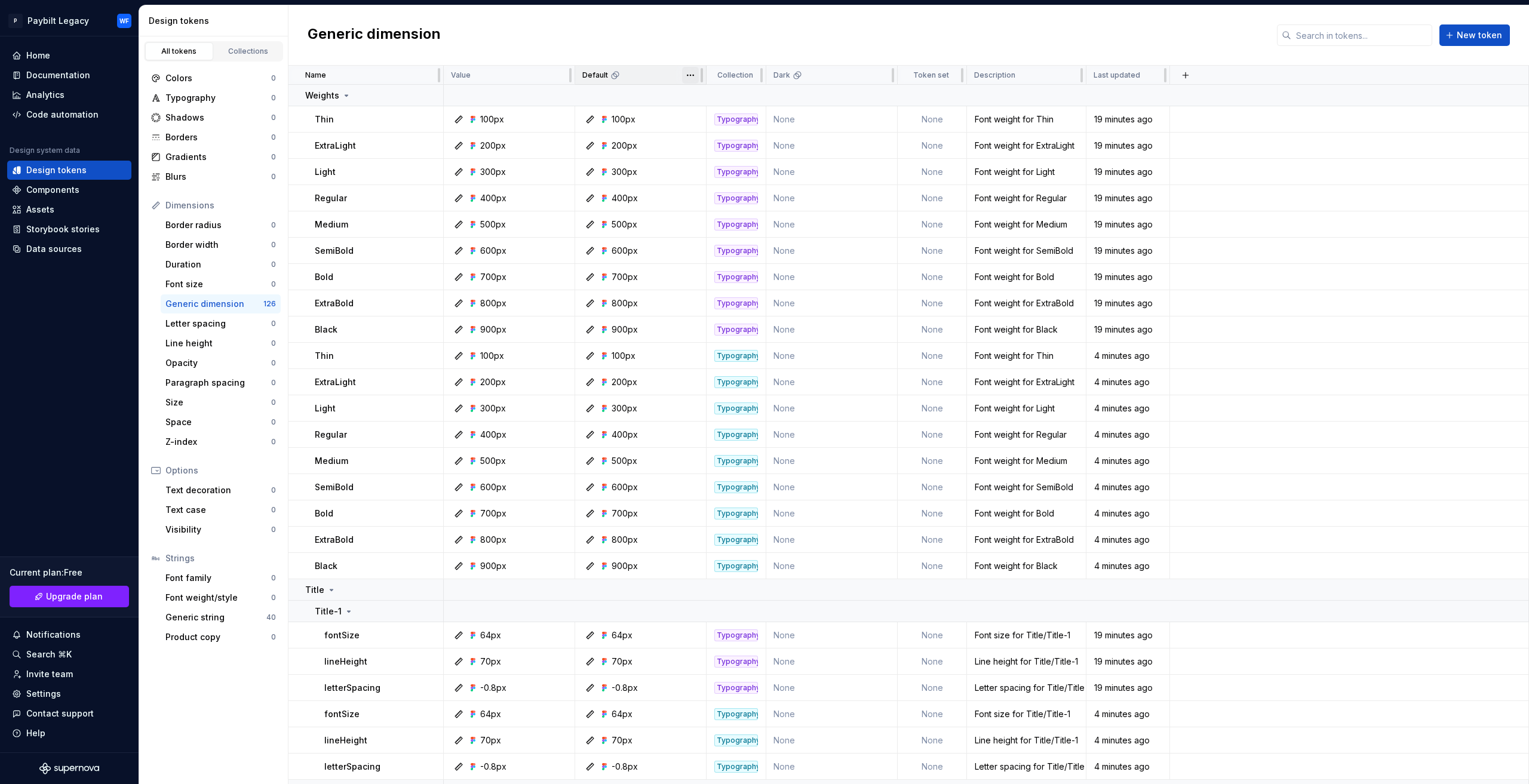
click at [692, 77] on html "P Paybilt Legacy WF Home Documentation Analytics Code automation Design system …" at bounding box center [764, 392] width 1529 height 784
click at [689, 76] on html "P Paybilt Legacy WF Home Documentation Analytics Code automation Design system …" at bounding box center [764, 392] width 1529 height 784
click at [252, 51] on div "Collections" at bounding box center [248, 51] width 60 height 10
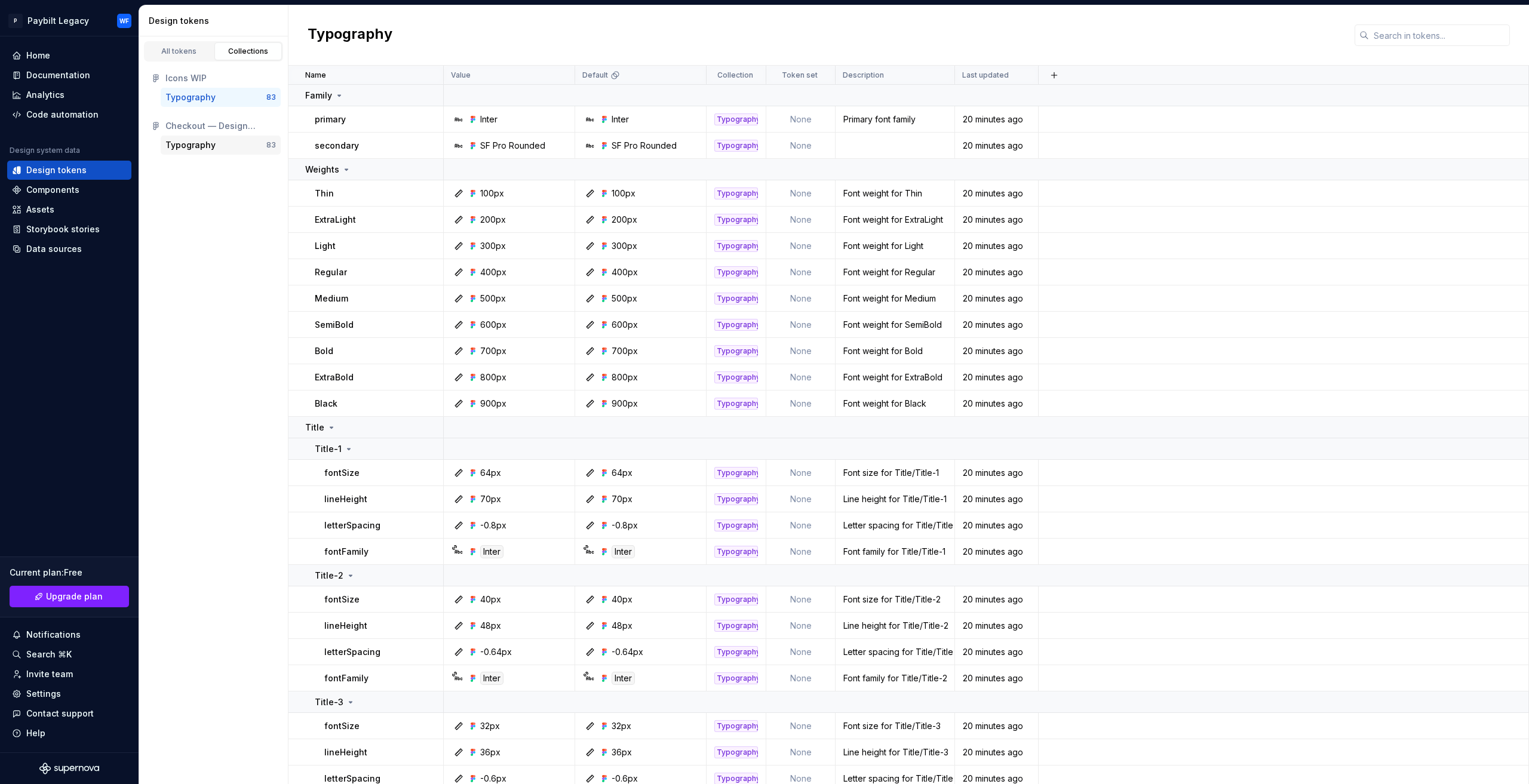
click at [244, 148] on div "Typography" at bounding box center [215, 145] width 101 height 12
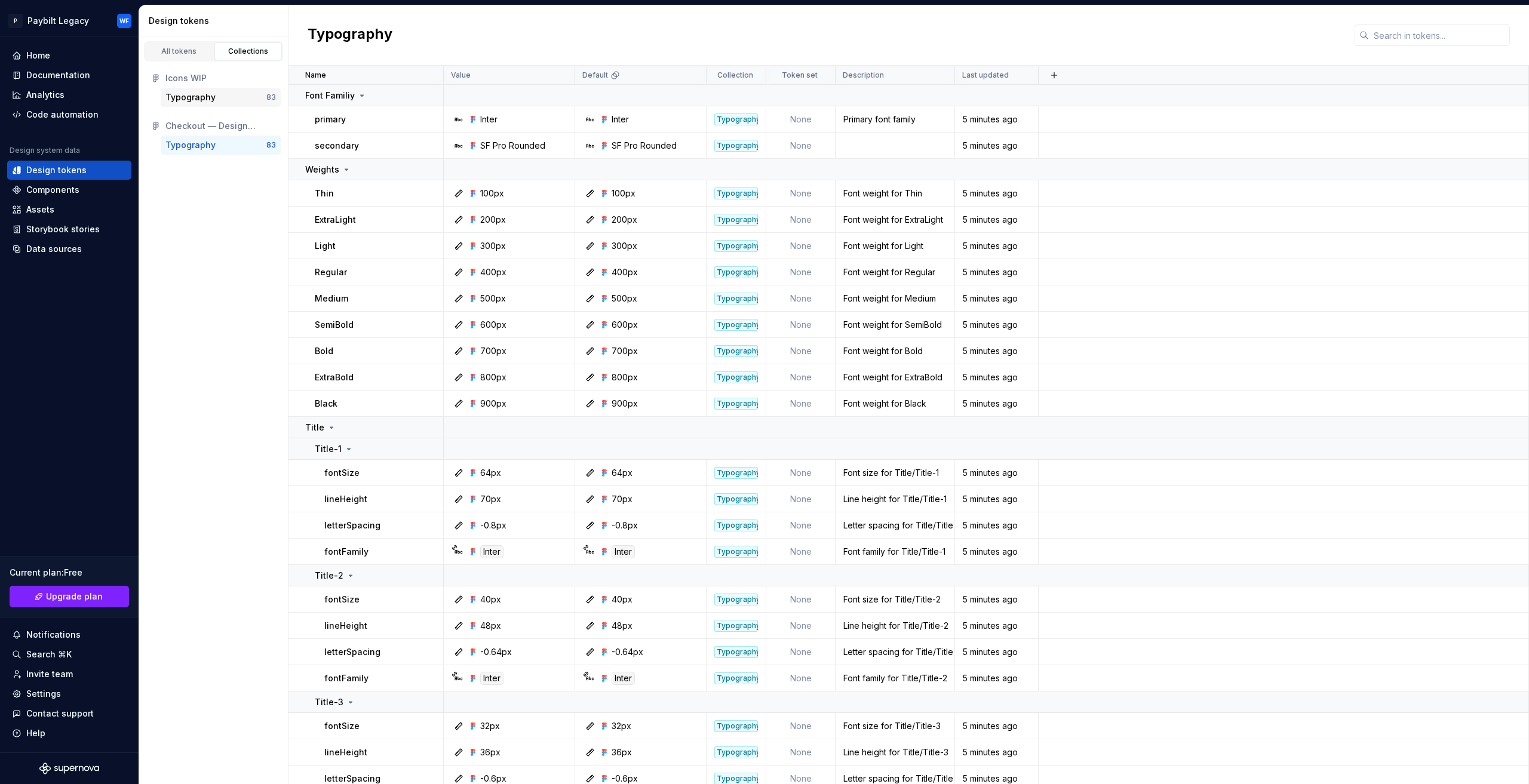
click at [216, 96] on div "Typography" at bounding box center [215, 98] width 101 height 12
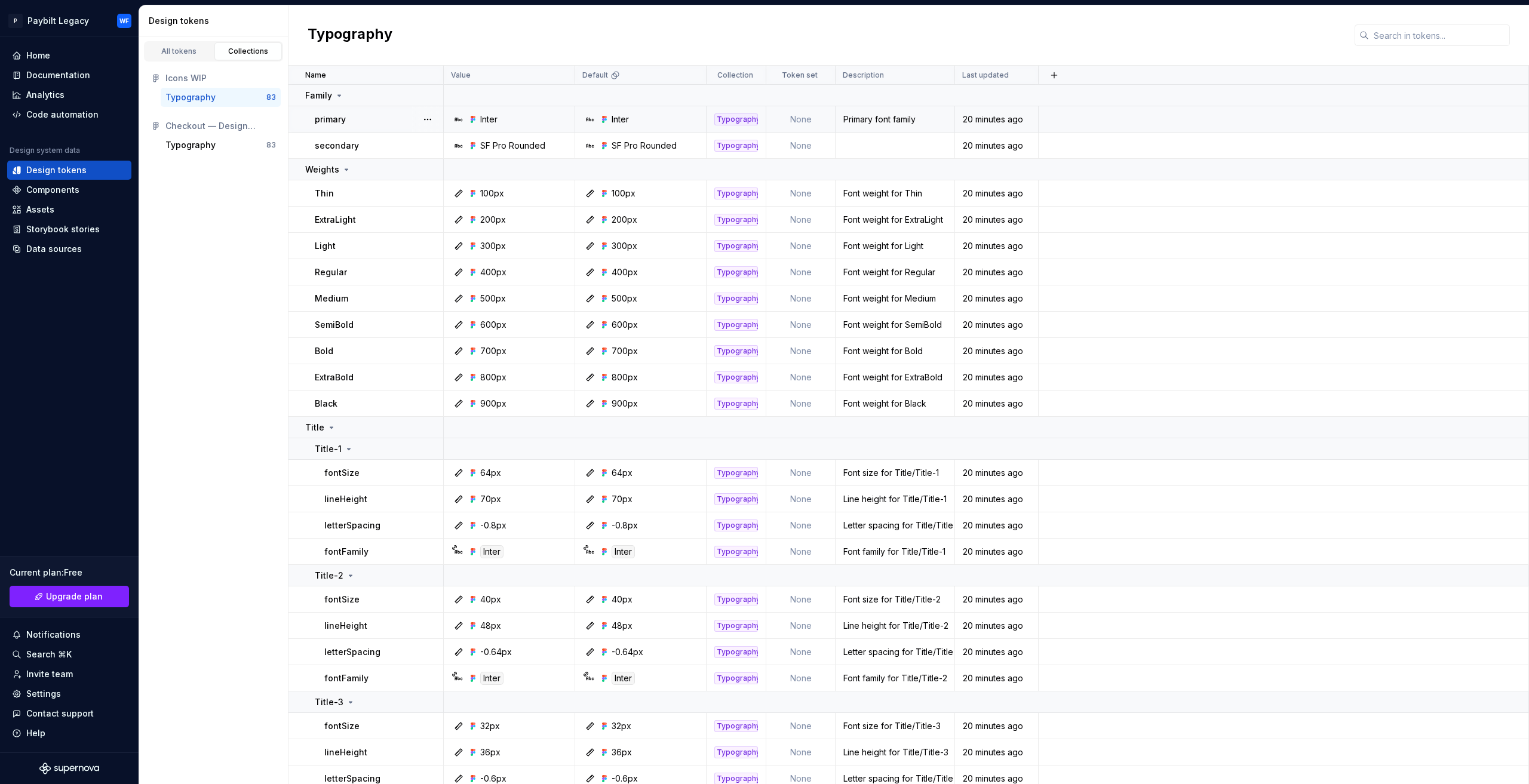
click at [795, 115] on td "None" at bounding box center [801, 119] width 69 height 27
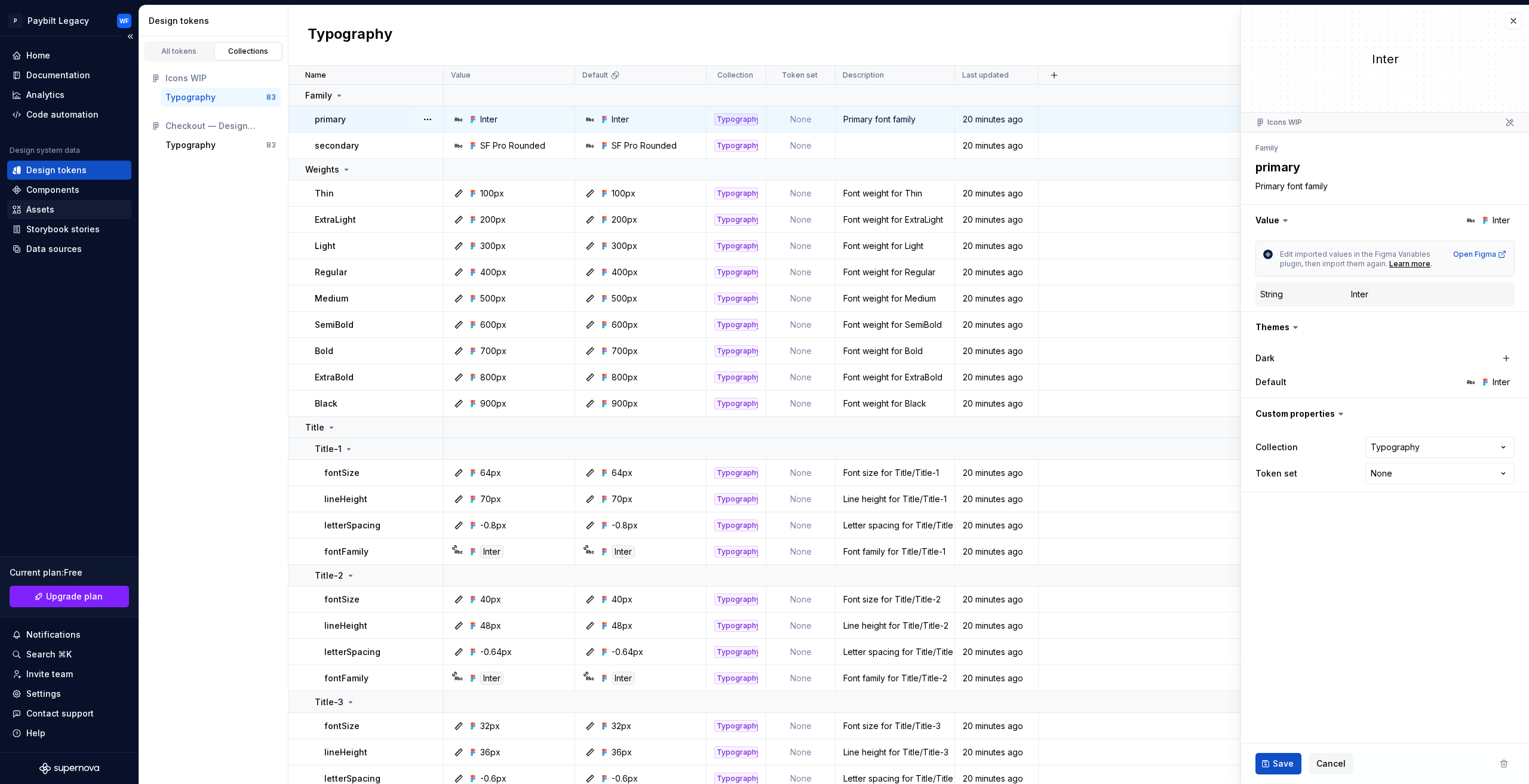
click at [42, 201] on div "Assets" at bounding box center [69, 210] width 124 height 19
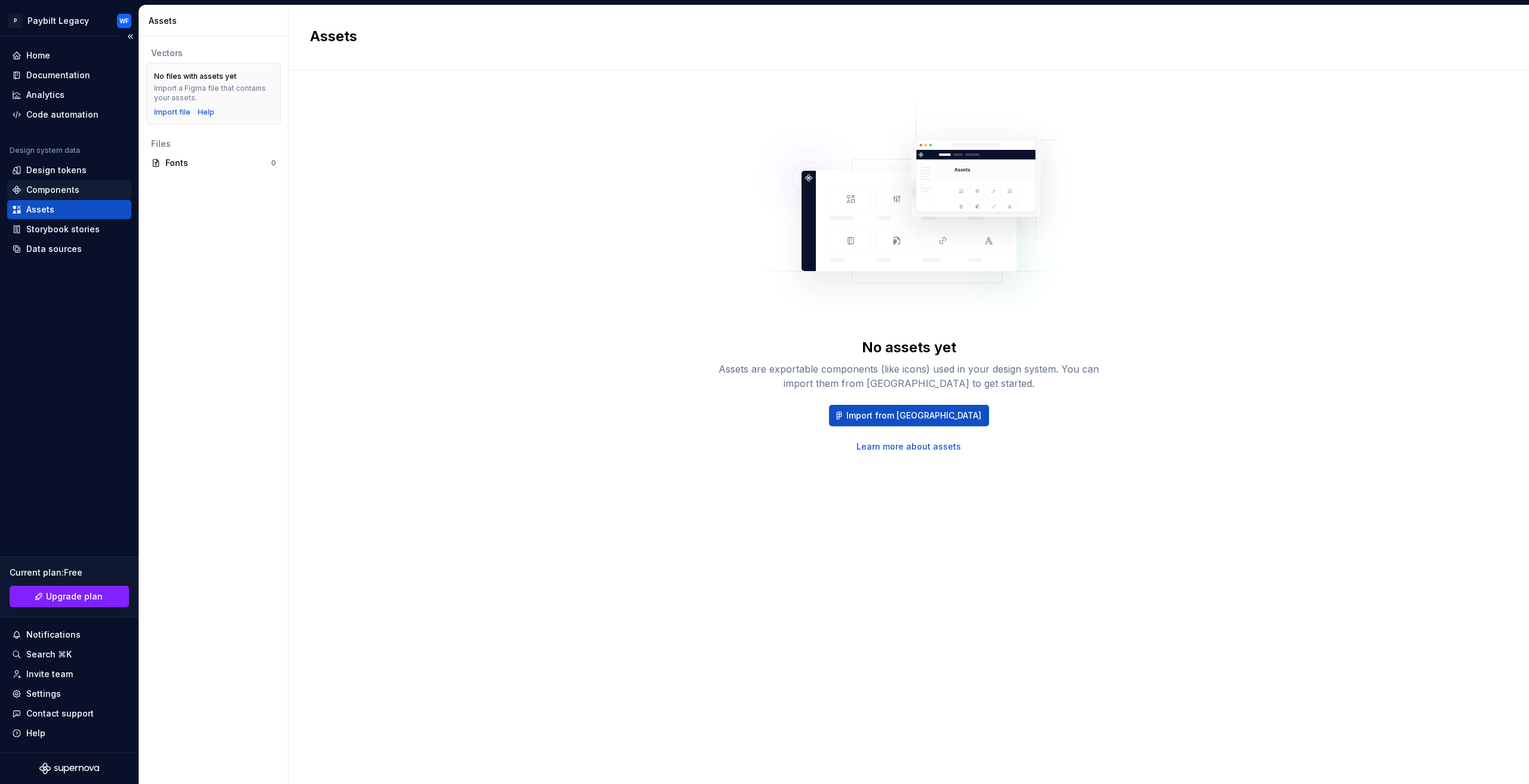
click at [72, 195] on div "Components" at bounding box center [53, 190] width 53 height 12
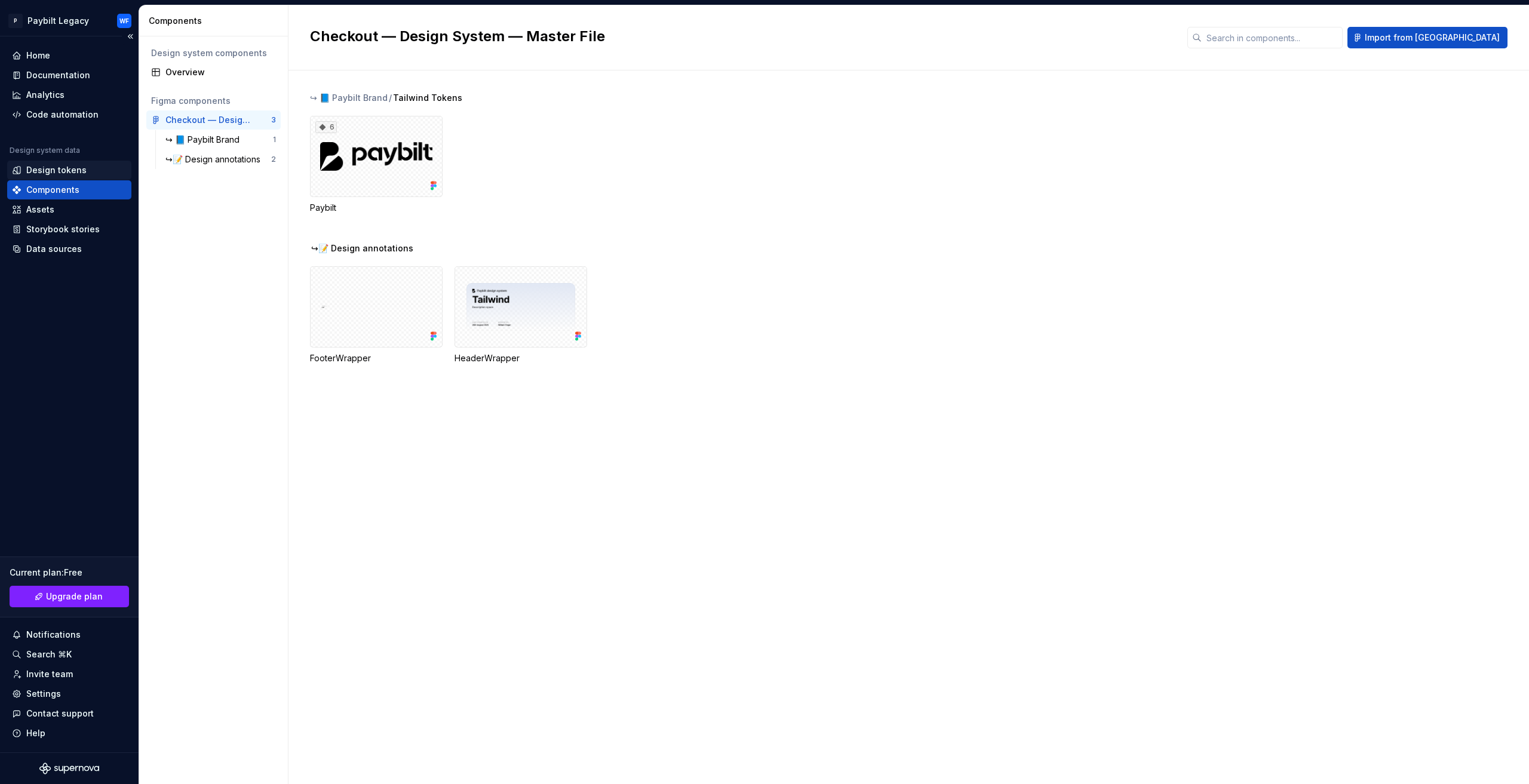
click at [80, 174] on div "Design tokens" at bounding box center [57, 170] width 60 height 12
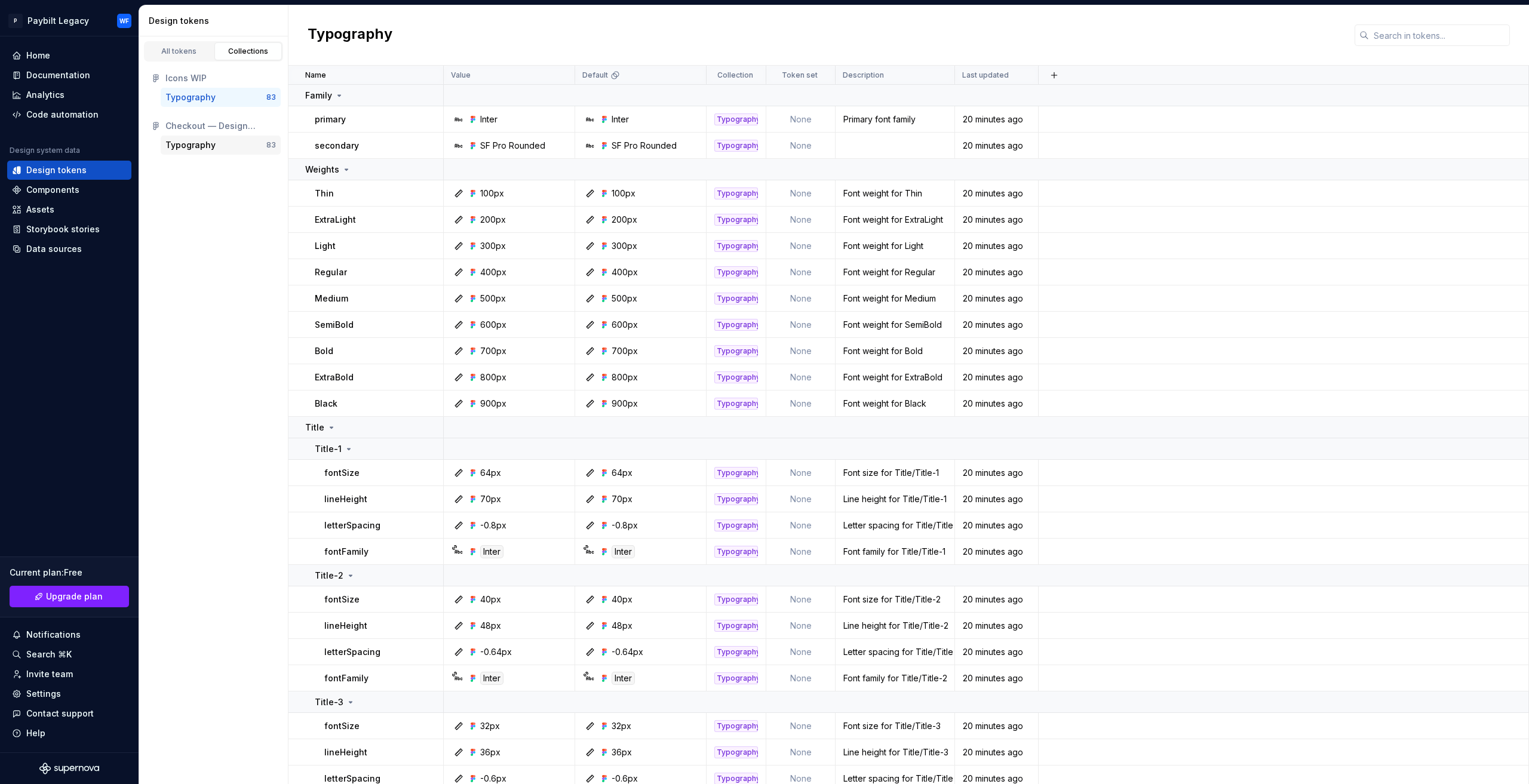
drag, startPoint x: 188, startPoint y: 142, endPoint x: 176, endPoint y: 149, distance: 13.9
click at [176, 149] on div "Typography" at bounding box center [190, 145] width 50 height 12
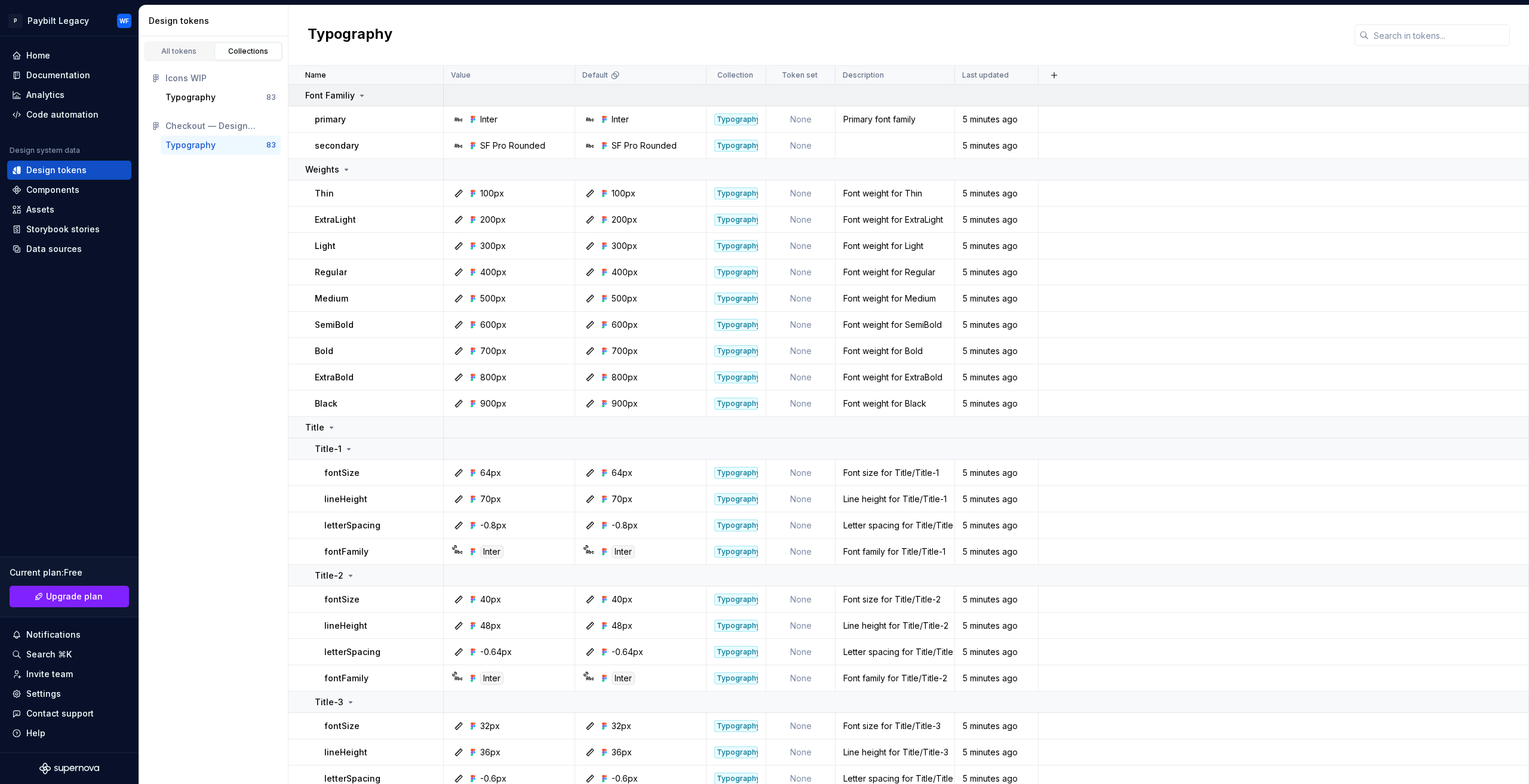
click at [361, 94] on icon at bounding box center [362, 96] width 10 height 10
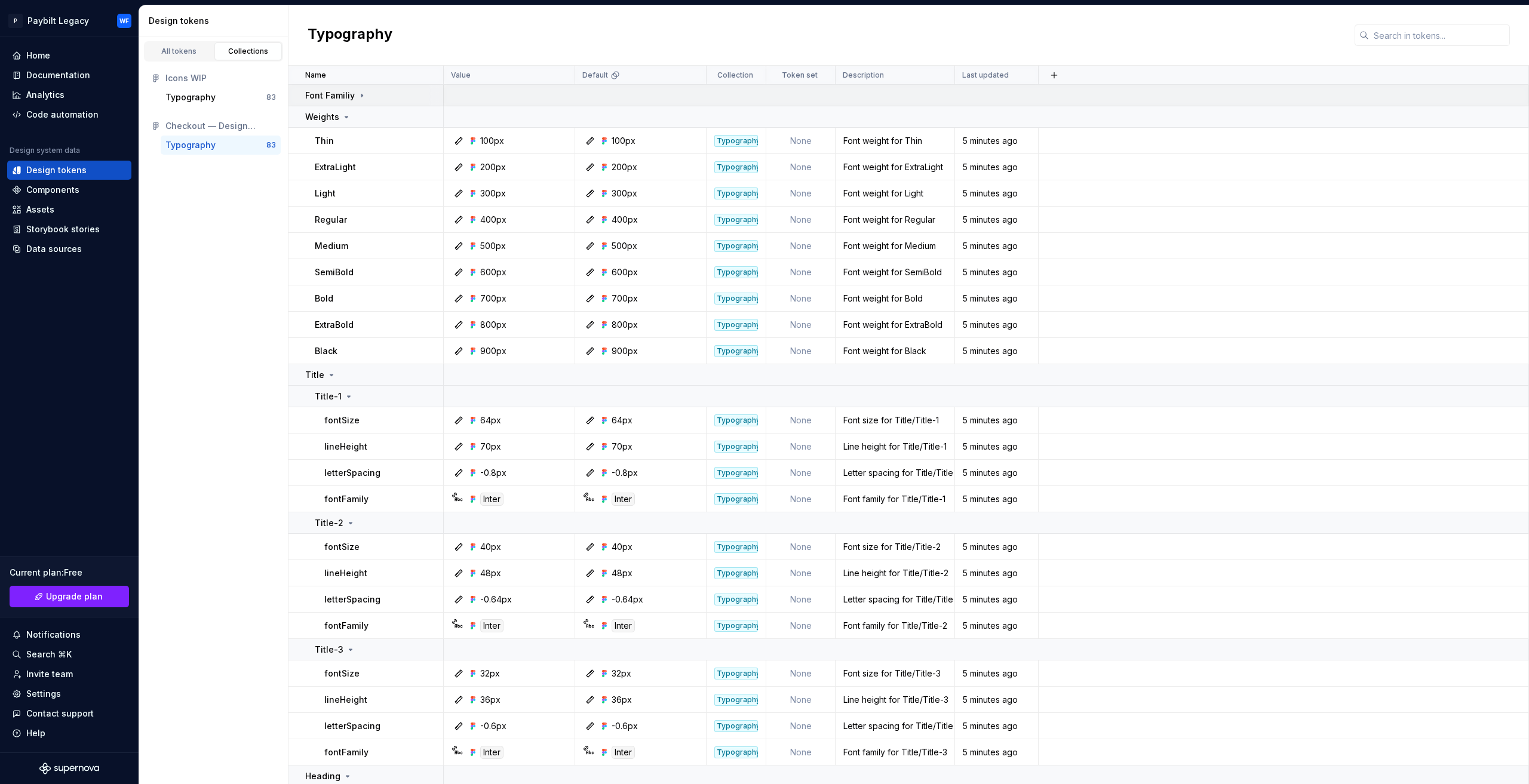
click at [362, 94] on icon at bounding box center [362, 96] width 10 height 10
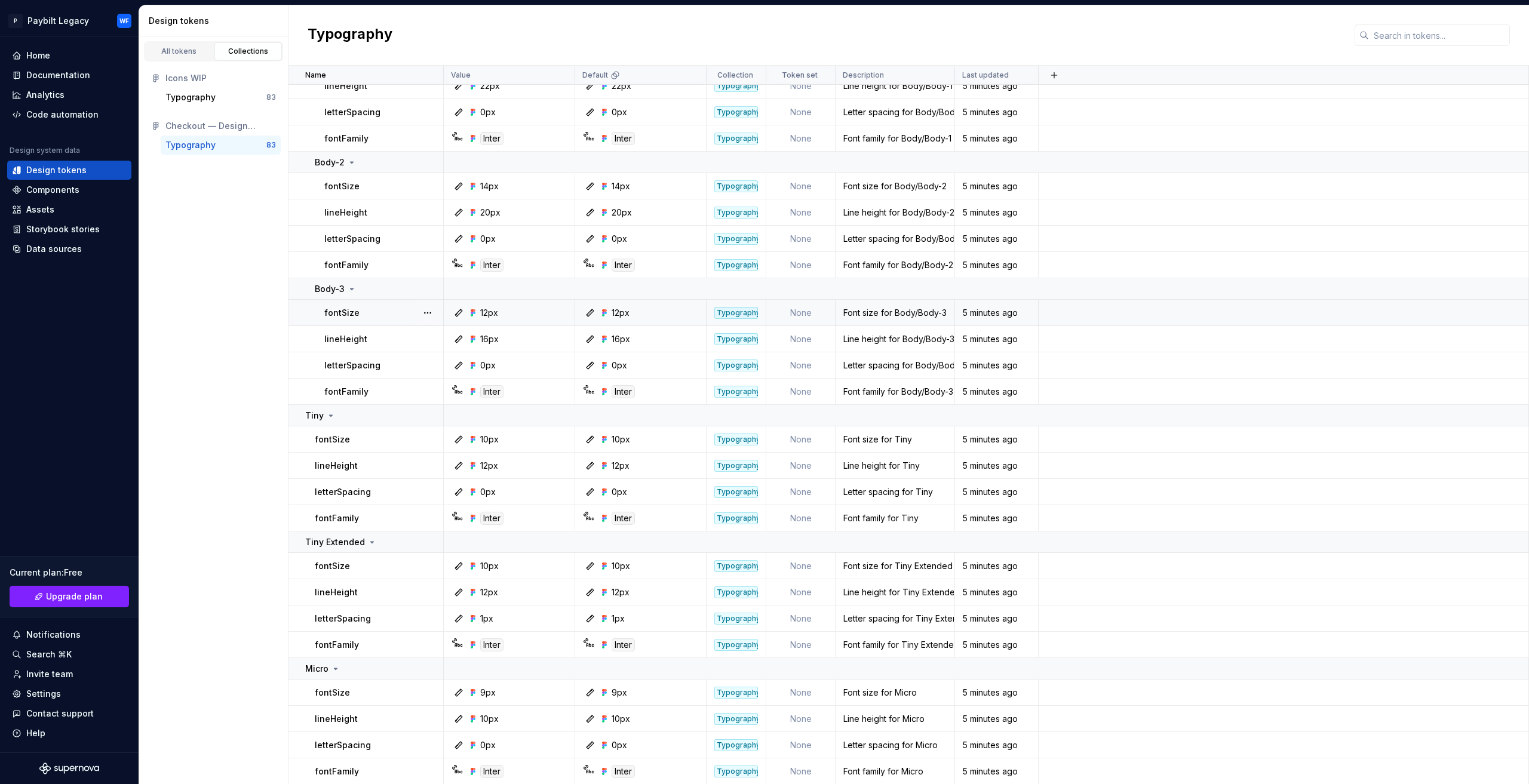
scroll to position [1996, 0]
click at [45, 245] on div "Data sources" at bounding box center [54, 249] width 55 height 12
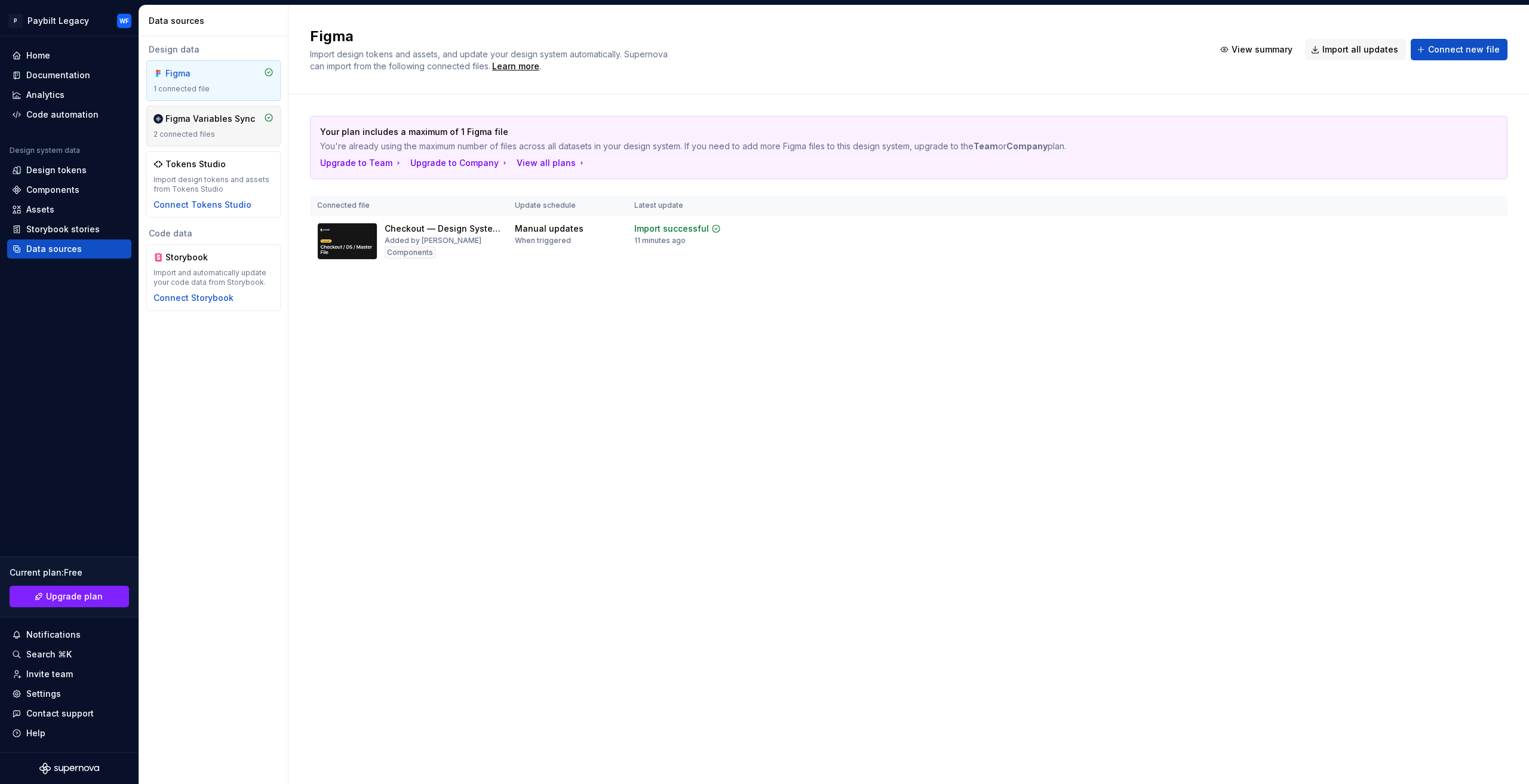
click at [219, 125] on div "Figma Variables Sync 2 connected files" at bounding box center [213, 126] width 120 height 27
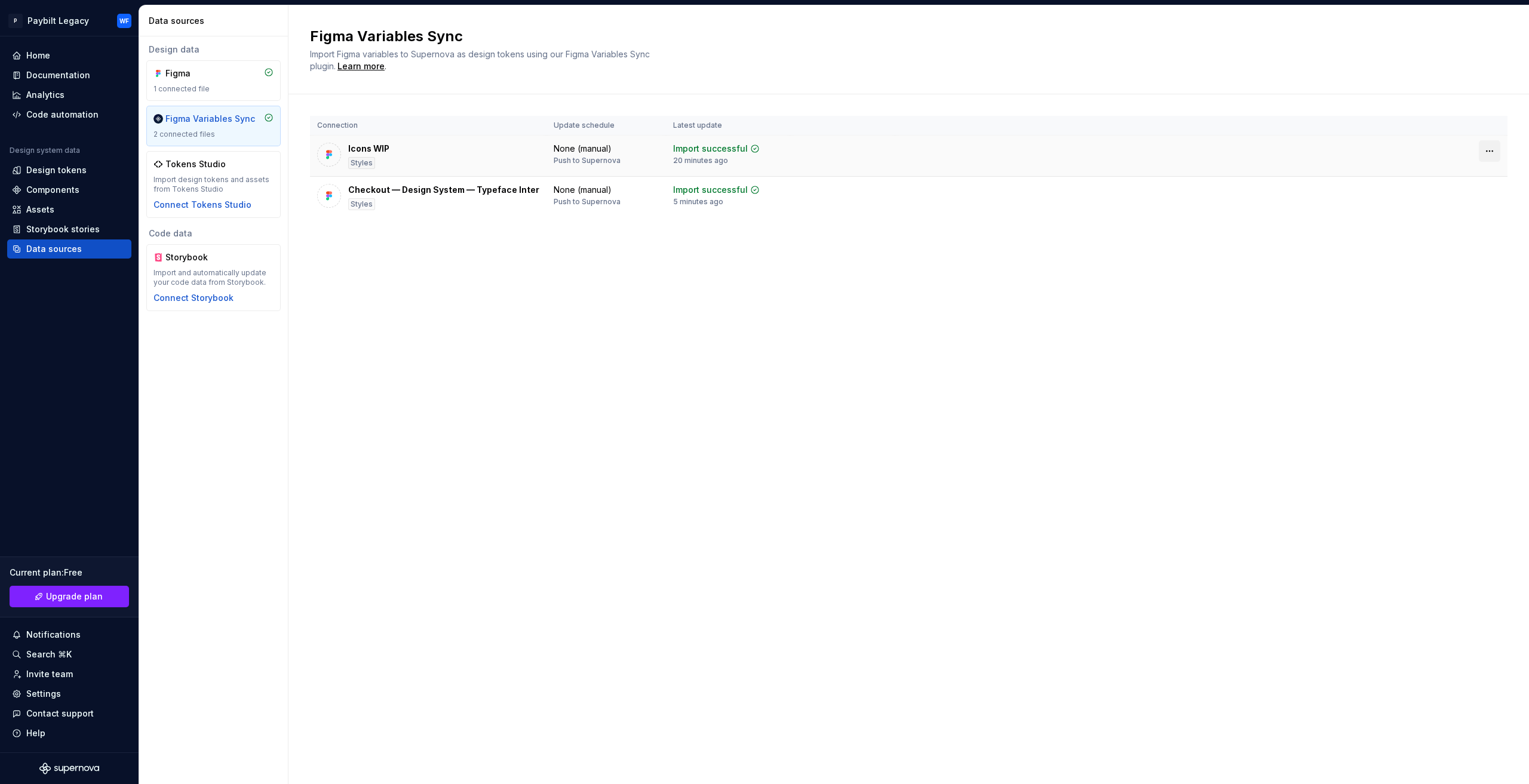
click at [1489, 149] on html "P Paybilt Legacy WF Home Documentation Analytics Code automation Design system …" at bounding box center [764, 392] width 1529 height 784
click at [1470, 174] on div "Disconnect plugin" at bounding box center [1482, 176] width 78 height 12
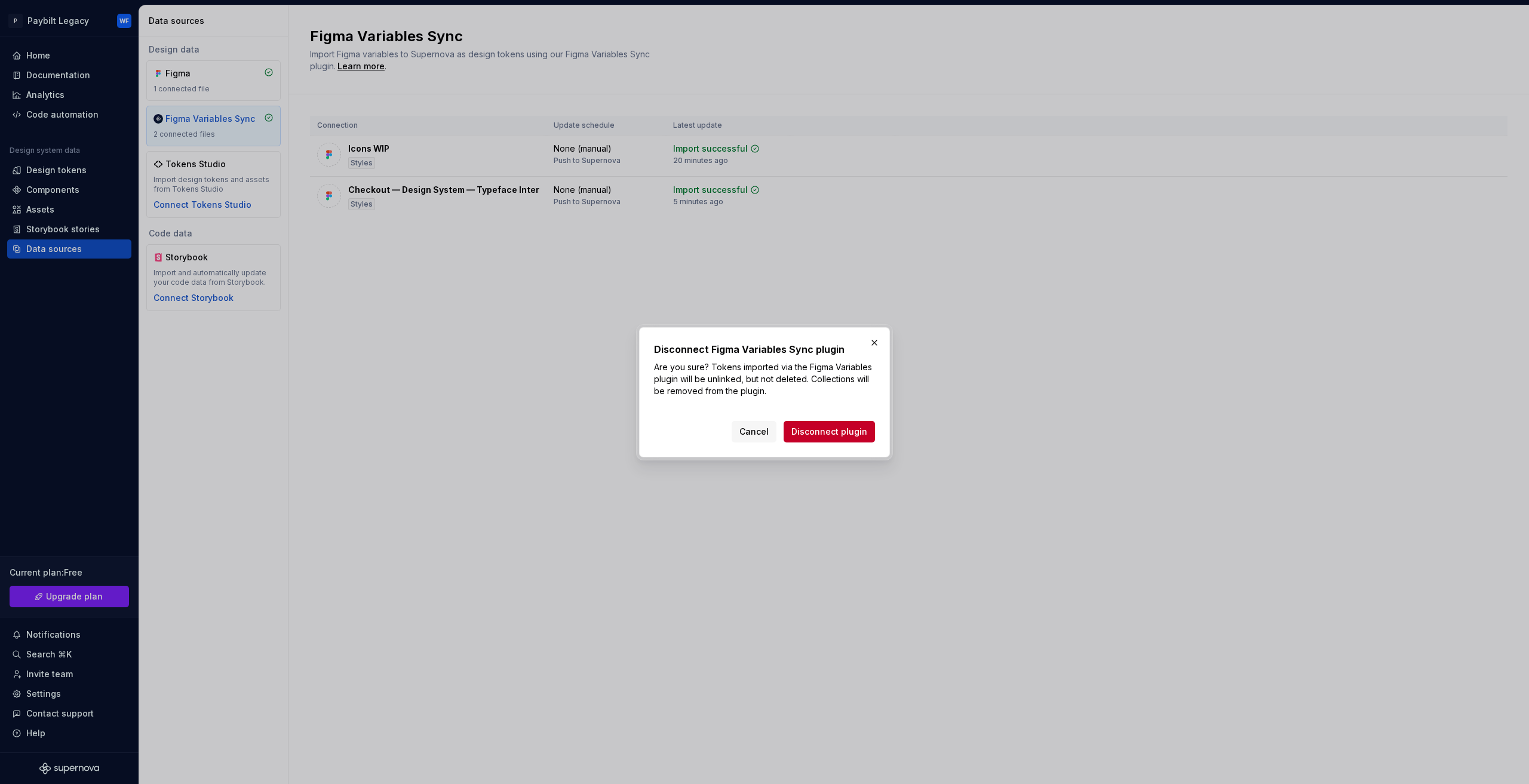
click at [846, 442] on div "Disconnect Figma Variables Sync plugin Are you sure? Tokens imported via the Fi…" at bounding box center [764, 392] width 251 height 130
click at [839, 437] on span "Disconnect plugin" at bounding box center [830, 431] width 76 height 12
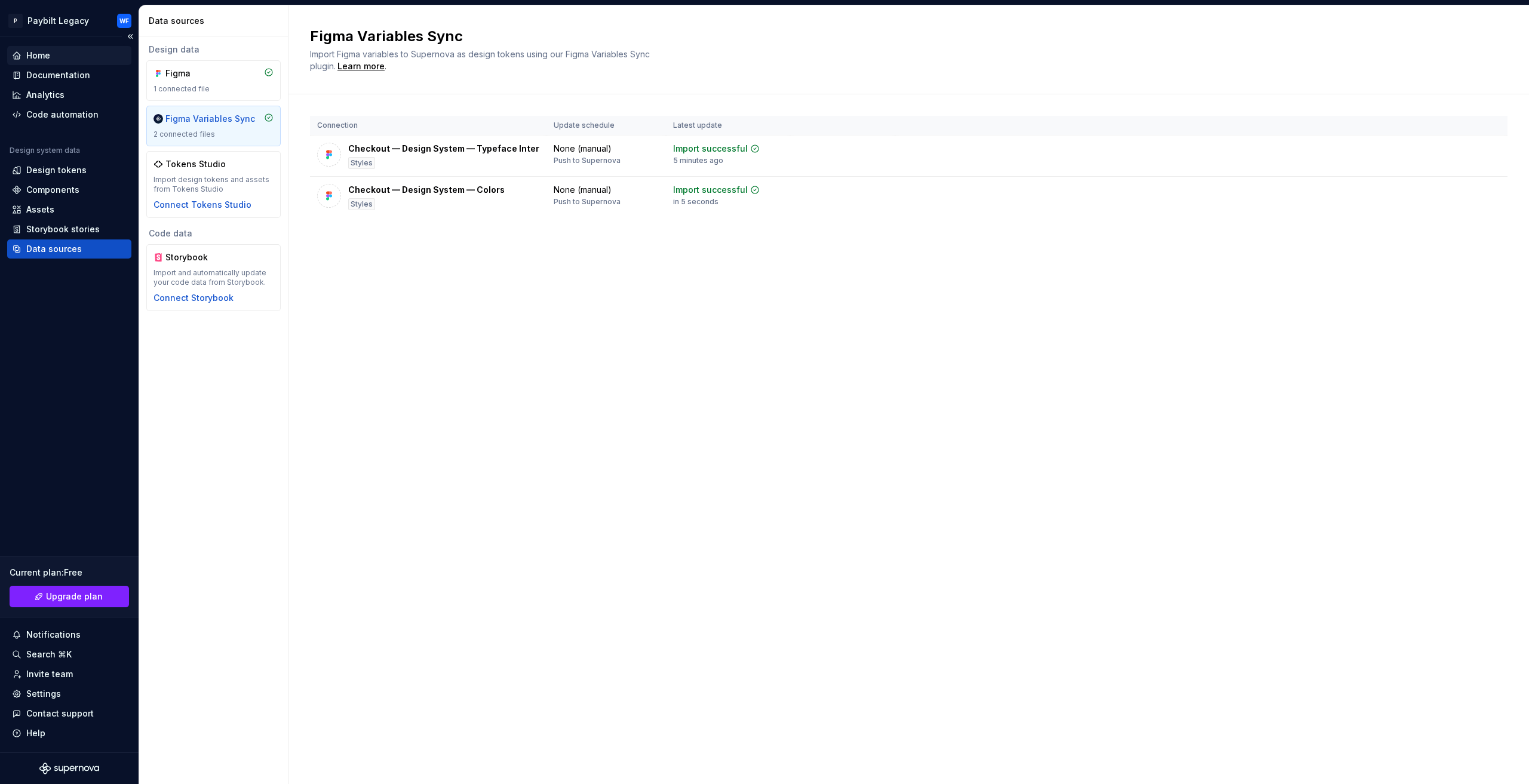
click at [48, 55] on div "Home" at bounding box center [39, 55] width 24 height 12
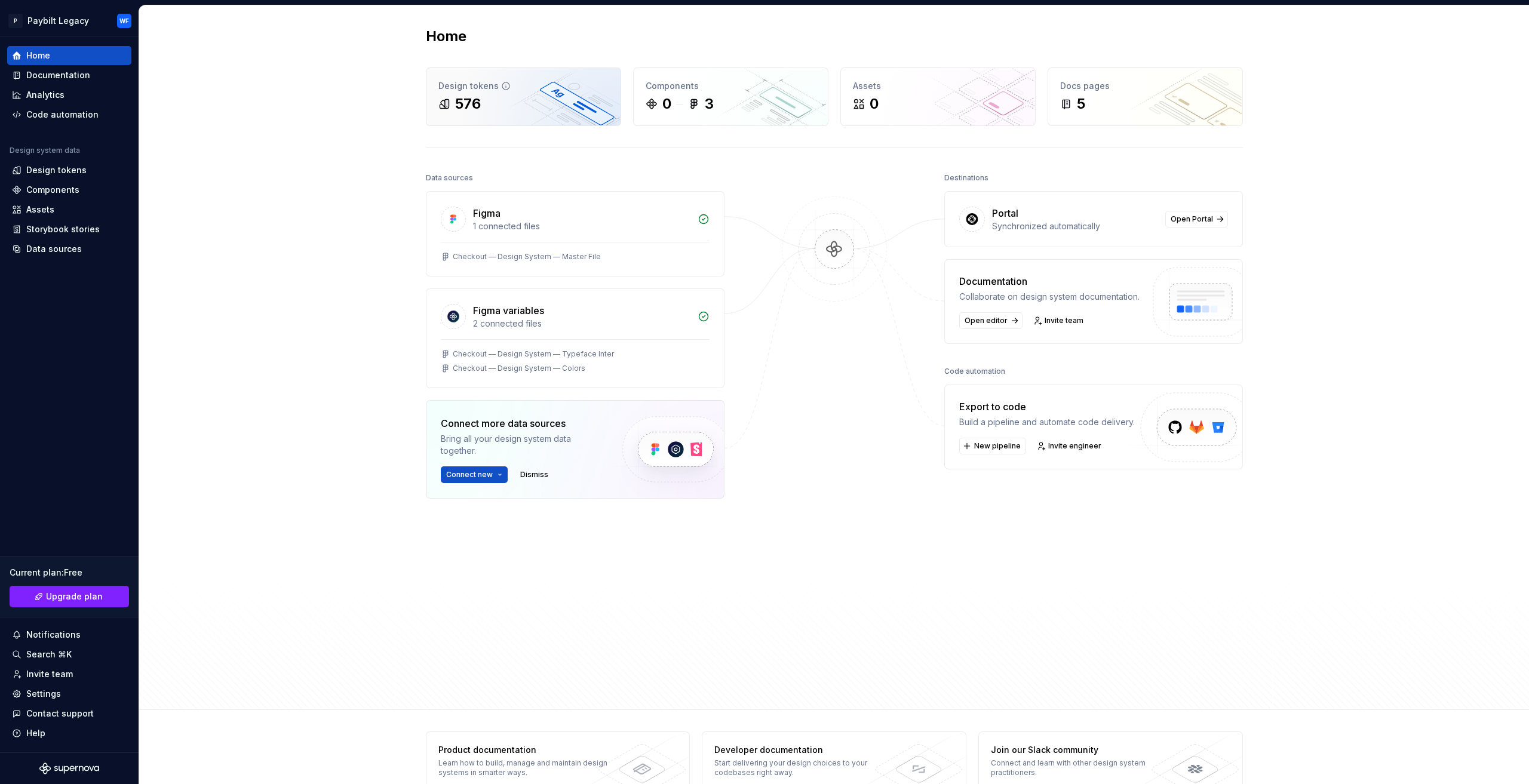
click at [559, 91] on div "Design tokens" at bounding box center [523, 86] width 170 height 12
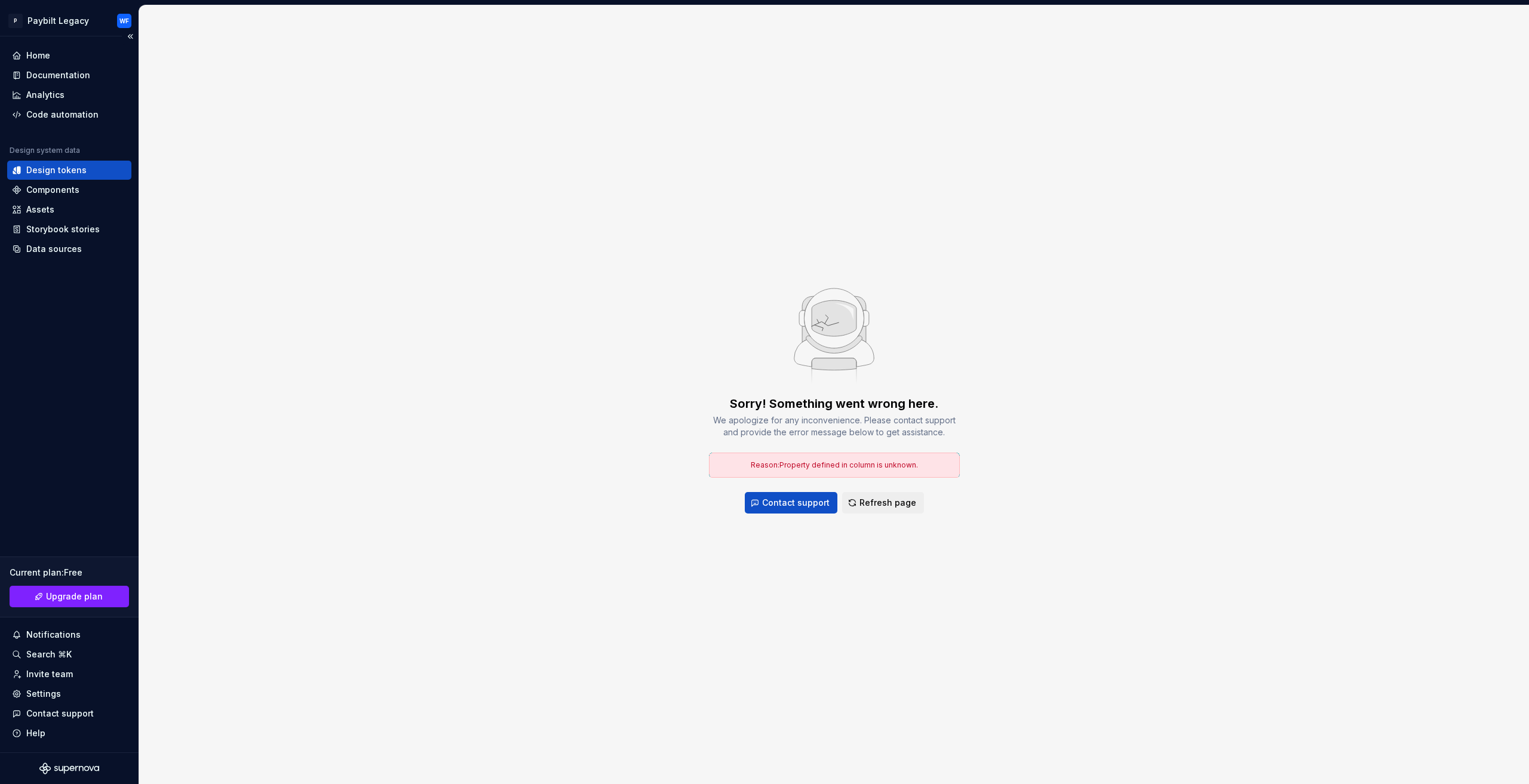
click at [72, 174] on div "Design tokens" at bounding box center [57, 170] width 60 height 12
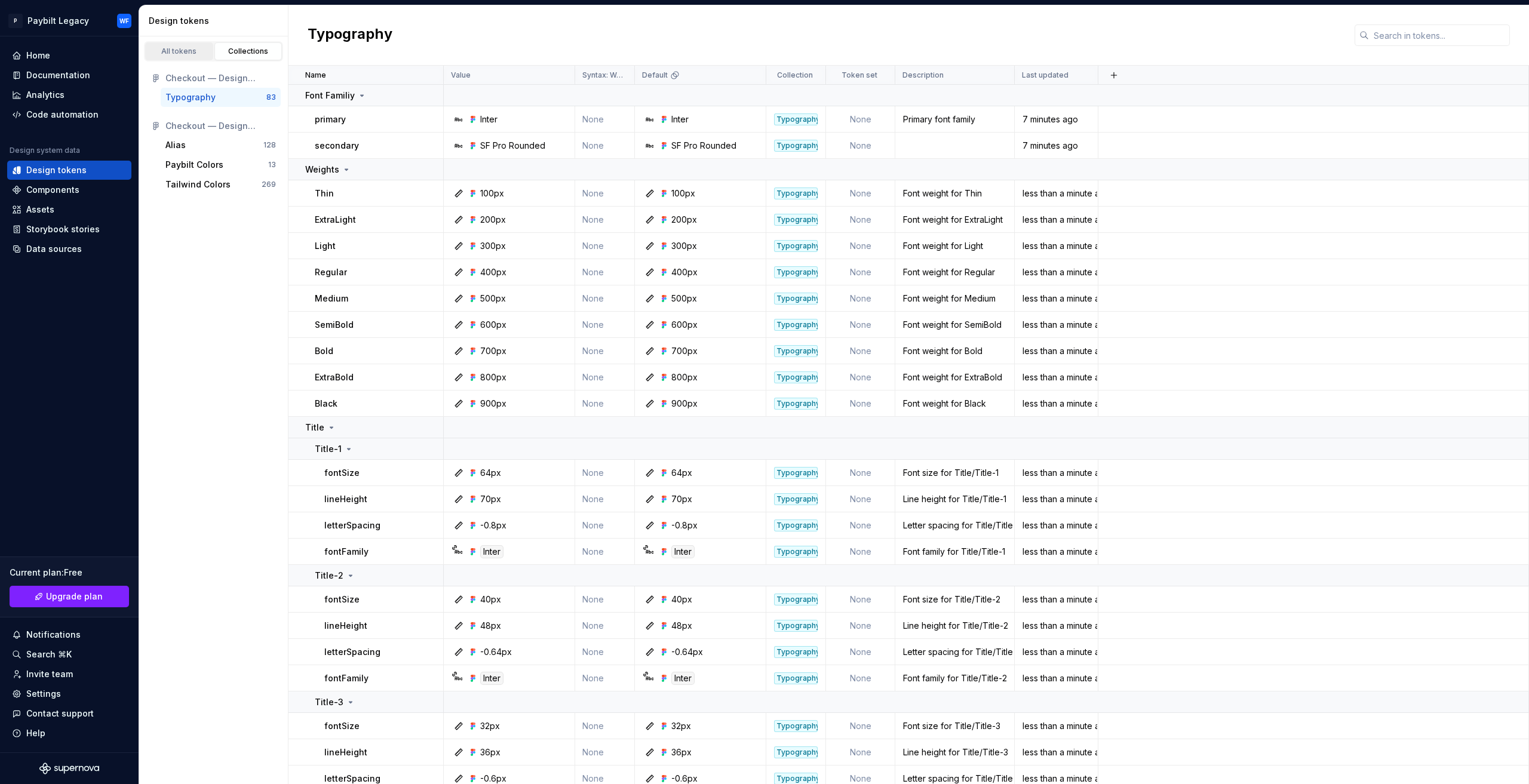
click at [173, 52] on div "All tokens" at bounding box center [179, 51] width 60 height 10
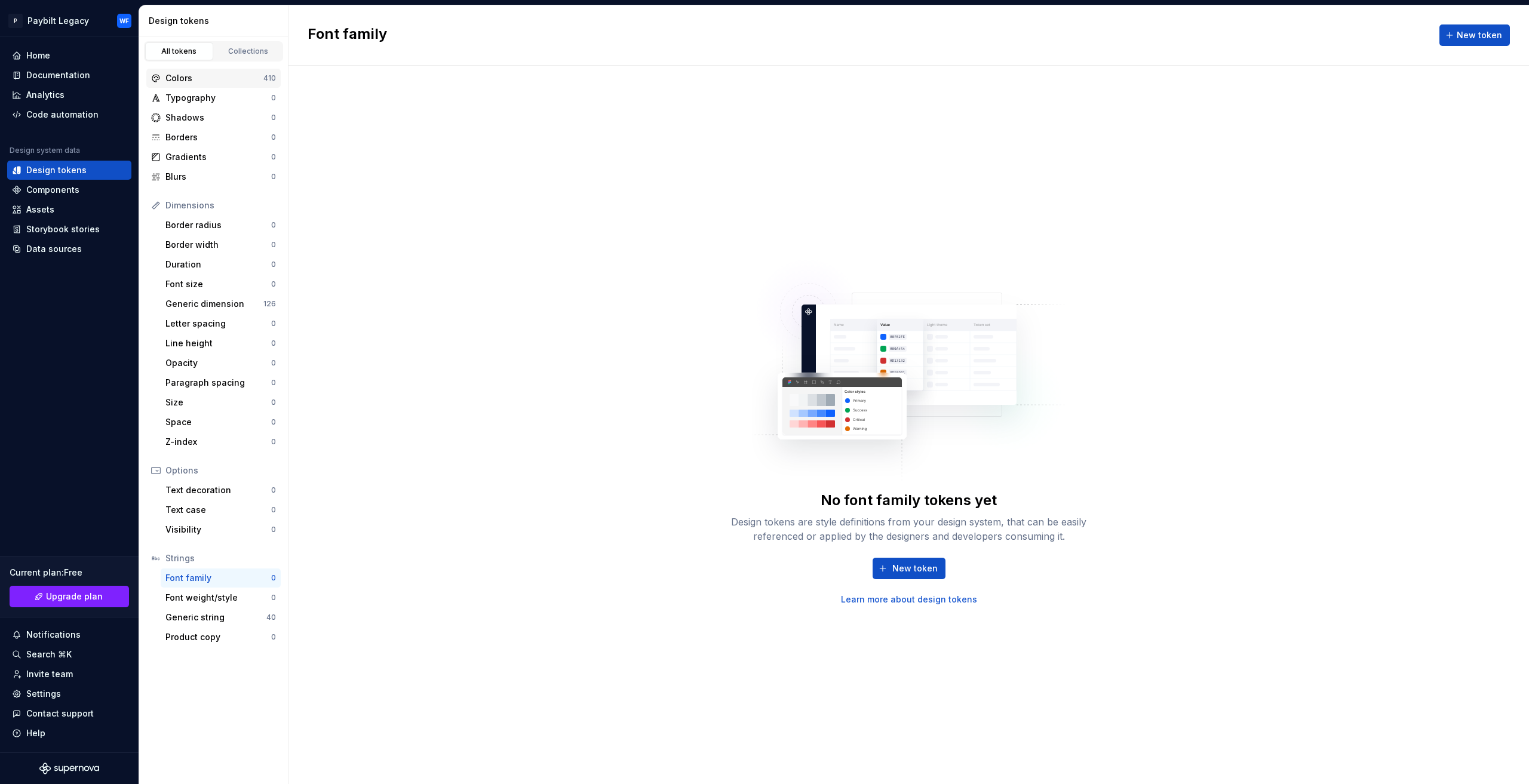
click at [216, 77] on div "Colors" at bounding box center [214, 78] width 98 height 12
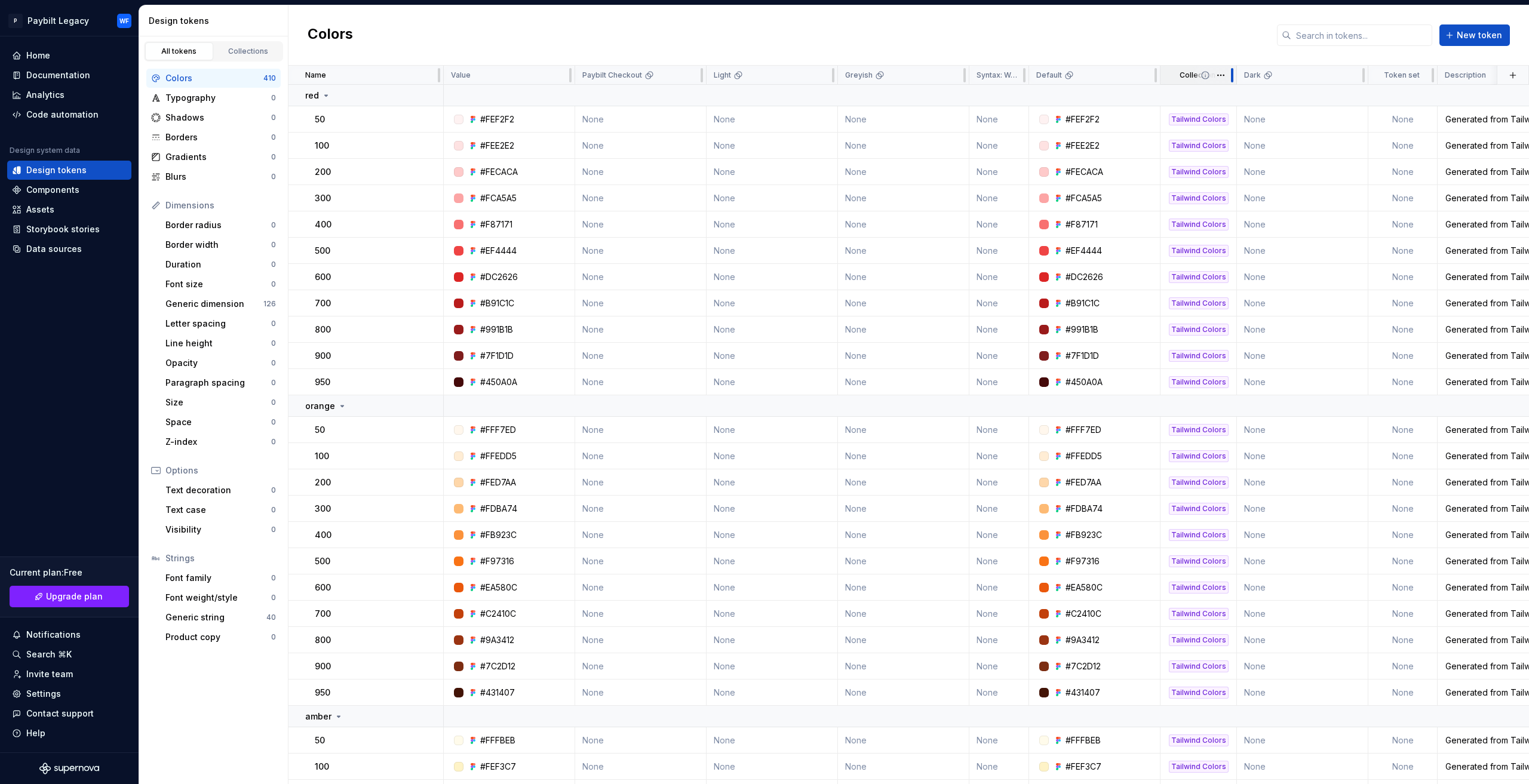
drag, startPoint x: 1216, startPoint y: 74, endPoint x: 1211, endPoint y: 80, distance: 7.8
click at [1211, 80] on div "Collection" at bounding box center [1199, 75] width 77 height 19
click at [1296, 75] on div "Dark" at bounding box center [1297, 75] width 131 height 19
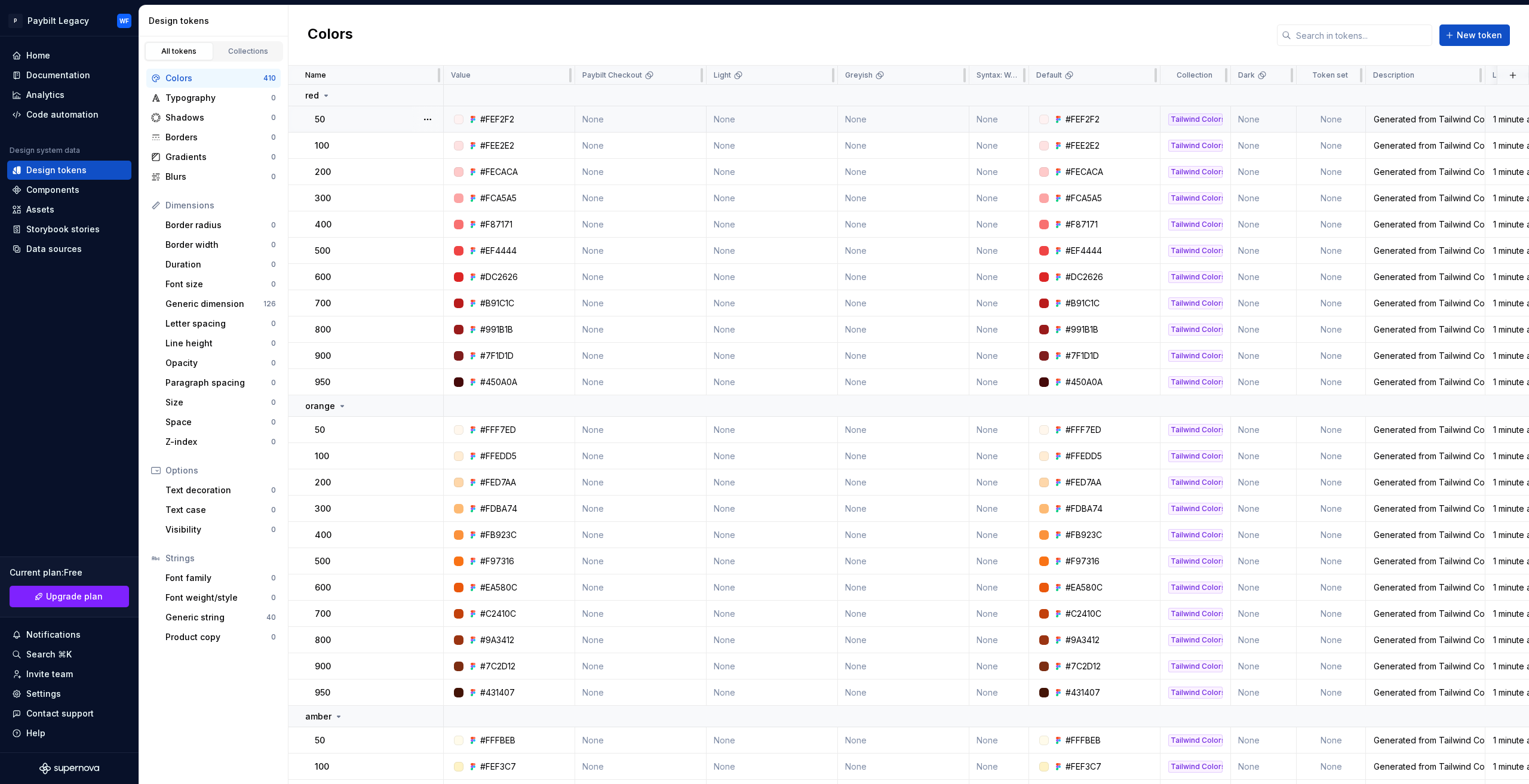
click at [1421, 121] on div "Generated from Tailwind Color System" at bounding box center [1425, 119] width 118 height 12
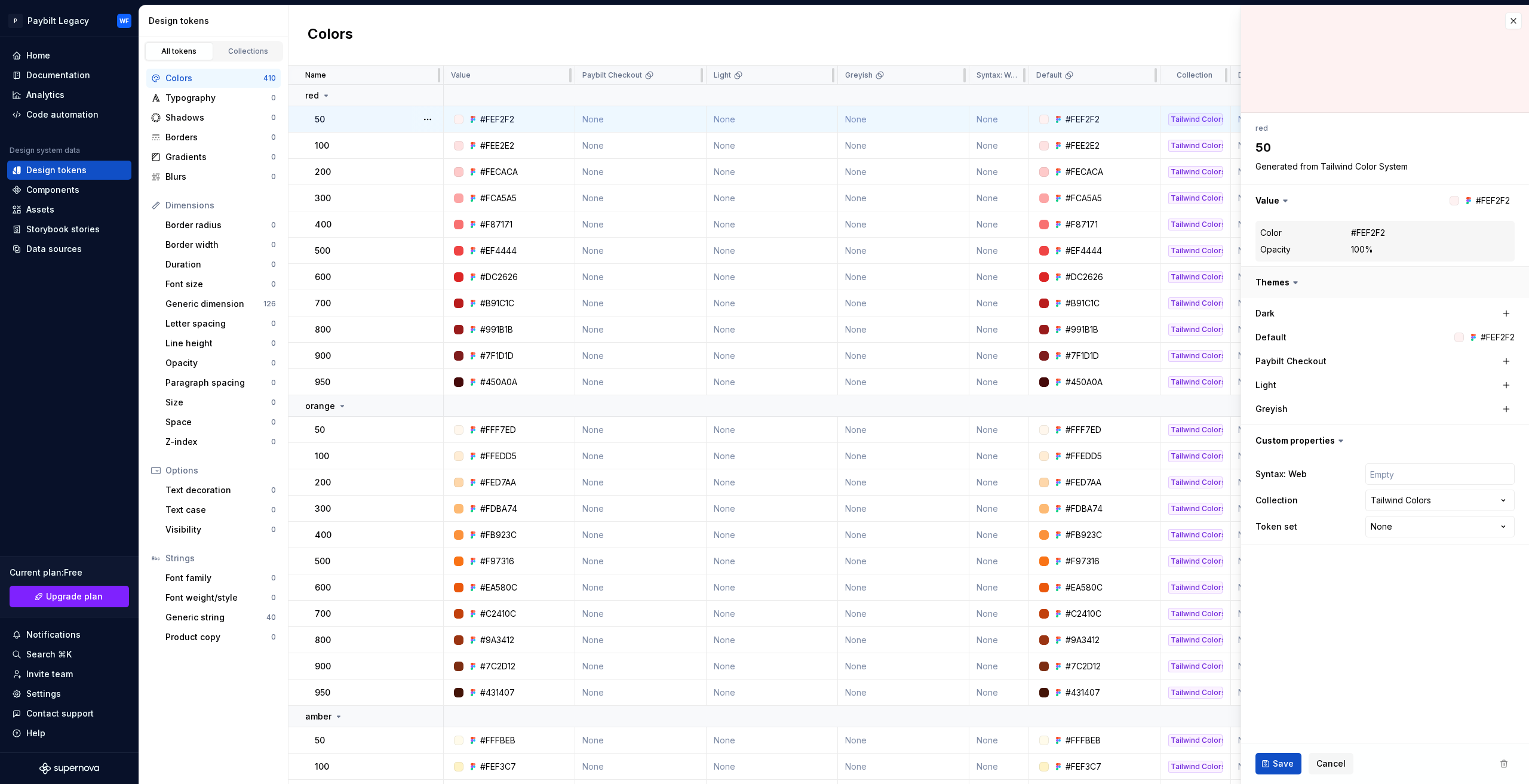
scroll to position [179, 0]
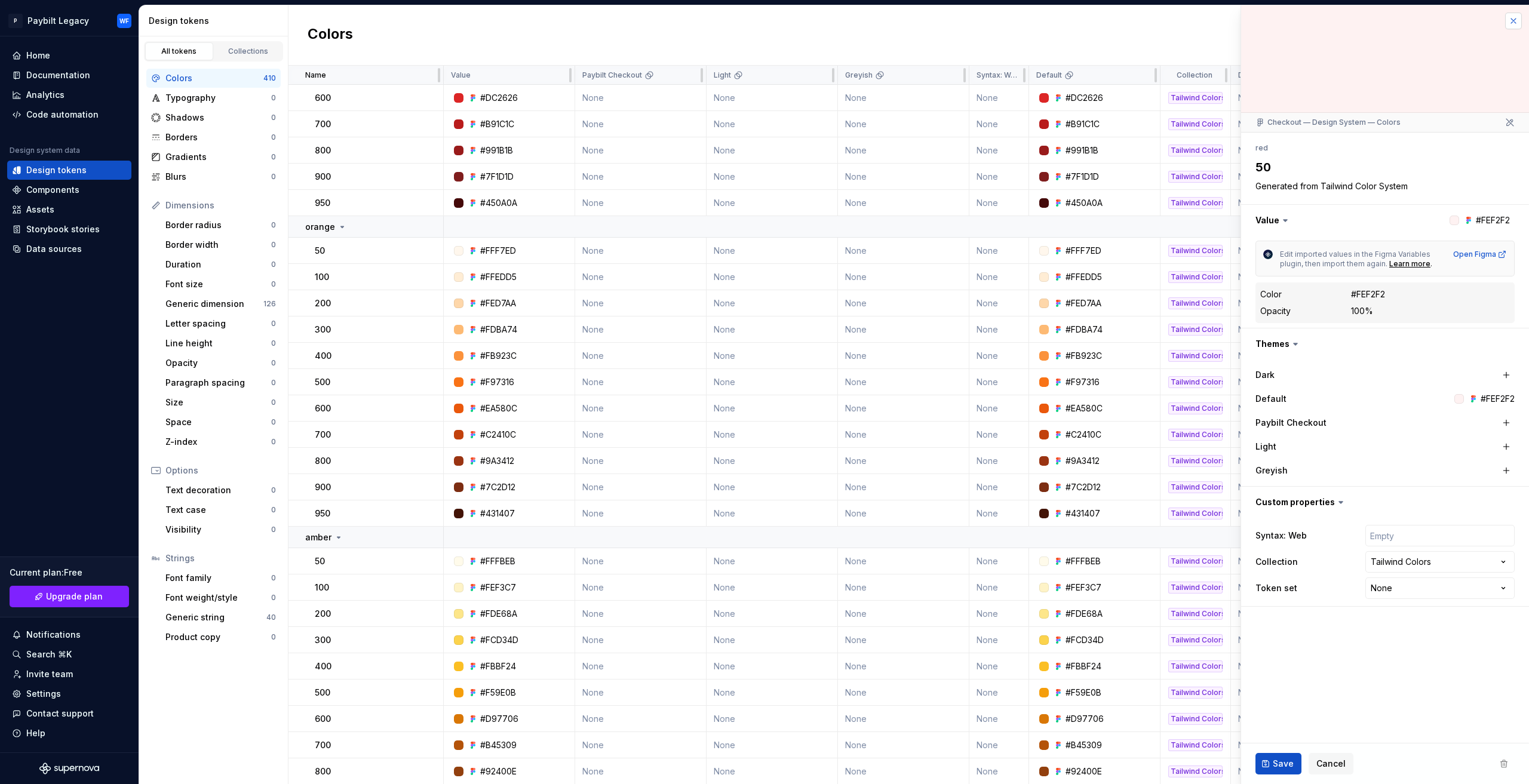
click at [1513, 22] on button "button" at bounding box center [1513, 21] width 17 height 17
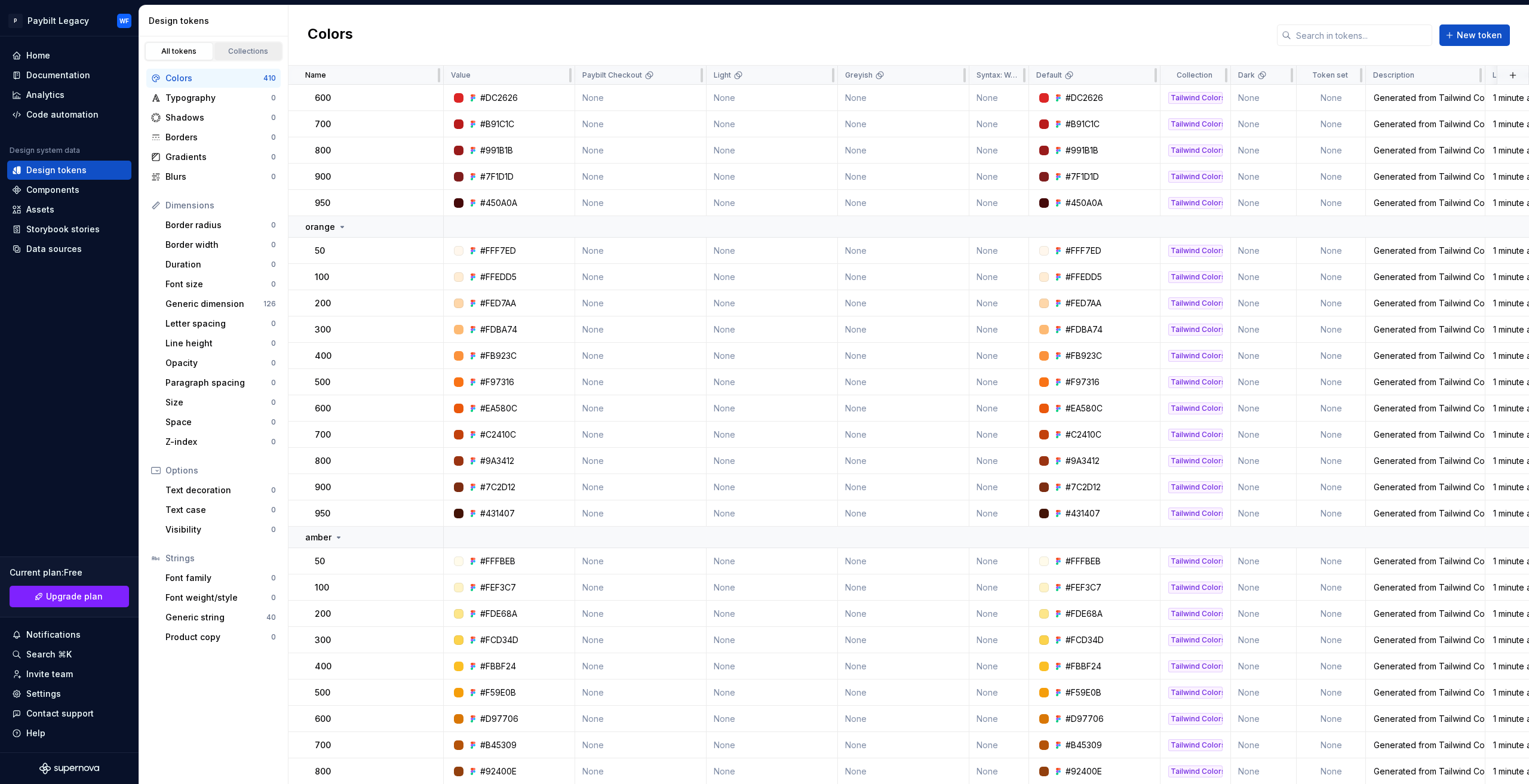
click at [257, 58] on link "Collections" at bounding box center [248, 51] width 68 height 18
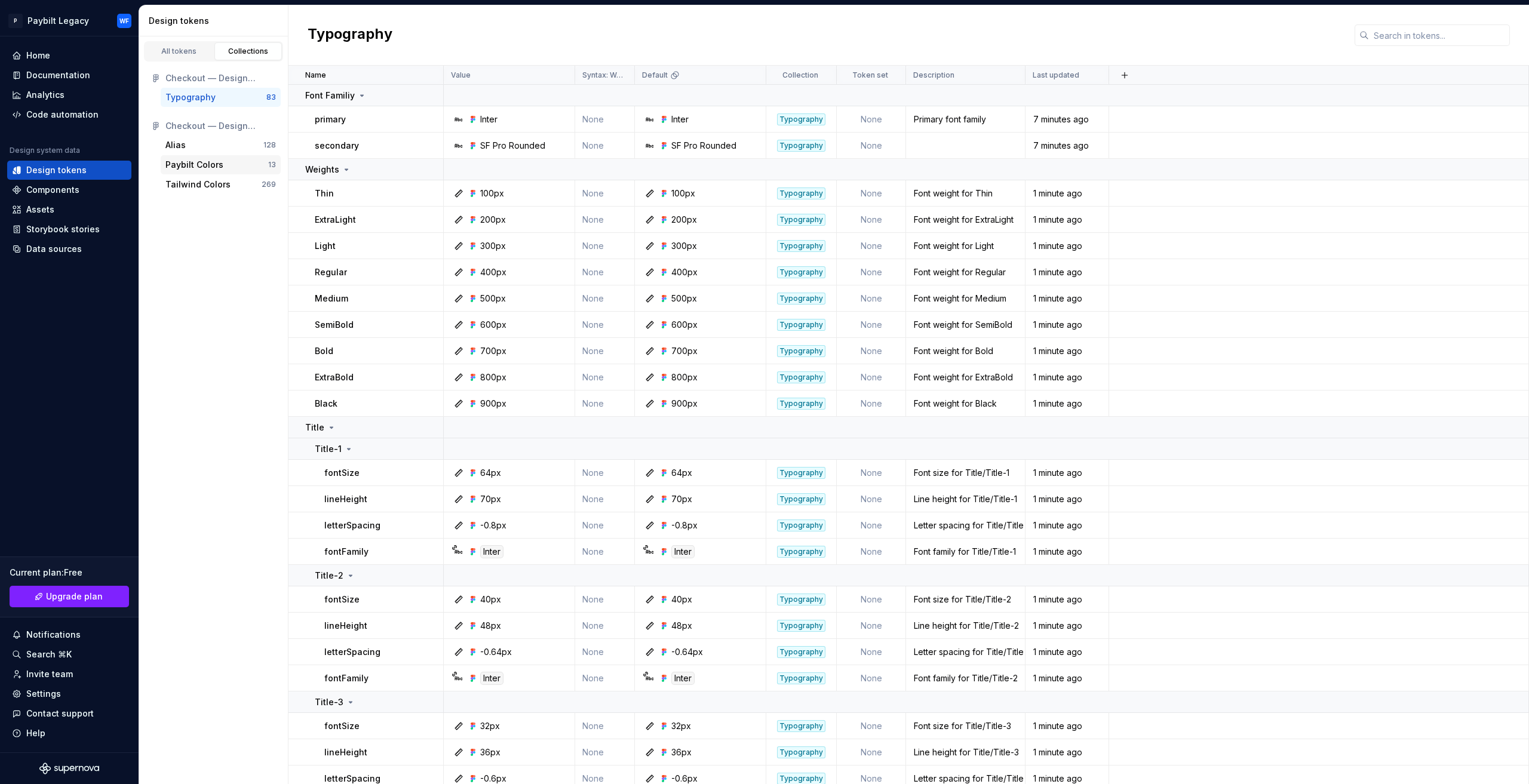
click at [229, 170] on div "Paybilt Colors 13" at bounding box center [220, 165] width 120 height 19
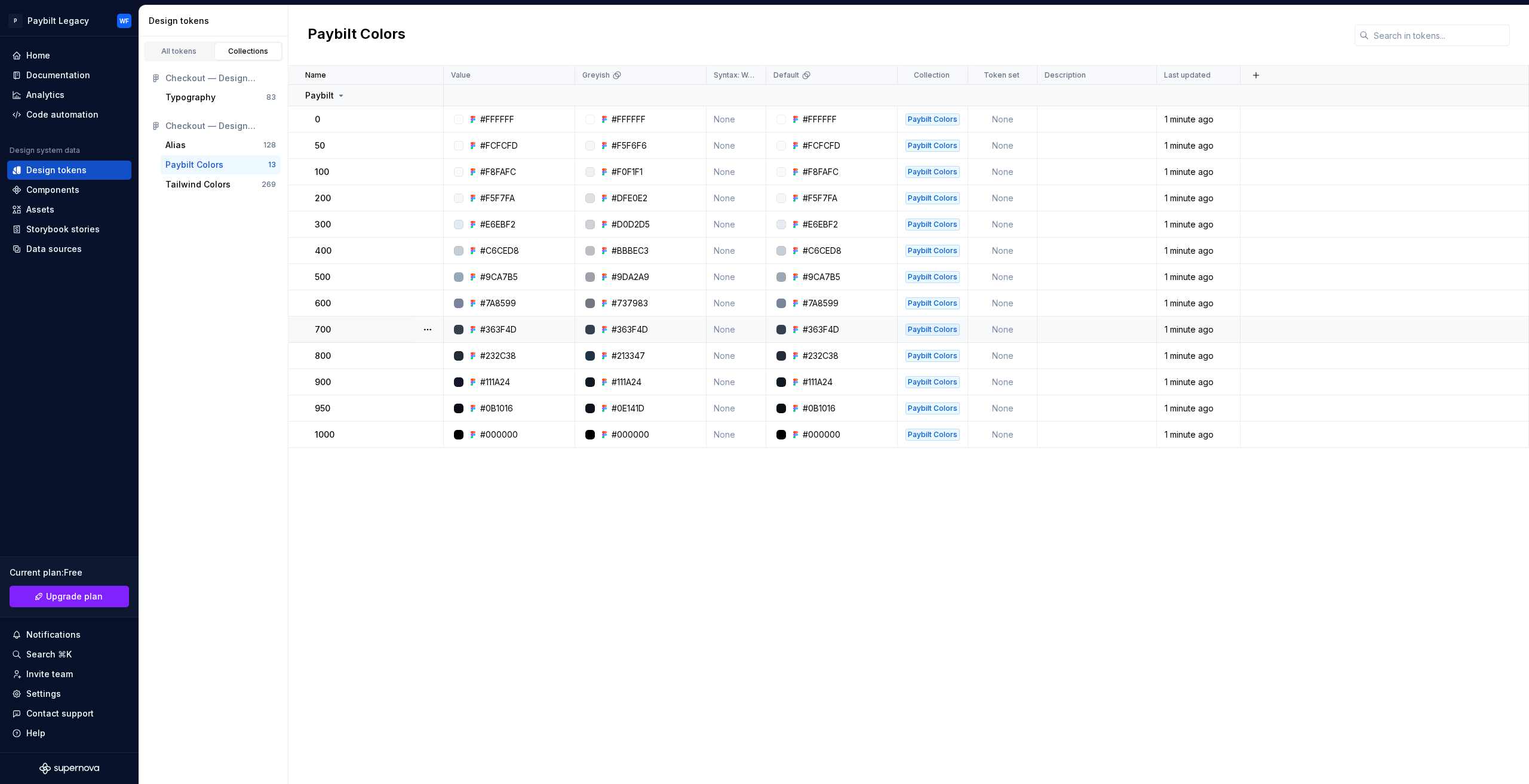
click at [498, 334] on div "#363F4D" at bounding box center [498, 330] width 36 height 12
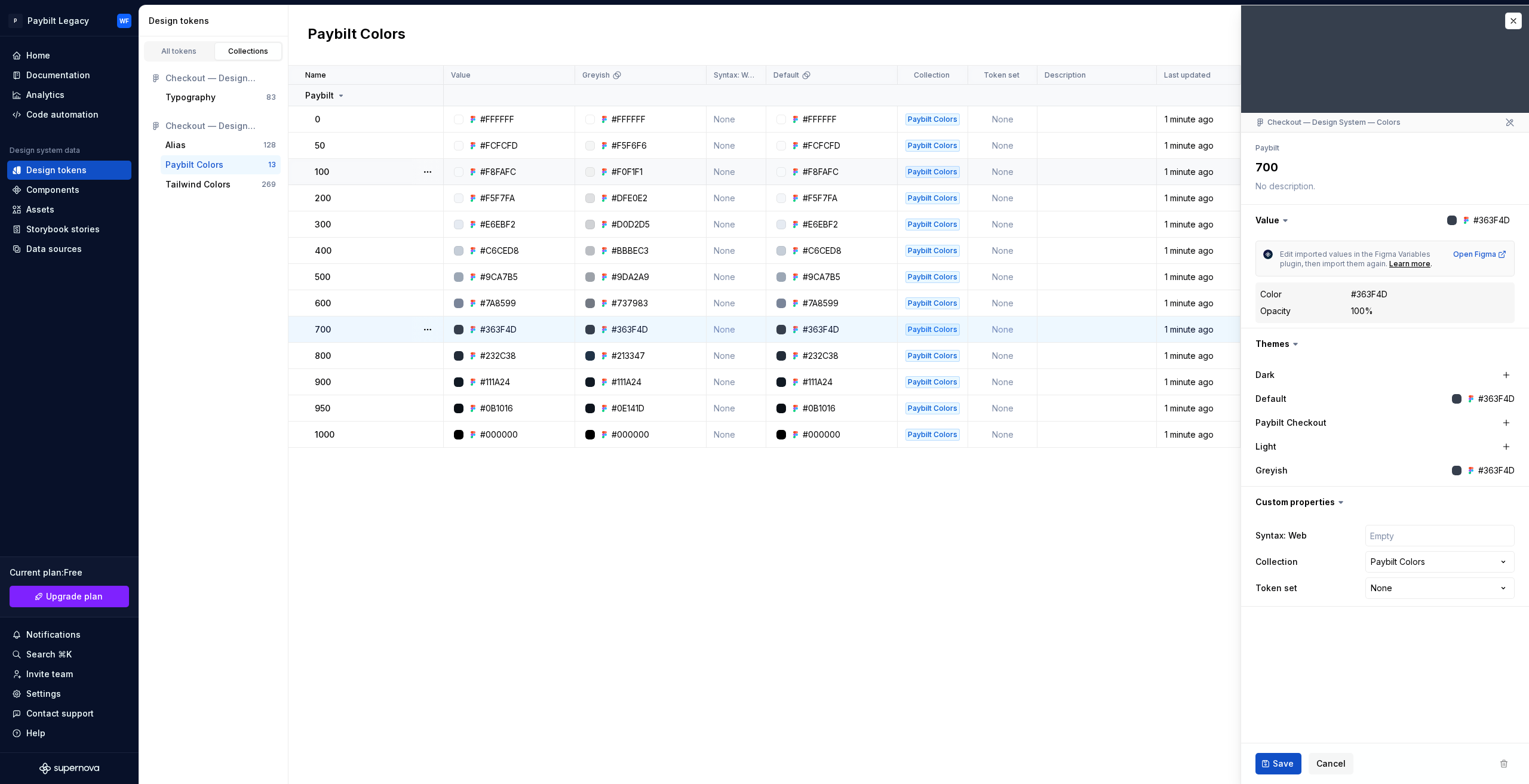
type textarea "*"
drag, startPoint x: 594, startPoint y: 566, endPoint x: 601, endPoint y: 565, distance: 7.1
click at [597, 566] on div "Name Value Greyish Syntax: Web Default Collection Token set Description Last up…" at bounding box center [908, 425] width 1240 height 718
click at [179, 54] on div "All tokens" at bounding box center [179, 51] width 60 height 10
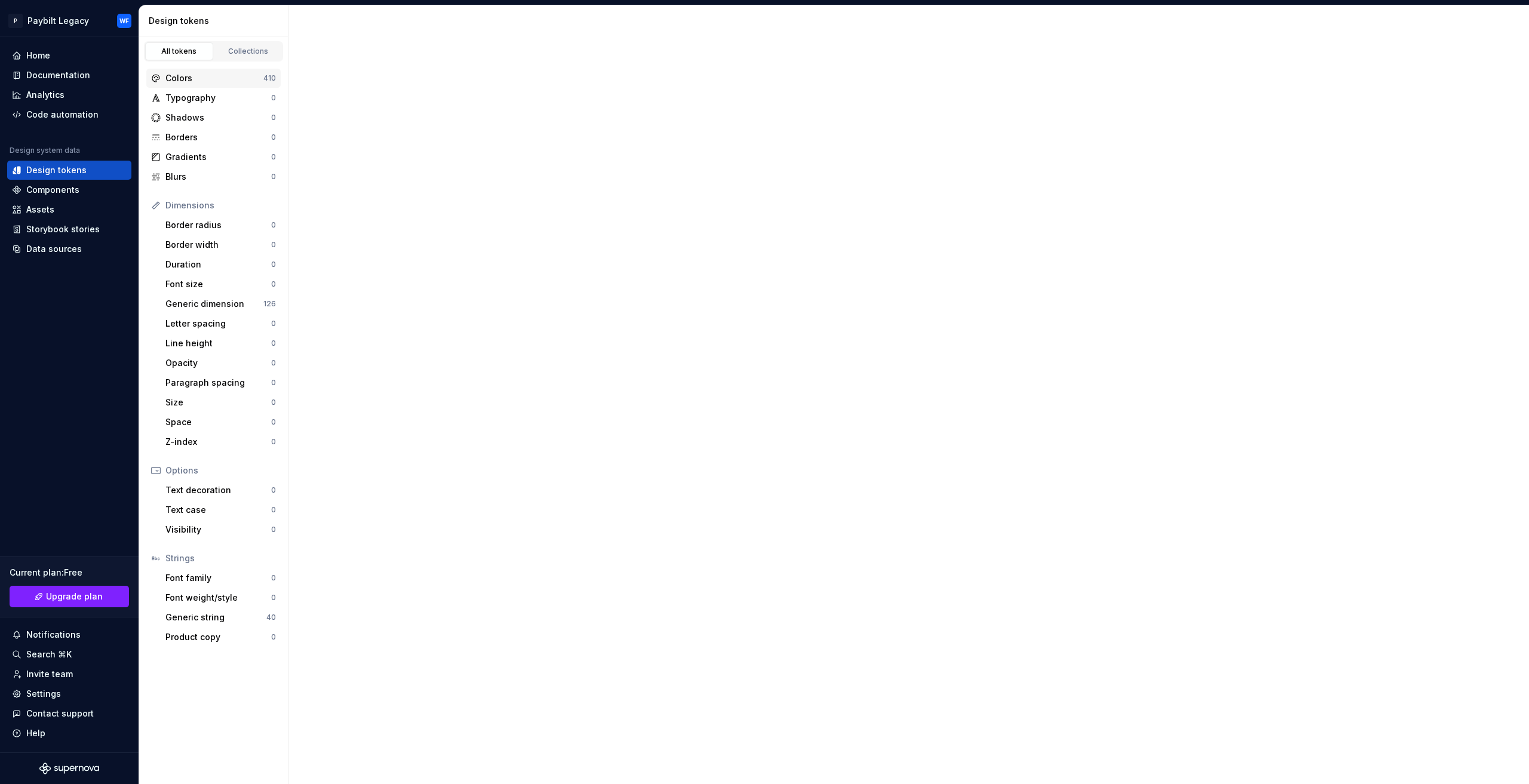
click at [238, 55] on link "Collections" at bounding box center [248, 51] width 68 height 18
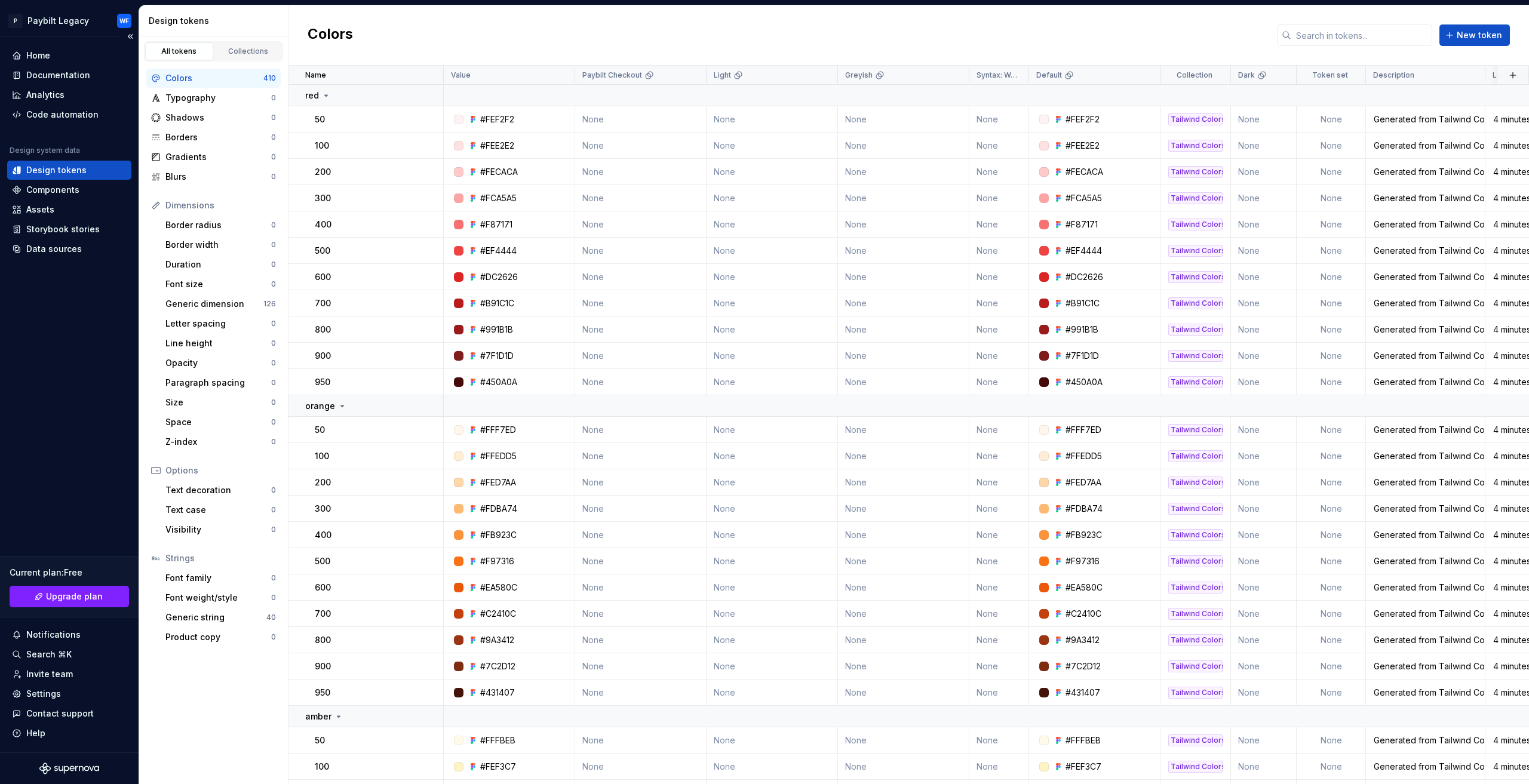
click at [56, 163] on div "Design tokens" at bounding box center [69, 170] width 124 height 19
click at [73, 246] on div "Data sources" at bounding box center [54, 249] width 55 height 12
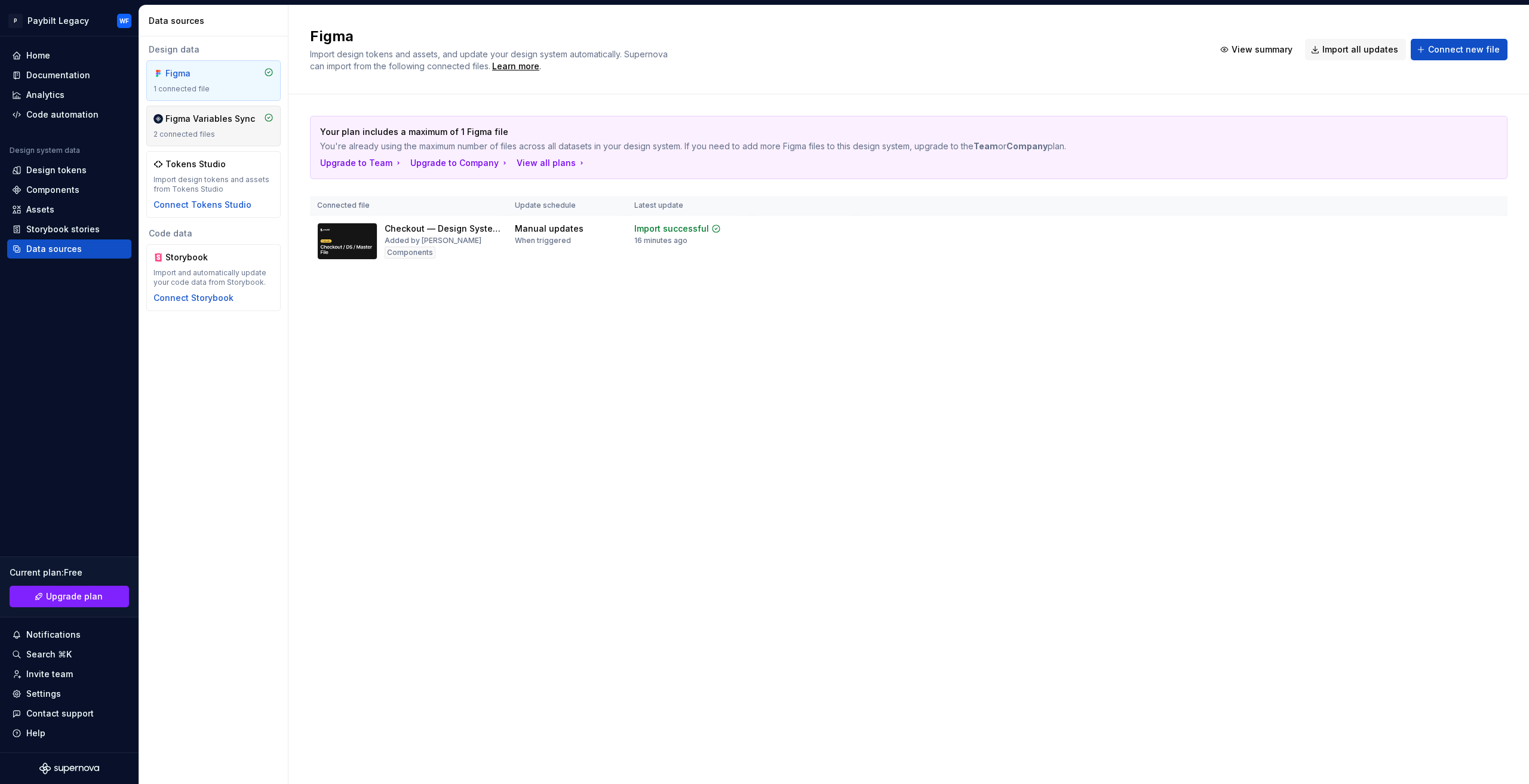
click at [221, 120] on div "Figma Variables Sync" at bounding box center [210, 119] width 90 height 12
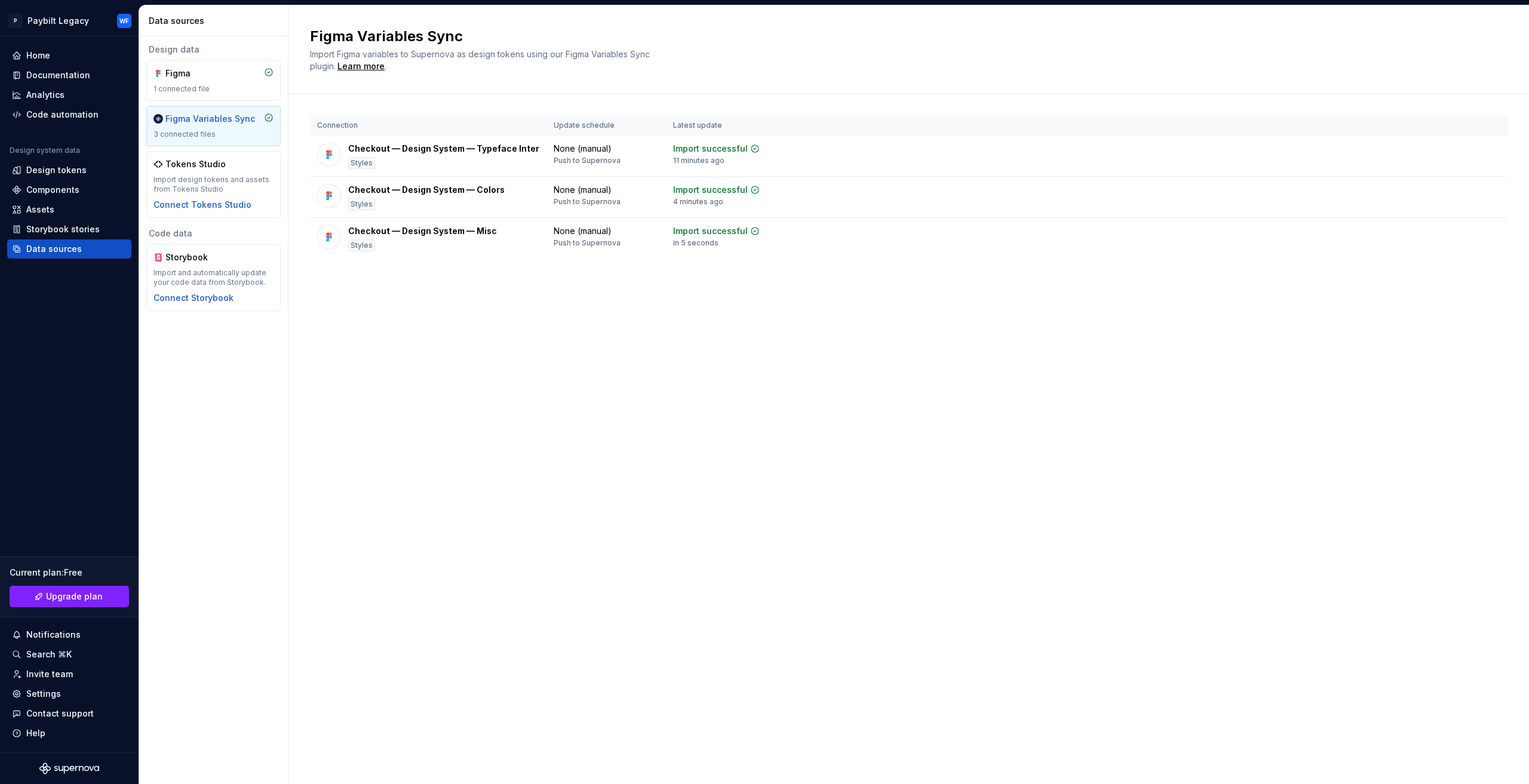
click at [729, 377] on div "Figma Variables Sync Import Figma variables to Supernova as design tokens using…" at bounding box center [908, 395] width 1240 height 779
click at [48, 172] on div "Design tokens" at bounding box center [57, 170] width 60 height 12
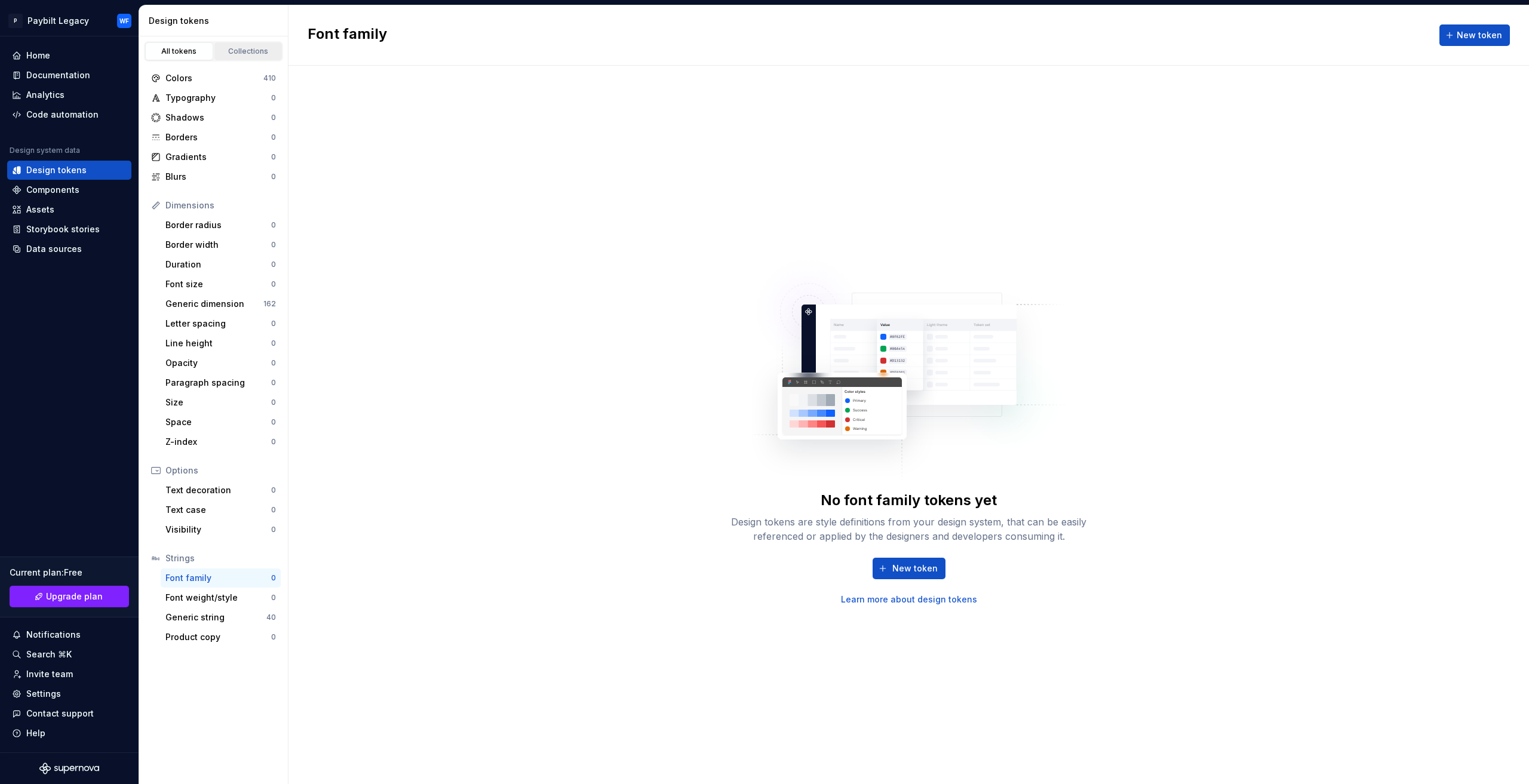
click at [247, 44] on link "Collections" at bounding box center [248, 51] width 68 height 18
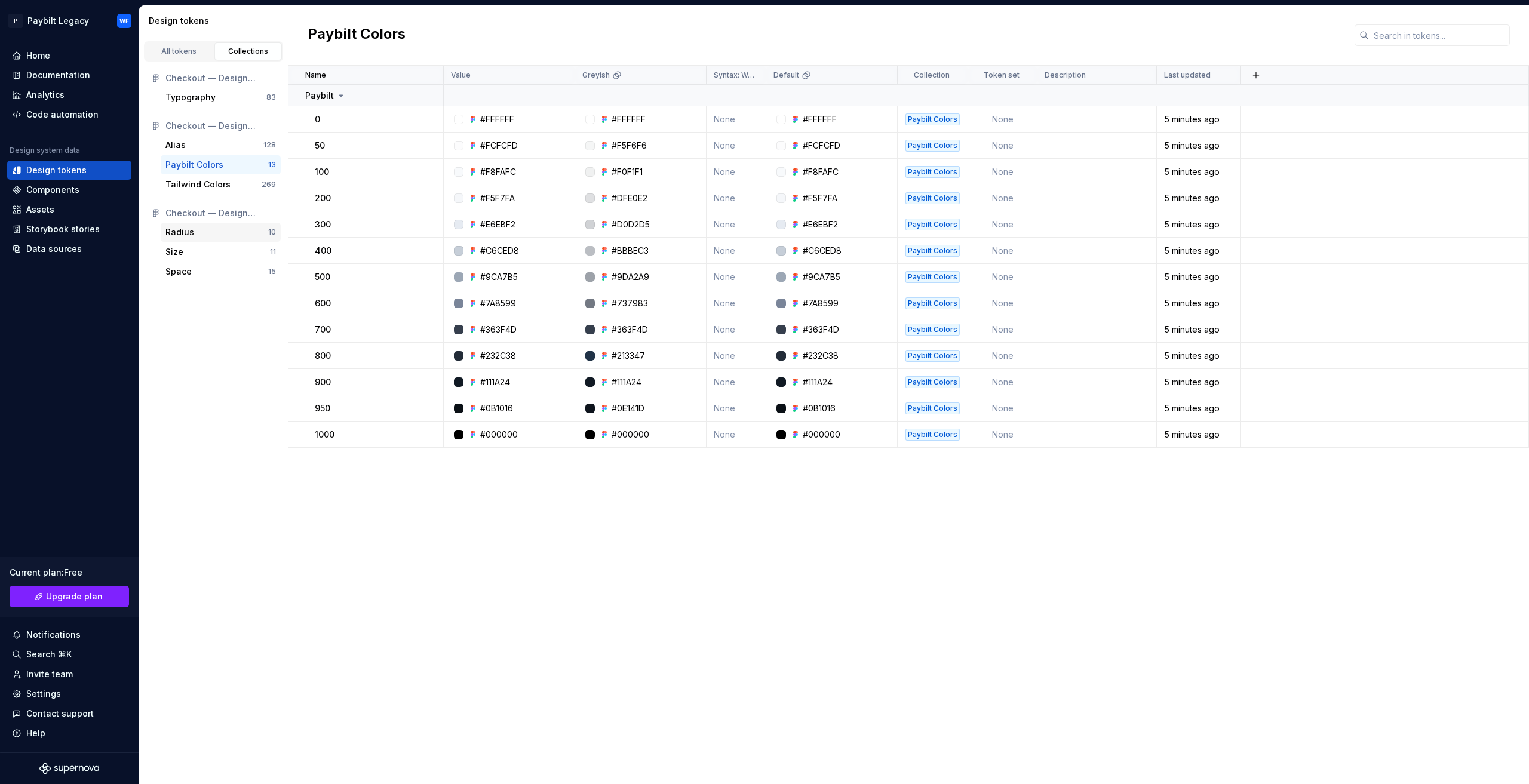
click at [212, 232] on div "Radius" at bounding box center [216, 232] width 102 height 12
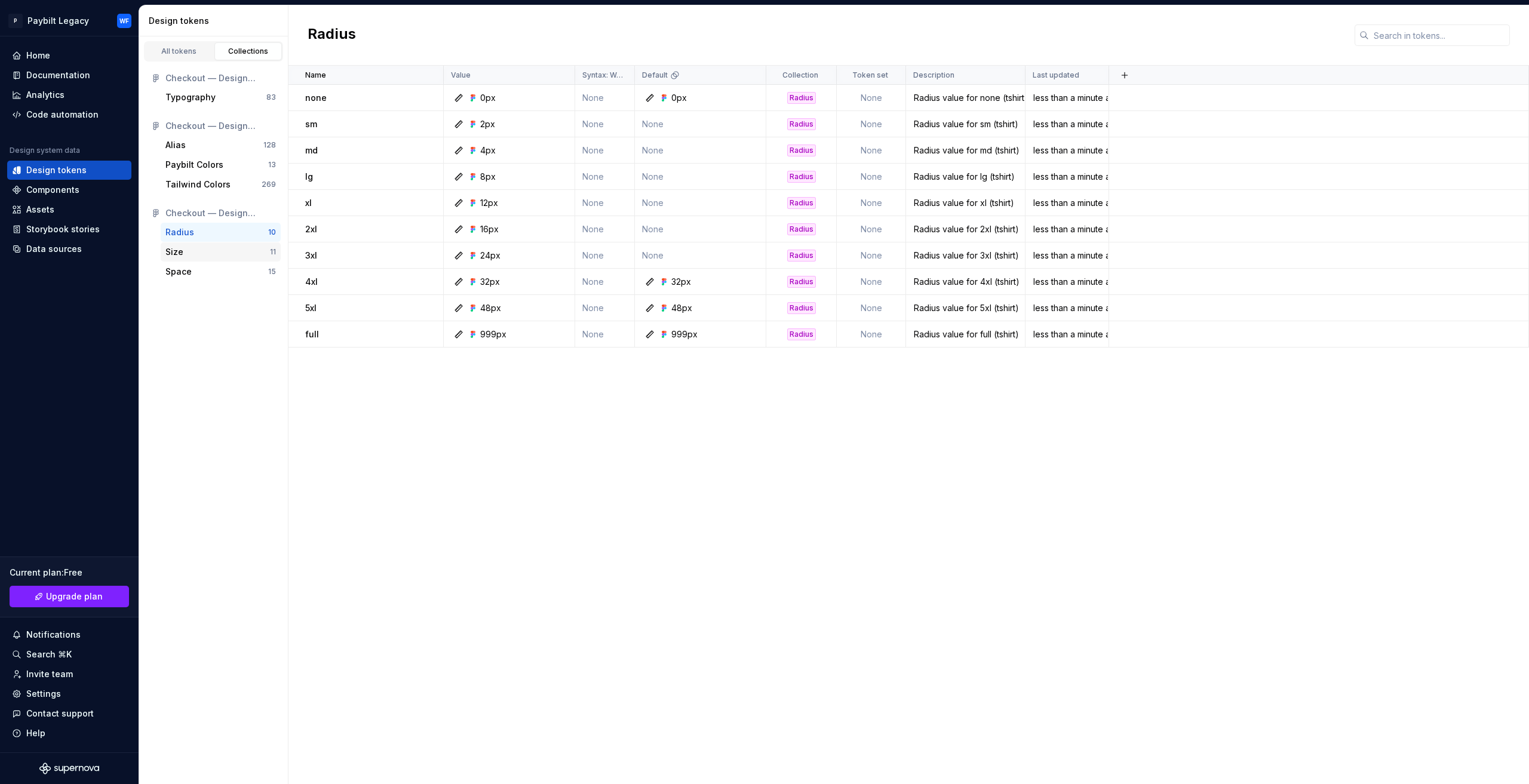
click at [225, 251] on div "Size" at bounding box center [217, 252] width 104 height 12
click at [233, 271] on div "Space" at bounding box center [216, 272] width 102 height 12
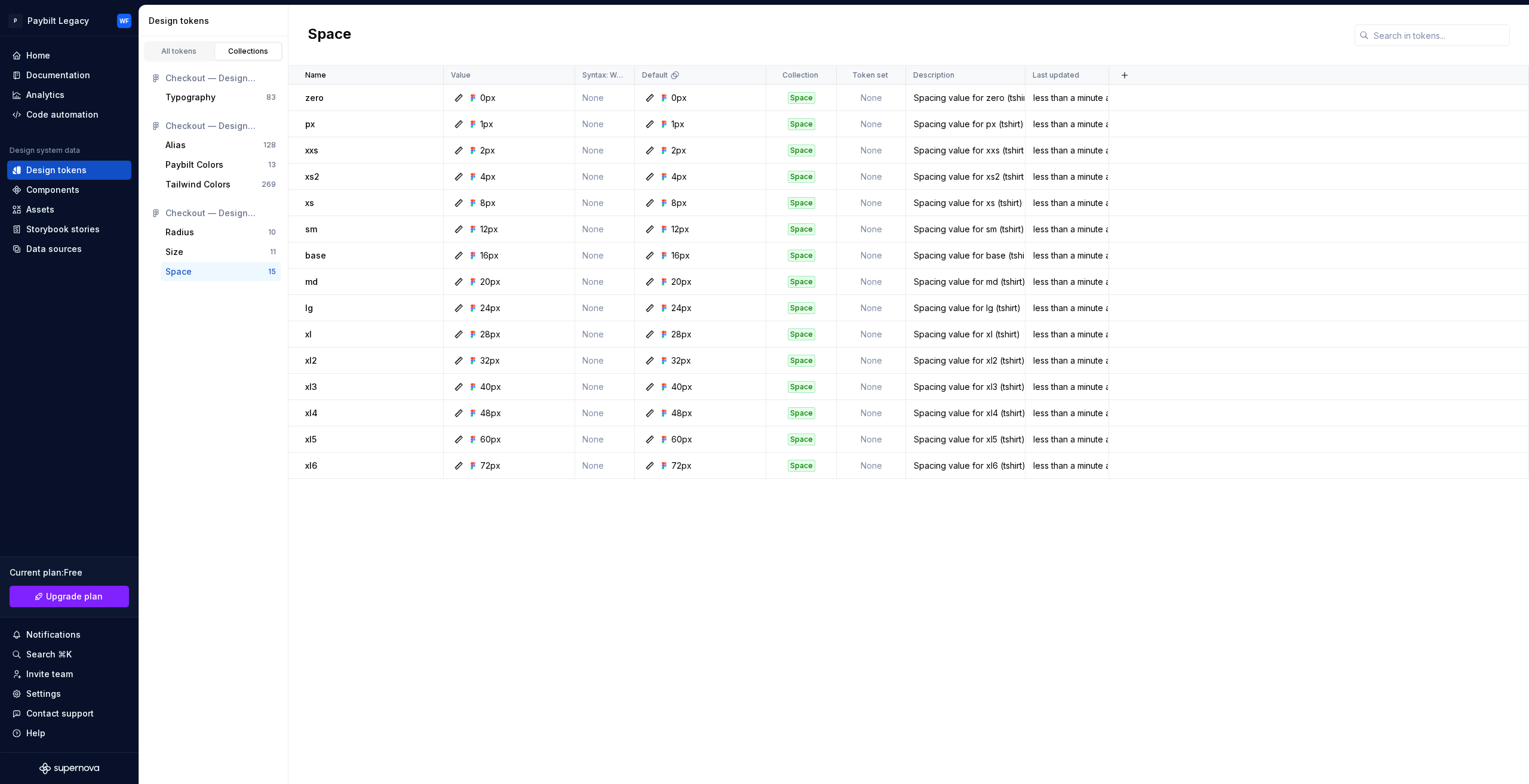
click at [178, 62] on div "Checkout — Design System — Typeface Inter Typography 83 Checkout — Design Syste…" at bounding box center [213, 175] width 149 height 227
click at [178, 57] on link "All tokens" at bounding box center [179, 51] width 68 height 18
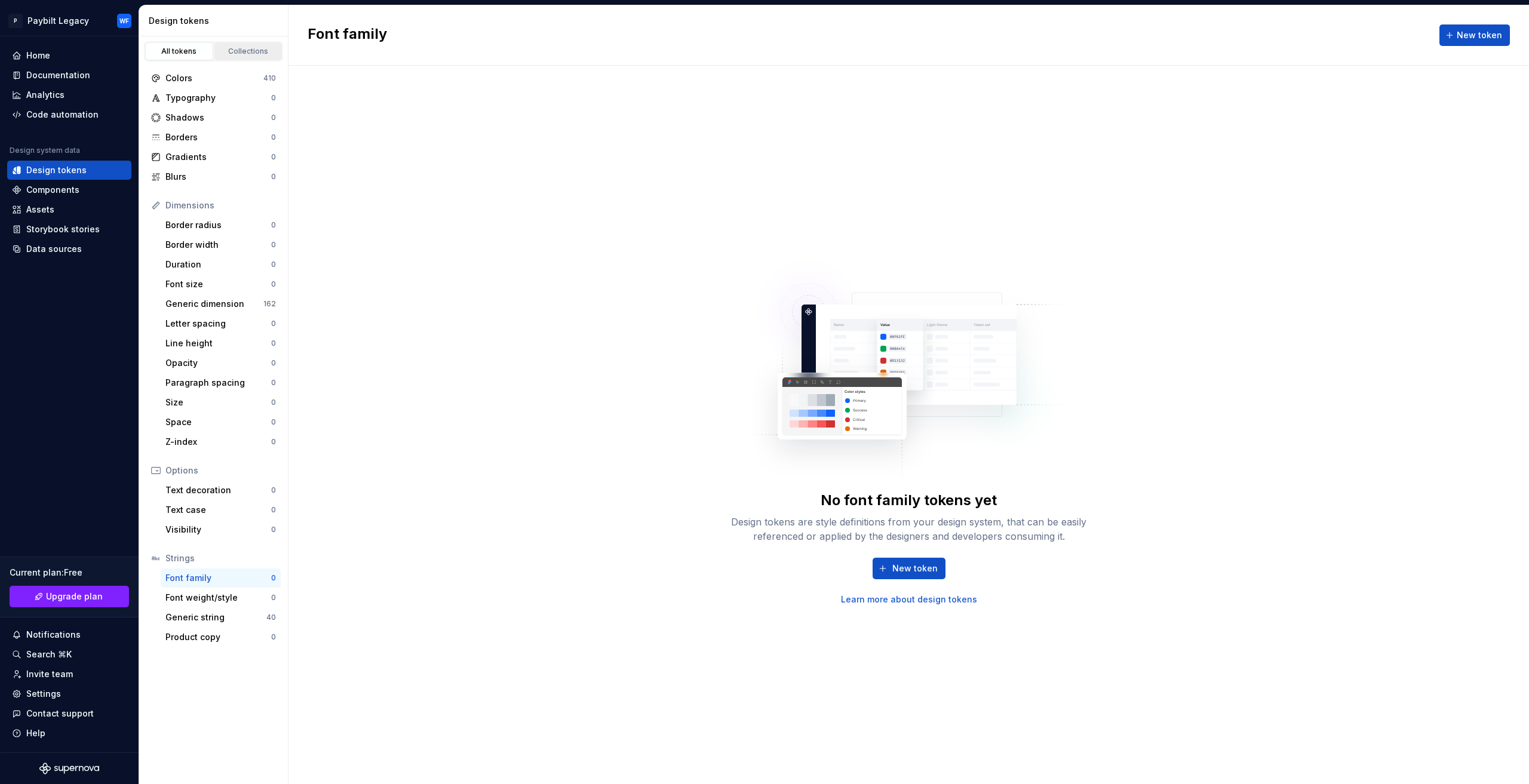
click at [240, 52] on div "Collections" at bounding box center [248, 51] width 60 height 10
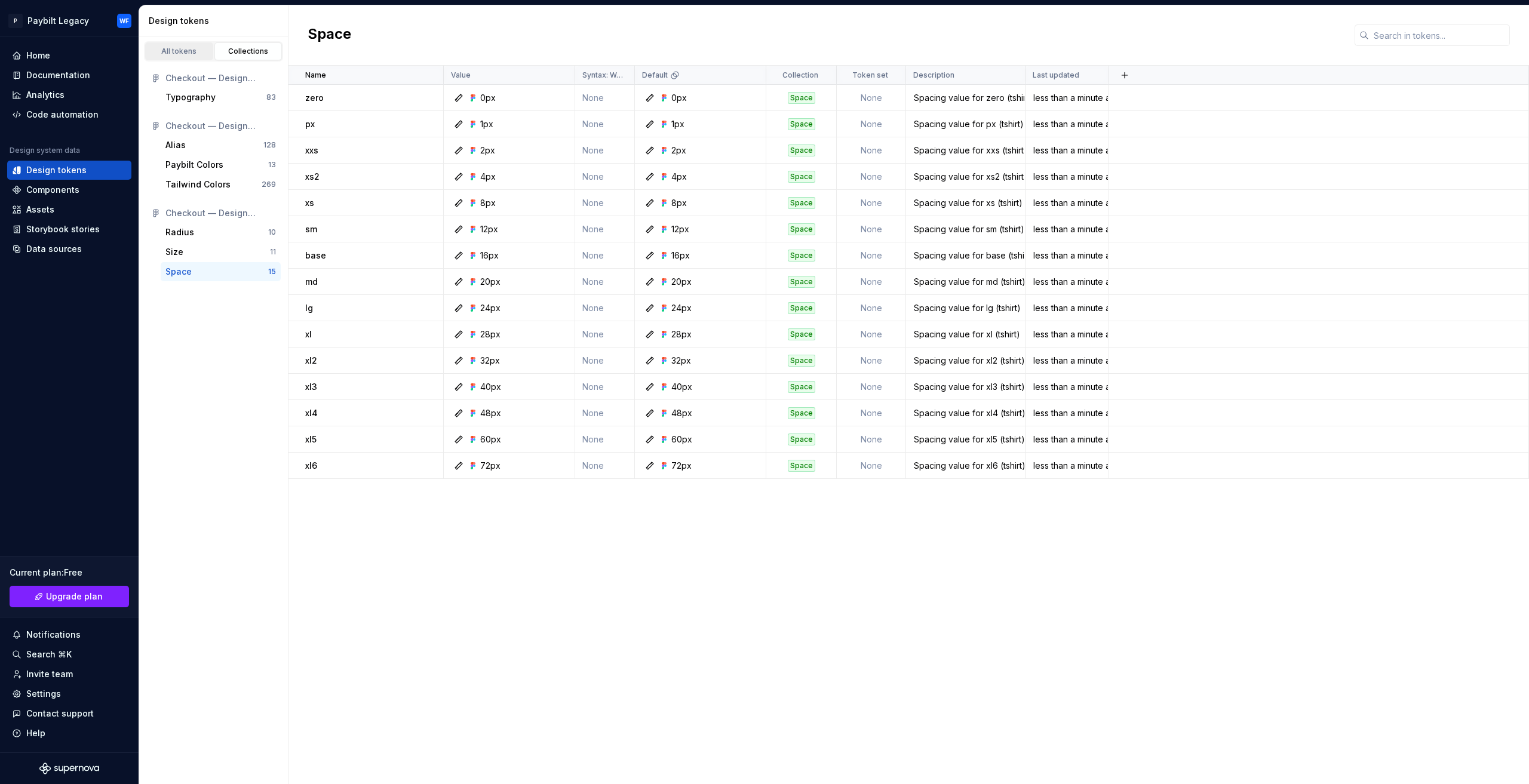
click at [179, 42] on link "All tokens" at bounding box center [179, 51] width 68 height 18
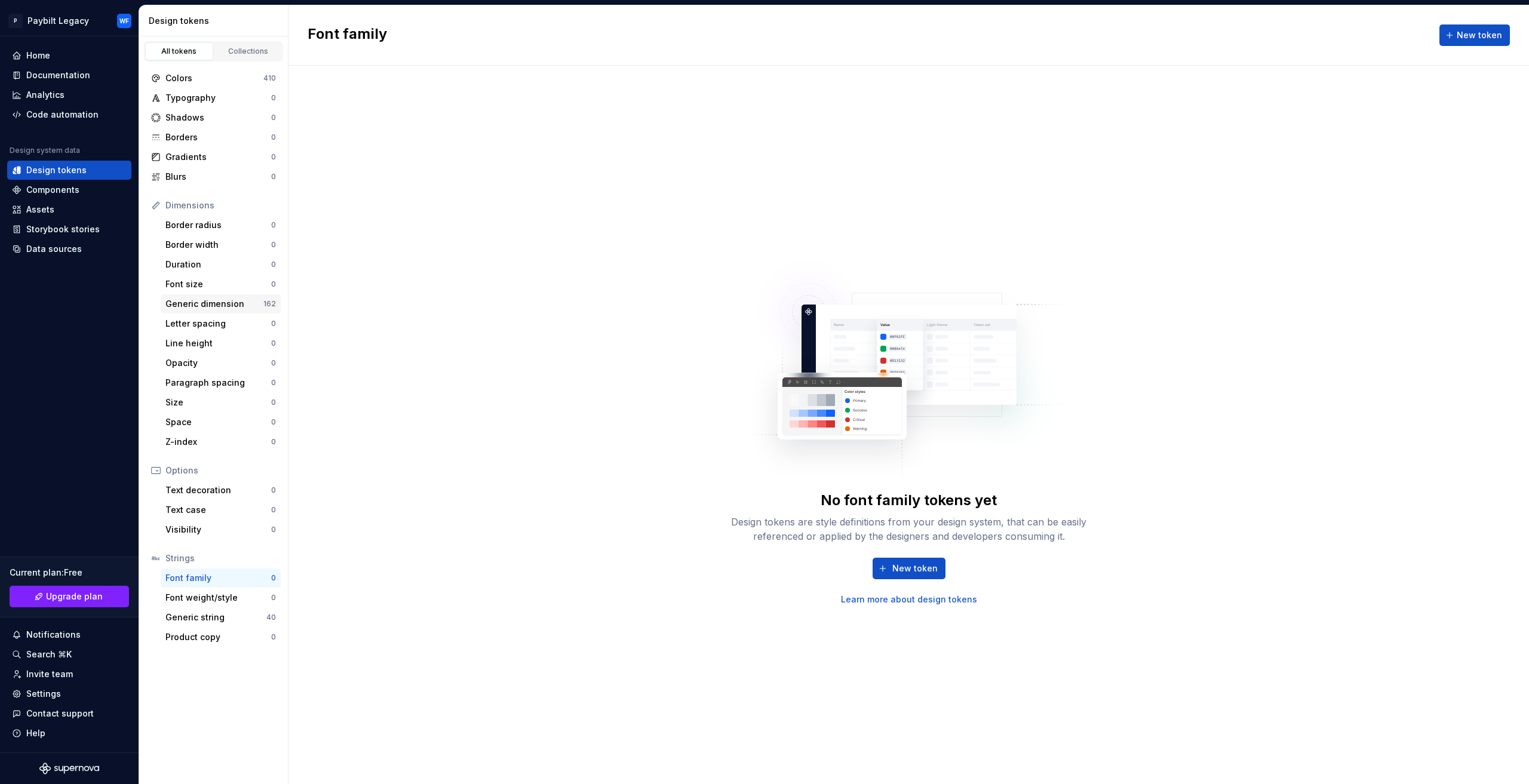
click at [221, 301] on div "Generic dimension" at bounding box center [214, 304] width 98 height 12
